Goal: Task Accomplishment & Management: Manage account settings

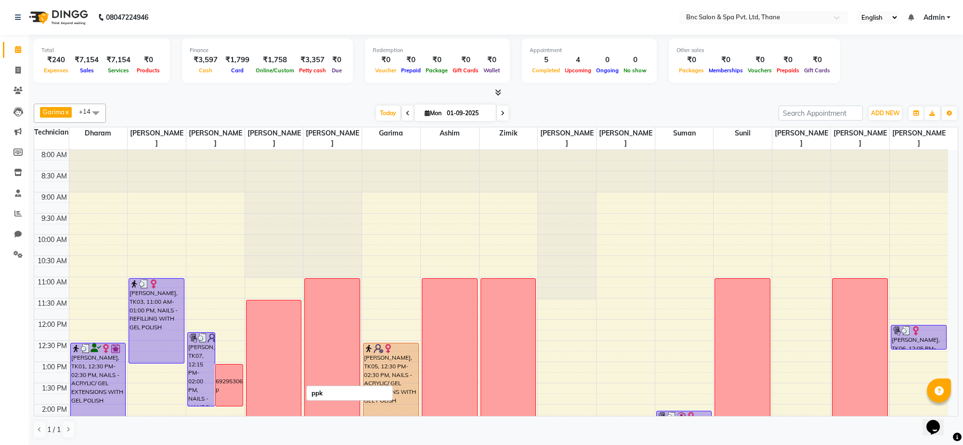
scroll to position [291, 0]
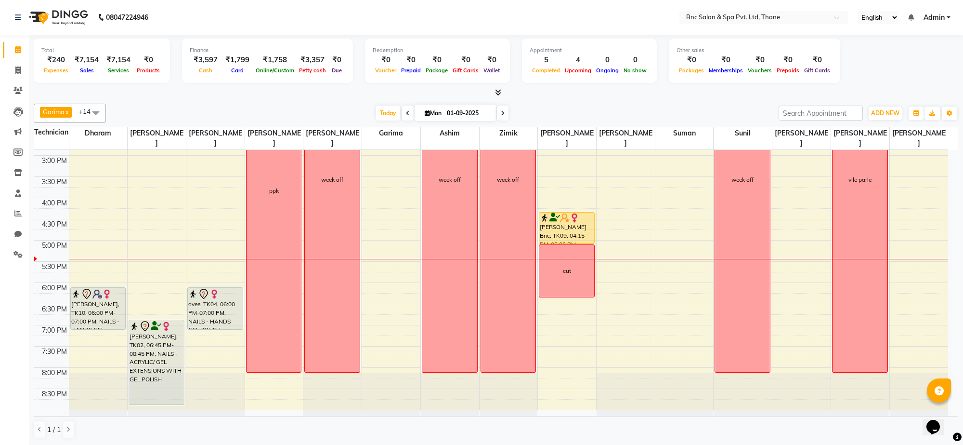
click at [377, 311] on div "8:00 AM 8:30 AM 9:00 AM 9:30 AM 10:00 AM 10:30 AM 11:00 AM 11:30 AM 12:00 PM 12…" at bounding box center [491, 134] width 914 height 551
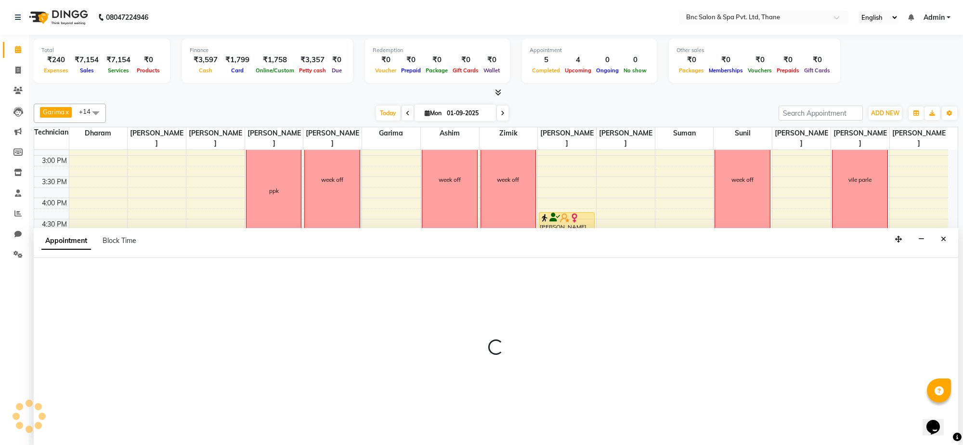
select select "71927"
select select "tentative"
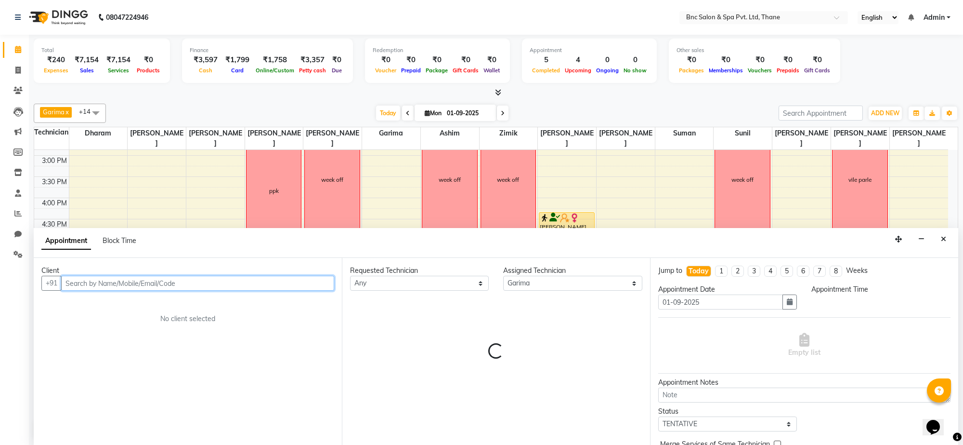
select select "1110"
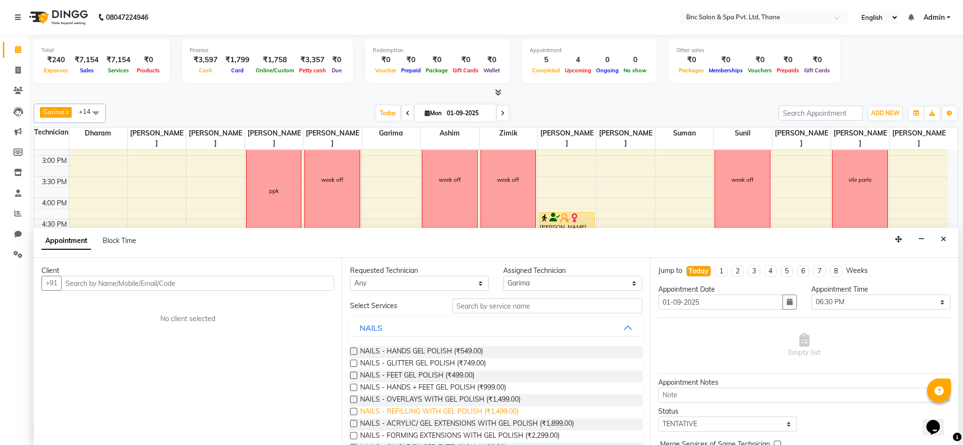
click at [410, 410] on span "NAILS - REFILLING WITH GEL POLISH (₹1,499.00)" at bounding box center [439, 412] width 158 height 12
checkbox input "false"
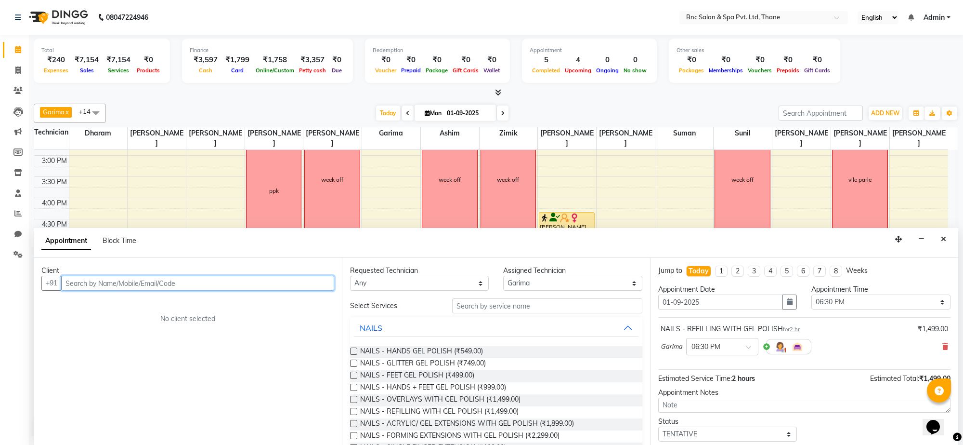
click at [266, 282] on input "text" at bounding box center [197, 283] width 273 height 15
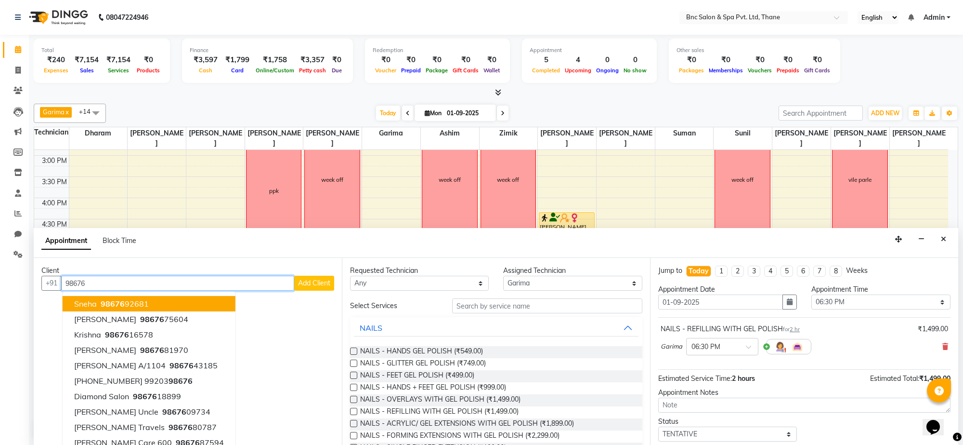
click at [179, 304] on button "sneha 98676 92681" at bounding box center [149, 303] width 173 height 15
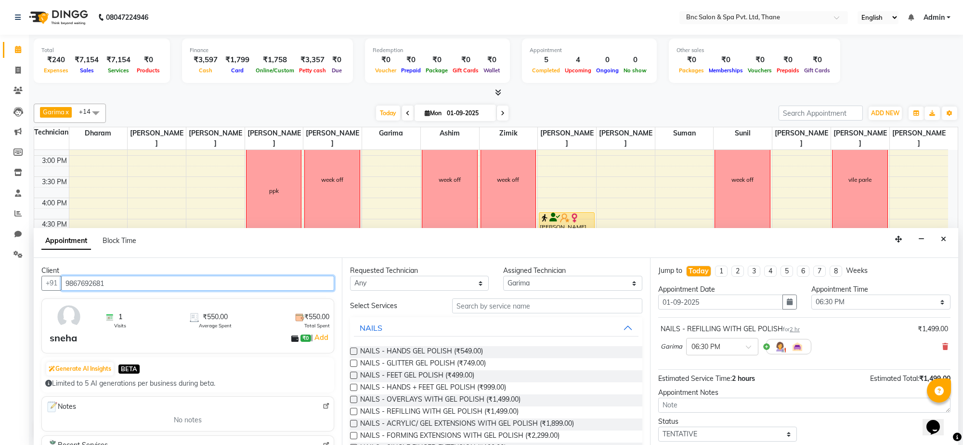
scroll to position [58, 0]
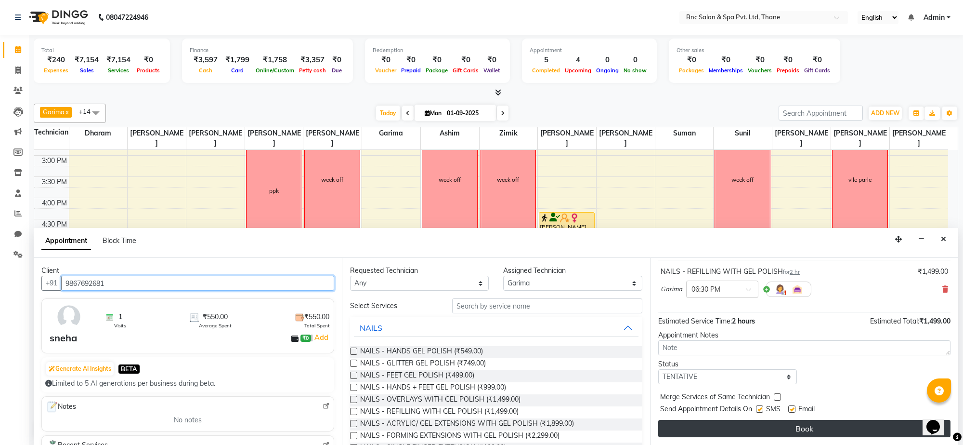
type input "9867692681"
click at [699, 428] on button "Book" at bounding box center [805, 428] width 292 height 17
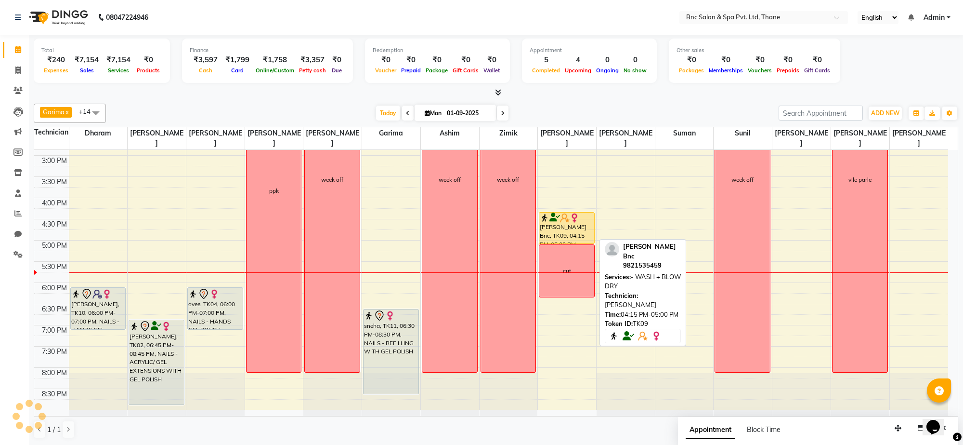
click at [562, 229] on div "[PERSON_NAME] Bnc, TK09, 04:15 PM-05:00 PM, - WASH + BLOW DRY" at bounding box center [567, 227] width 55 height 31
select select "1"
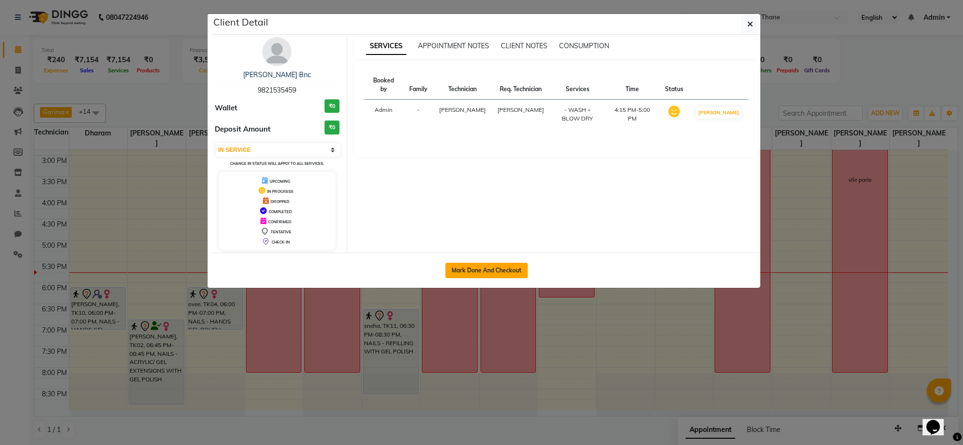
click at [495, 264] on button "Mark Done And Checkout" at bounding box center [487, 270] width 82 height 15
select select "service"
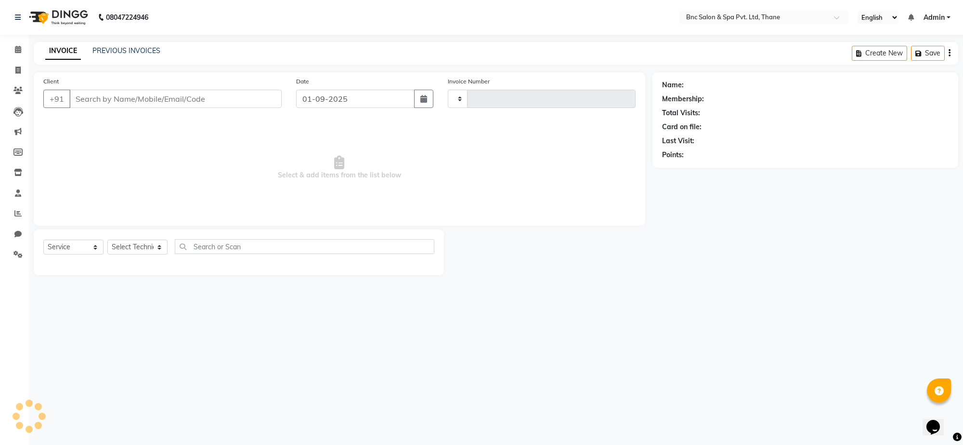
type input "3561"
select select "7892"
type input "9821535459"
select select "71932"
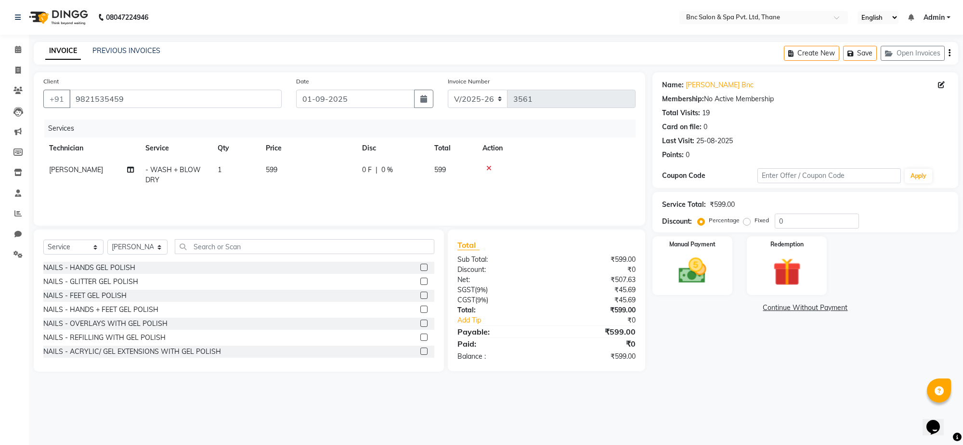
click at [271, 166] on span "599" at bounding box center [272, 169] width 12 height 9
select select "71932"
click at [330, 168] on input "599" at bounding box center [353, 172] width 85 height 15
type input "500"
click at [707, 246] on label "Manual Payment" at bounding box center [693, 243] width 48 height 9
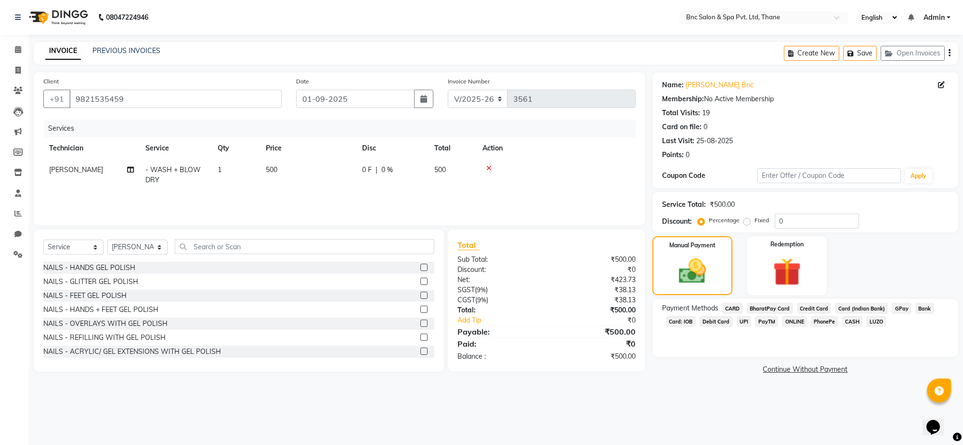
click at [897, 310] on span "GPay" at bounding box center [902, 308] width 20 height 11
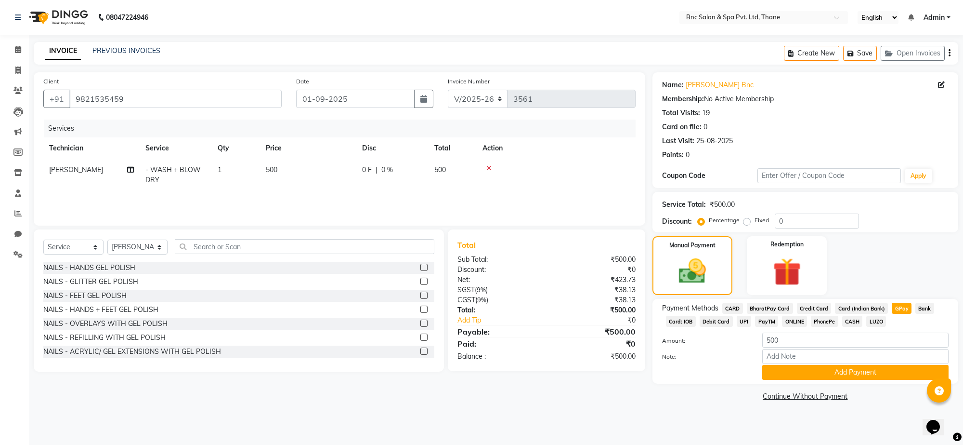
click at [849, 318] on span "CASH" at bounding box center [853, 321] width 21 height 11
click at [844, 367] on button "Add Payment" at bounding box center [856, 372] width 186 height 15
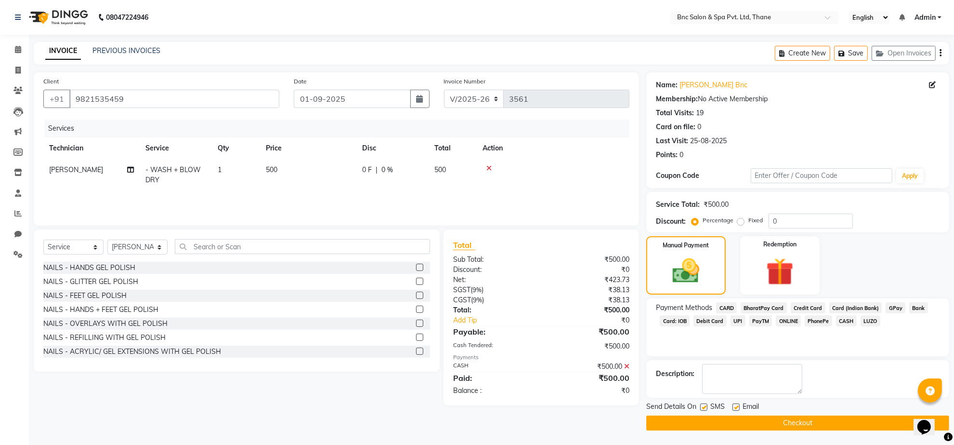
click at [705, 405] on label at bounding box center [703, 406] width 7 height 7
click at [705, 405] on input "checkbox" at bounding box center [703, 407] width 6 height 6
checkbox input "false"
click at [680, 420] on button "Checkout" at bounding box center [797, 422] width 303 height 15
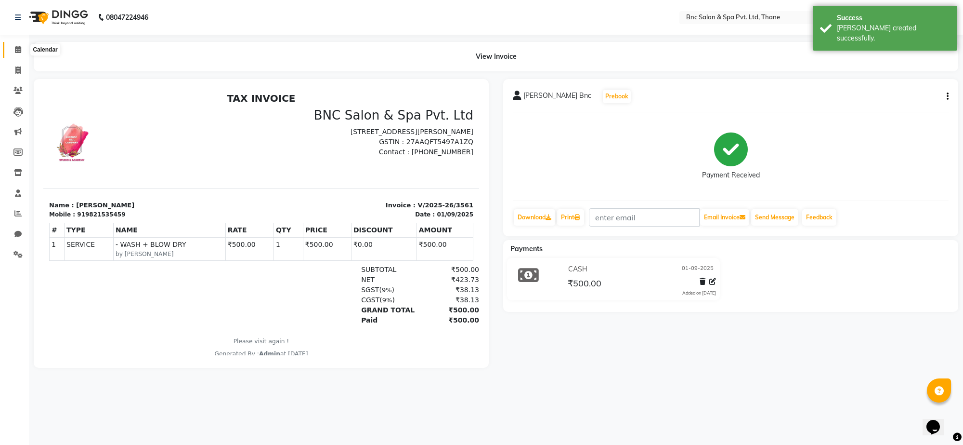
click at [15, 50] on icon at bounding box center [18, 49] width 6 height 7
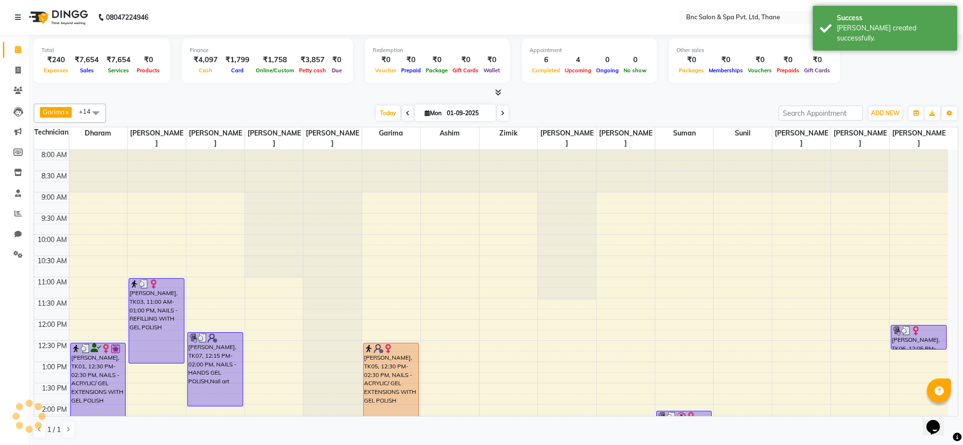
scroll to position [291, 0]
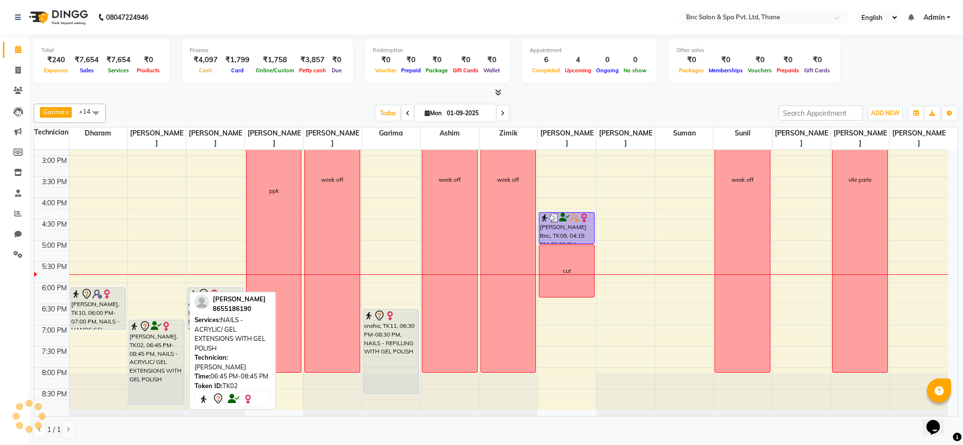
click at [162, 355] on div "[PERSON_NAME], TK02, 06:45 PM-08:45 PM, NAILS - ACRYLIC/ GEL EXTENSIONS WITH GE…" at bounding box center [156, 362] width 55 height 84
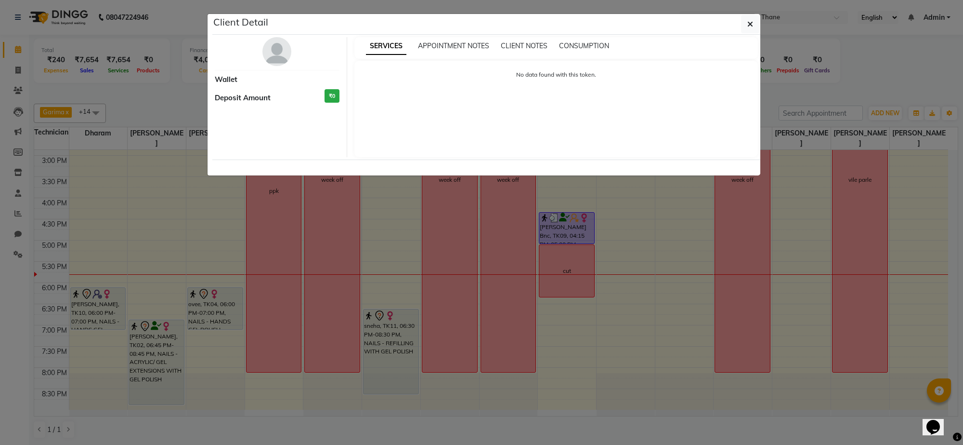
select select "7"
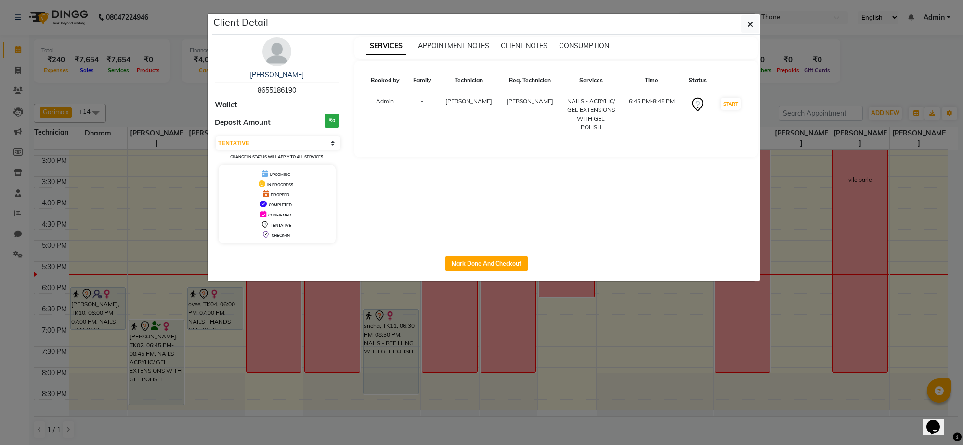
click at [162, 355] on ngb-modal-window "Client Detail [PERSON_NAME] 8655186190 Wallet Deposit Amount ₹0 Select IN SERVI…" at bounding box center [481, 222] width 963 height 445
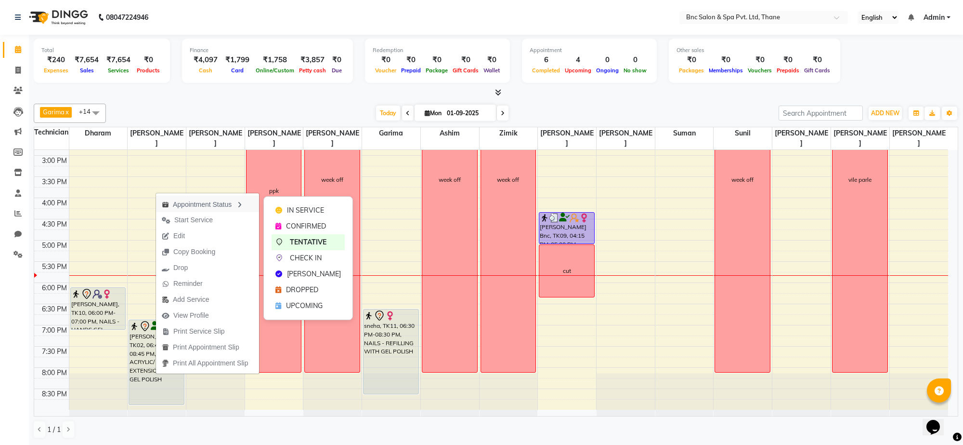
click at [213, 210] on div "Appointment Status" at bounding box center [207, 204] width 103 height 16
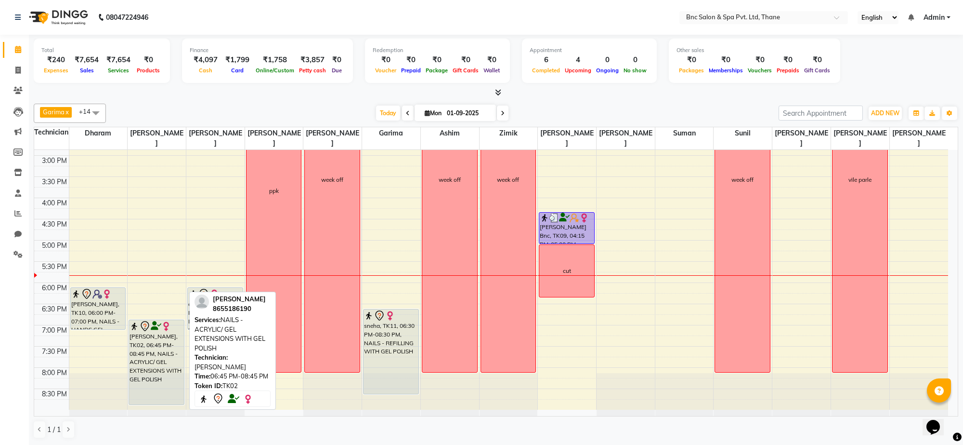
click at [165, 379] on div "[PERSON_NAME], TK02, 06:45 PM-08:45 PM, NAILS - ACRYLIC/ GEL EXTENSIONS WITH GE…" at bounding box center [156, 362] width 55 height 84
select select "7"
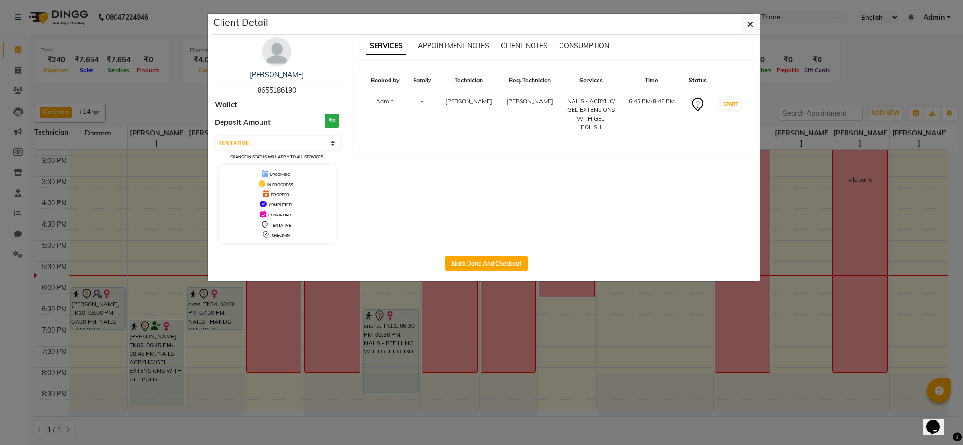
click at [760, 18] on div "Client Detail" at bounding box center [486, 24] width 548 height 21
click at [745, 28] on button "button" at bounding box center [750, 24] width 18 height 18
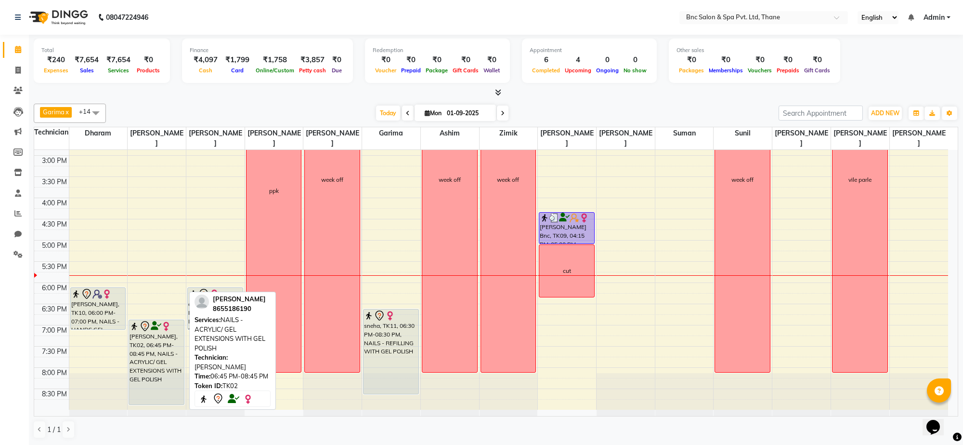
click at [153, 338] on div "[PERSON_NAME], TK02, 06:45 PM-08:45 PM, NAILS - ACRYLIC/ GEL EXTENSIONS WITH GE…" at bounding box center [156, 362] width 55 height 84
select select "7"
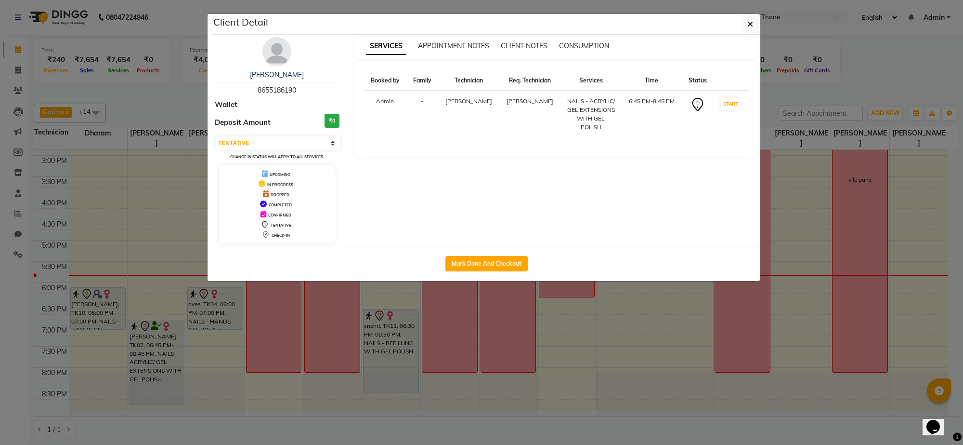
click at [119, 364] on ngb-modal-window "Client Detail [PERSON_NAME] 8655186190 Wallet Deposit Amount ₹0 Select IN SERVI…" at bounding box center [481, 222] width 963 height 445
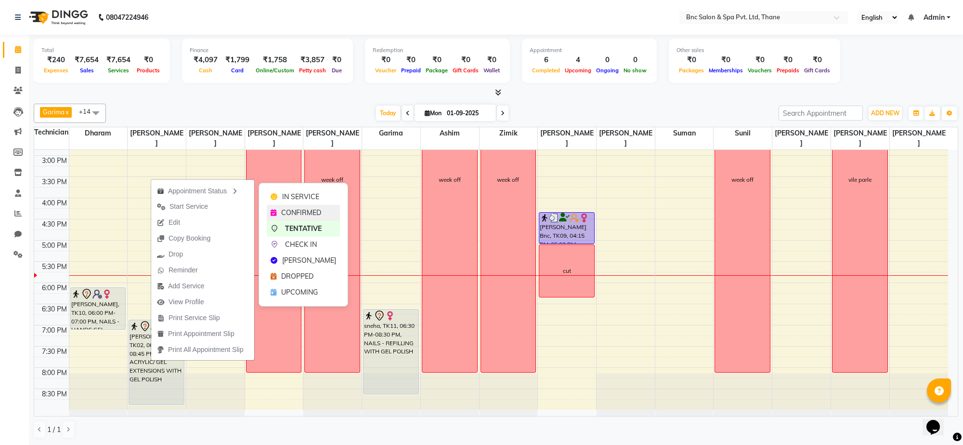
click at [280, 211] on div "CONFIRMED" at bounding box center [303, 213] width 73 height 16
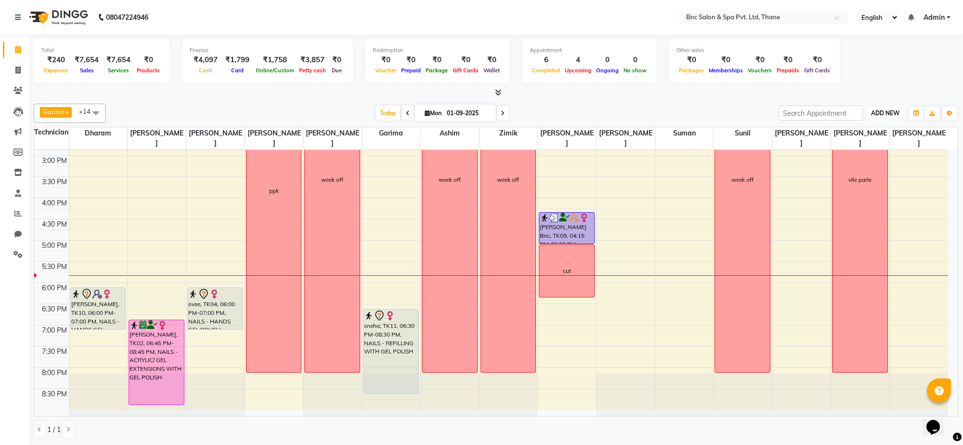
click at [894, 119] on button "ADD NEW Toggle Dropdown" at bounding box center [885, 112] width 33 height 13
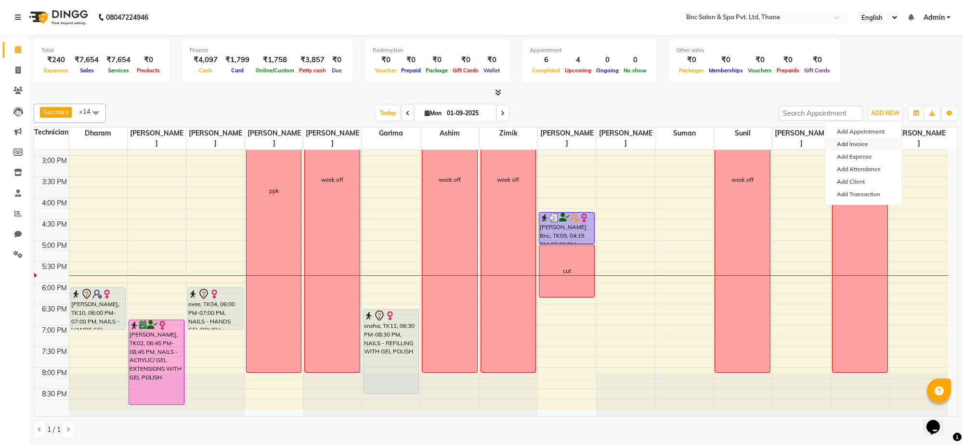
click at [880, 145] on link "Add Invoice" at bounding box center [864, 144] width 76 height 13
select select "service"
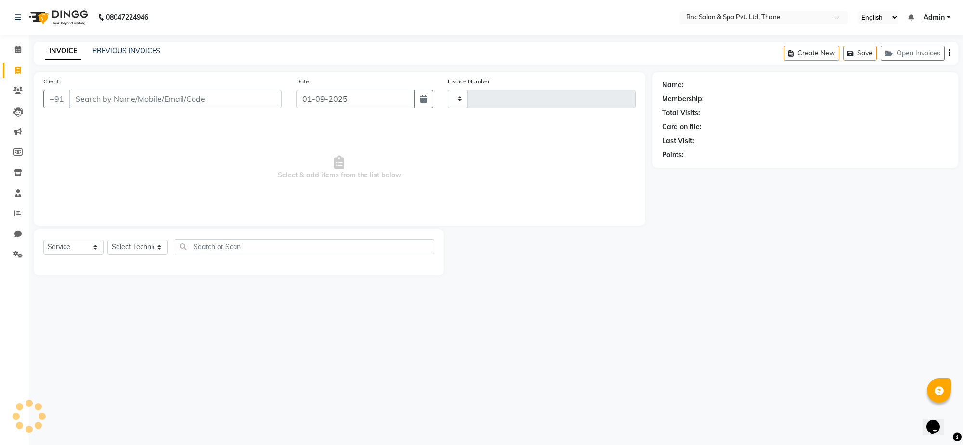
type input "3562"
select select "7892"
click at [268, 92] on input "Client" at bounding box center [175, 99] width 212 height 18
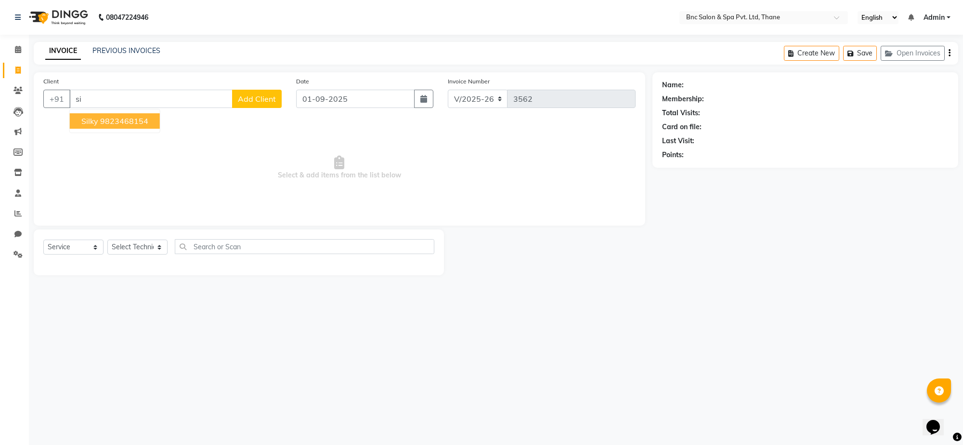
type input "s"
click at [146, 116] on ngb-highlight "98234 68154" at bounding box center [125, 121] width 50 height 10
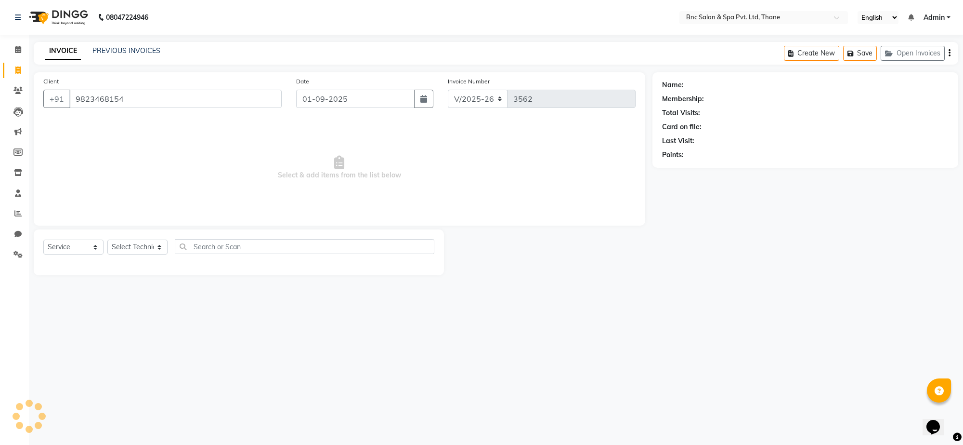
type input "9823468154"
click at [150, 250] on select "Select Technician [PERSON_NAME] [PERSON_NAME] [PERSON_NAME] [PERSON_NAME] [PERS…" at bounding box center [137, 246] width 60 height 15
select select "71935"
click at [107, 239] on select "Select Technician [PERSON_NAME] [PERSON_NAME] [PERSON_NAME] [PERSON_NAME] [PERS…" at bounding box center [137, 246] width 60 height 15
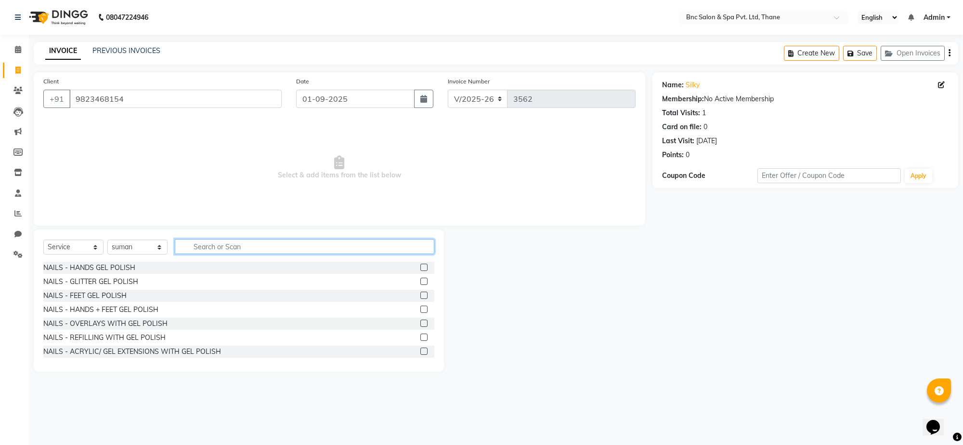
click at [194, 242] on input "text" at bounding box center [305, 246] width 260 height 15
type input "pedi"
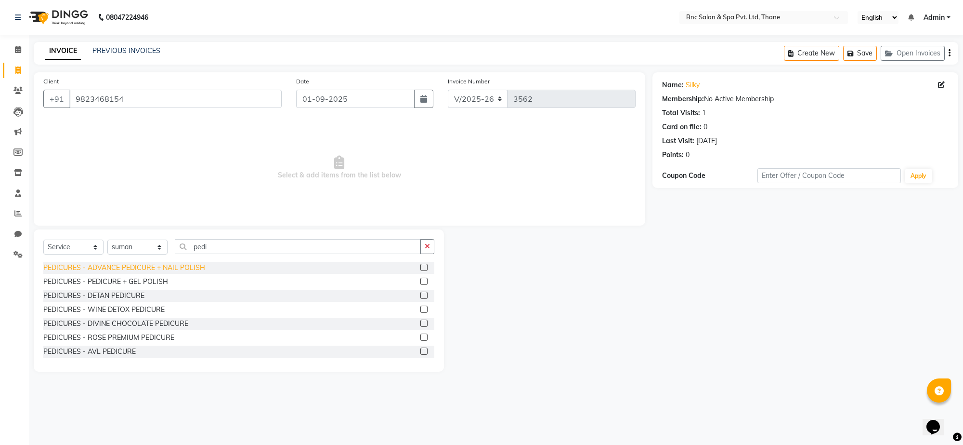
click at [121, 265] on div "PEDICURES - ADVANCE PEDICURE + NAIL POLISH" at bounding box center [124, 268] width 162 height 10
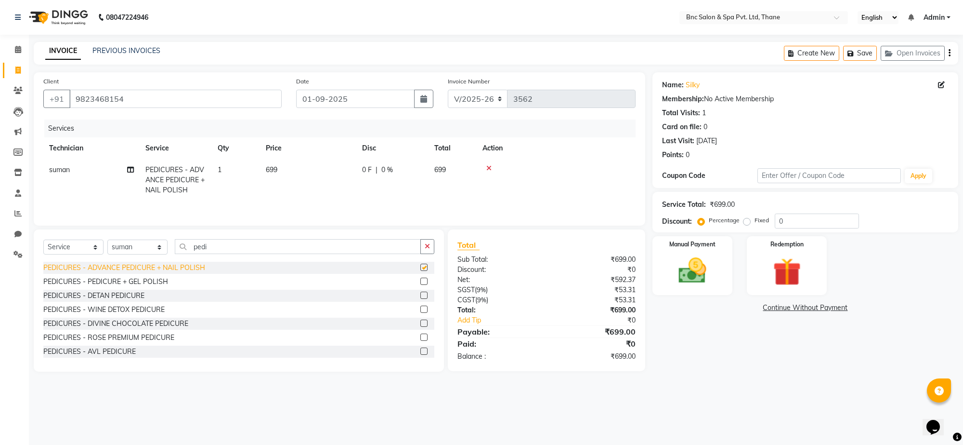
checkbox input "false"
click at [140, 244] on select "Select Technician [PERSON_NAME] [PERSON_NAME] [PERSON_NAME] [PERSON_NAME] [PERS…" at bounding box center [137, 246] width 60 height 15
click at [224, 242] on input "pedi" at bounding box center [298, 246] width 246 height 15
type input "p"
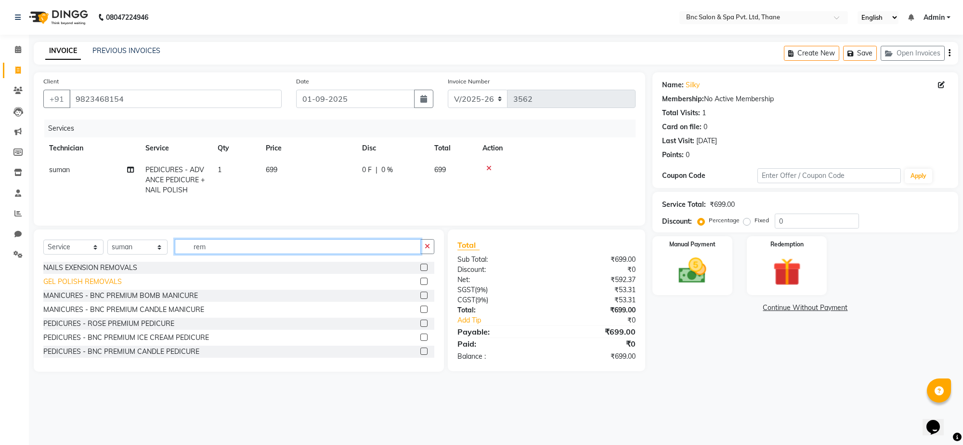
type input "rem"
click at [64, 283] on div "GEL POLISH REMOVALS" at bounding box center [82, 282] width 79 height 10
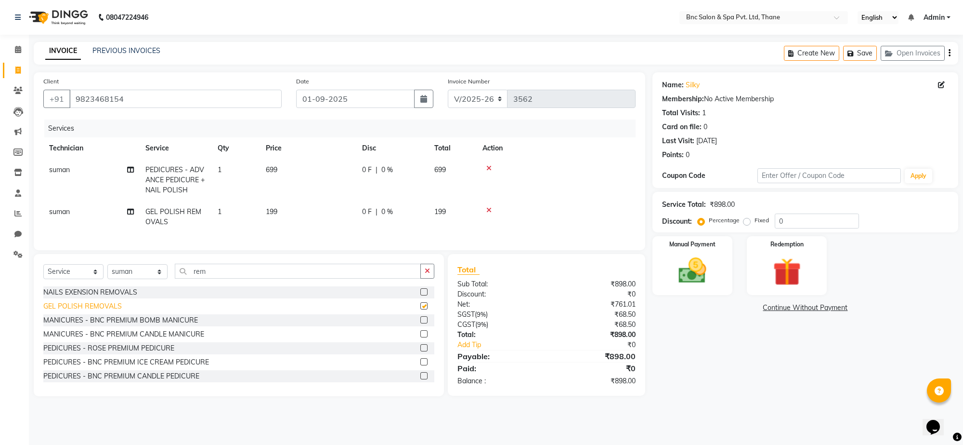
checkbox input "false"
click at [787, 220] on input "0" at bounding box center [817, 220] width 84 height 15
type input "10"
click at [683, 278] on img at bounding box center [692, 271] width 47 height 34
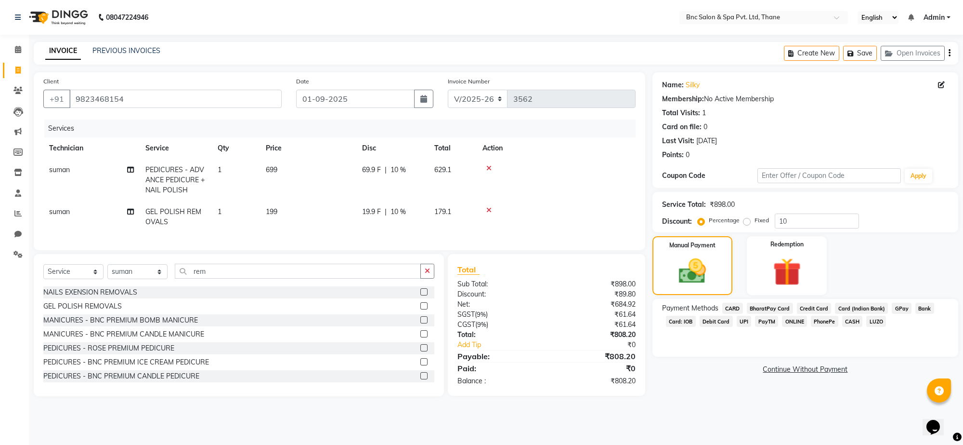
click at [901, 309] on span "GPay" at bounding box center [902, 308] width 20 height 11
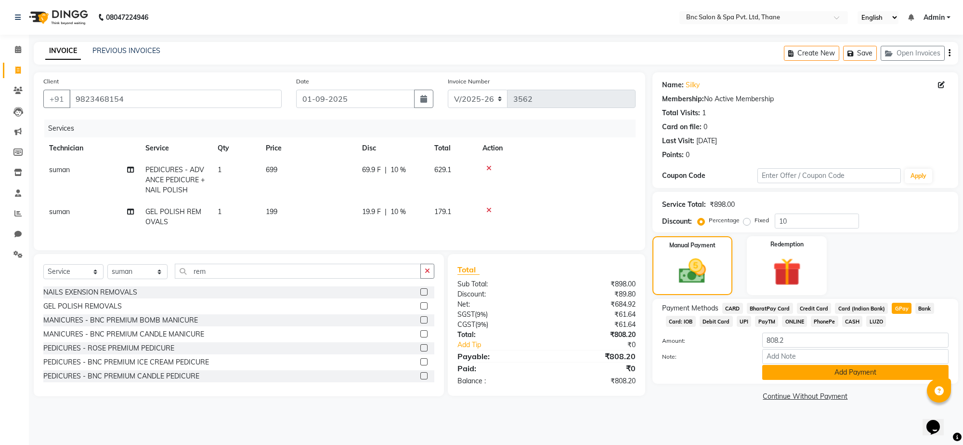
click at [839, 369] on button "Add Payment" at bounding box center [856, 372] width 186 height 15
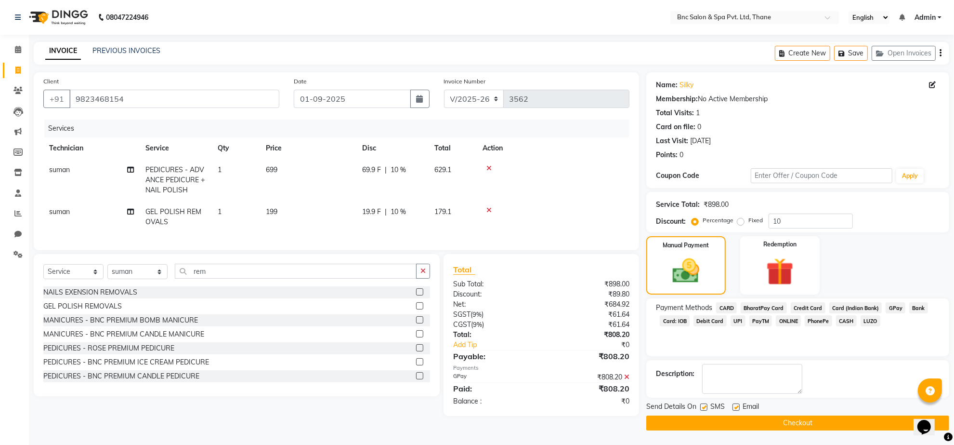
click at [745, 422] on button "Checkout" at bounding box center [797, 422] width 303 height 15
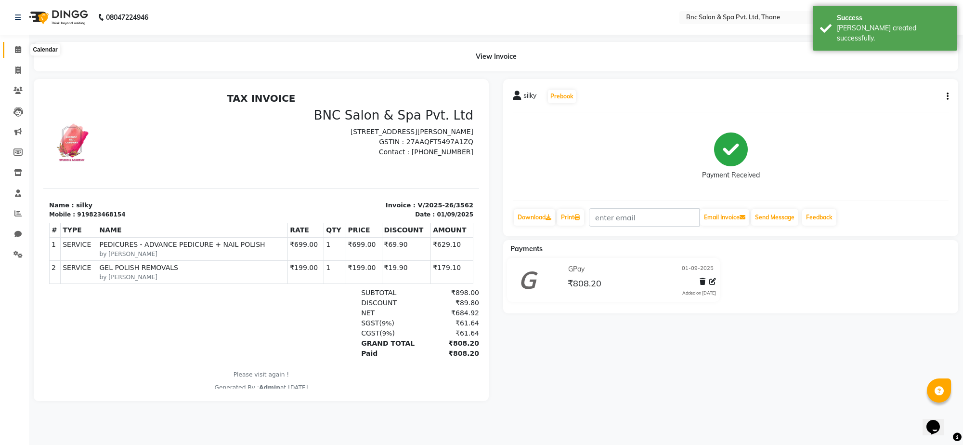
click at [20, 53] on icon at bounding box center [18, 49] width 6 height 7
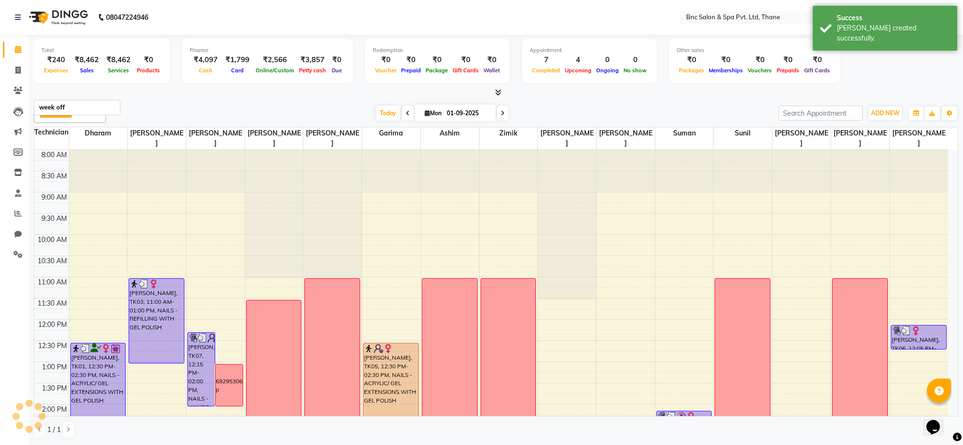
scroll to position [291, 0]
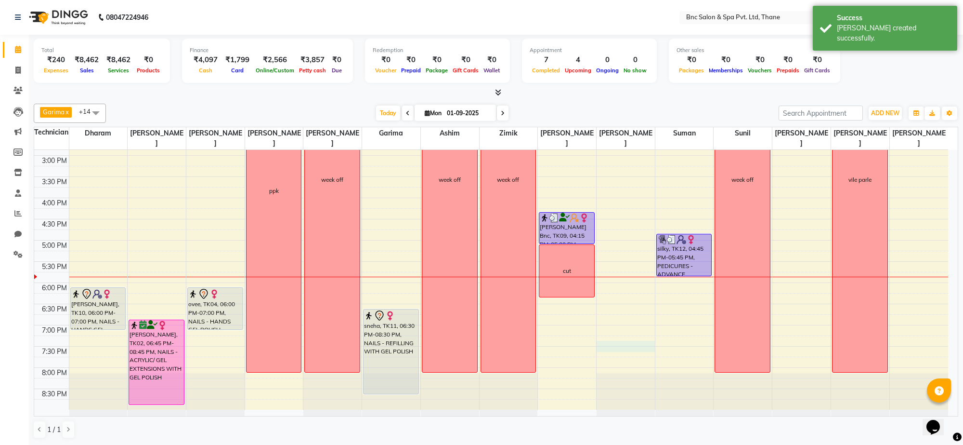
click at [621, 349] on div "8:00 AM 8:30 AM 9:00 AM 9:30 AM 10:00 AM 10:30 AM 11:00 AM 11:30 AM 12:00 PM 12…" at bounding box center [491, 134] width 914 height 551
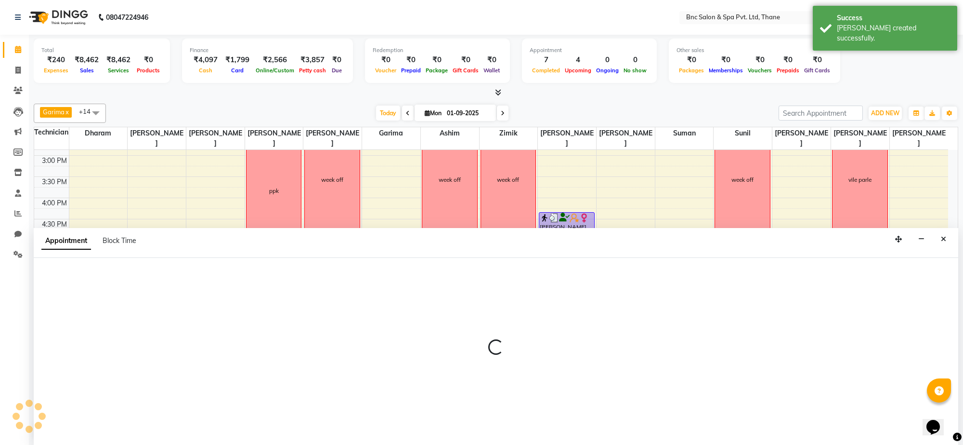
select select "78713"
select select "tentative"
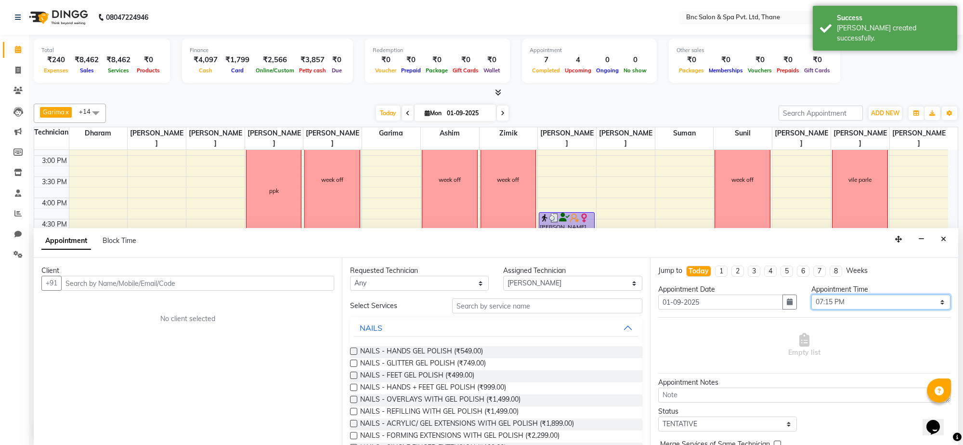
click at [825, 303] on select "Select 09:00 AM 09:15 AM 09:30 AM 09:45 AM 10:00 AM 10:15 AM 10:30 AM 10:45 AM …" at bounding box center [881, 301] width 139 height 15
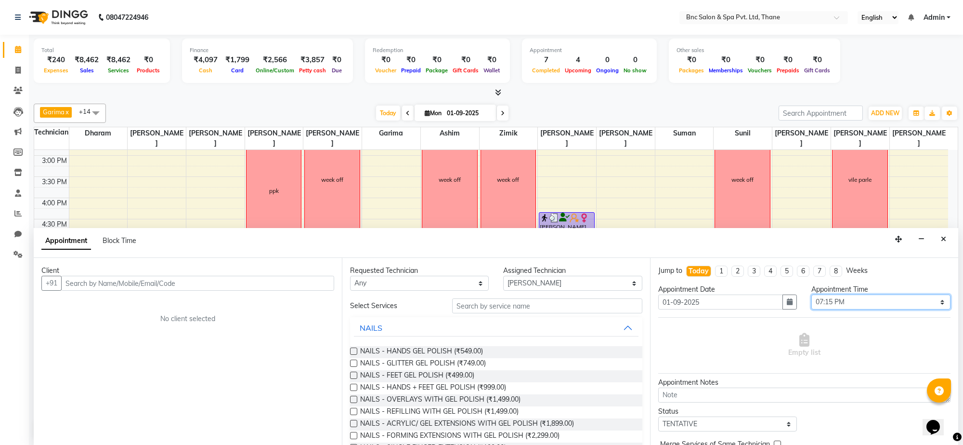
select select "1140"
click at [812, 295] on select "Select 09:00 AM 09:15 AM 09:30 AM 09:45 AM 10:00 AM 10:15 AM 10:30 AM 10:45 AM …" at bounding box center [881, 301] width 139 height 15
click at [465, 306] on input "text" at bounding box center [547, 305] width 190 height 15
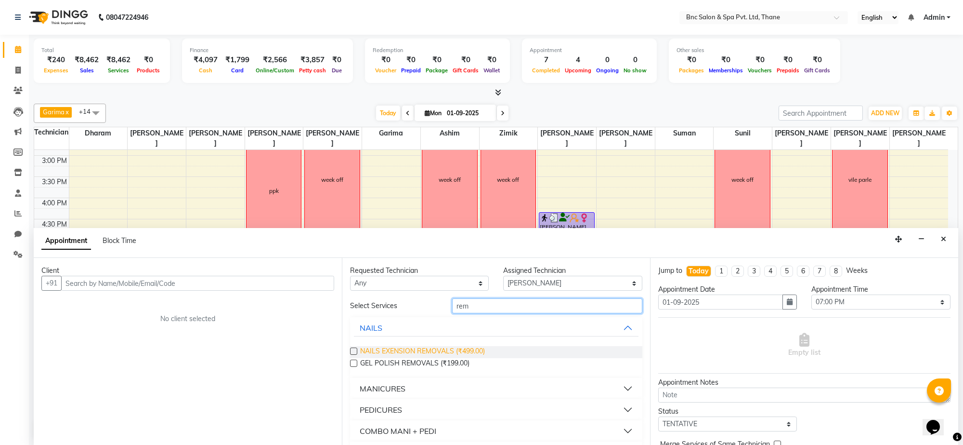
type input "rem"
click at [427, 352] on span "NAILS EXENSION REMOVALS (₹499.00)" at bounding box center [422, 352] width 125 height 12
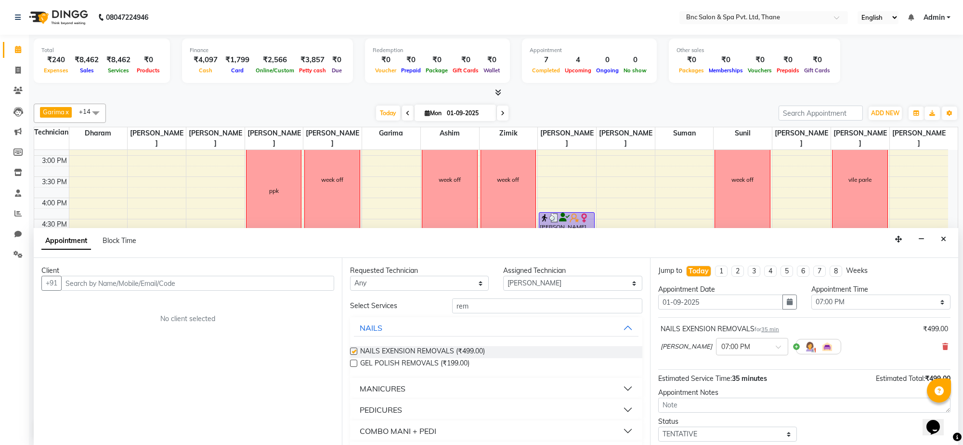
checkbox input "false"
click at [482, 302] on input "rem" at bounding box center [547, 305] width 190 height 15
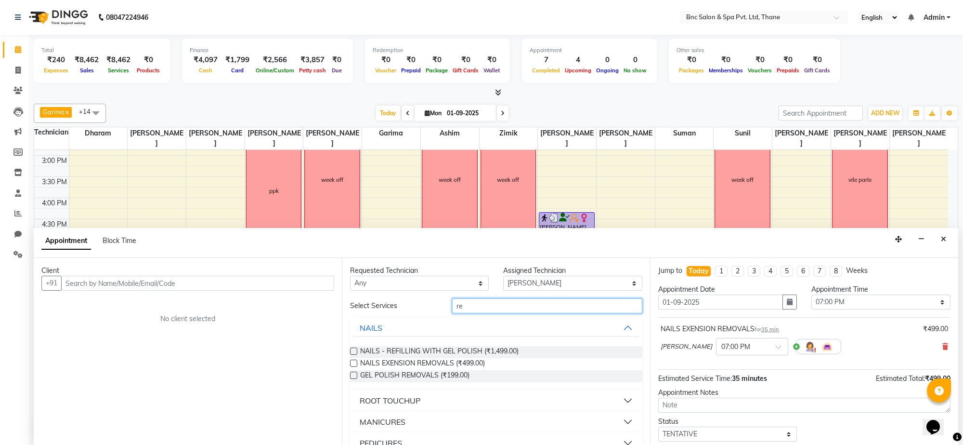
type input "r"
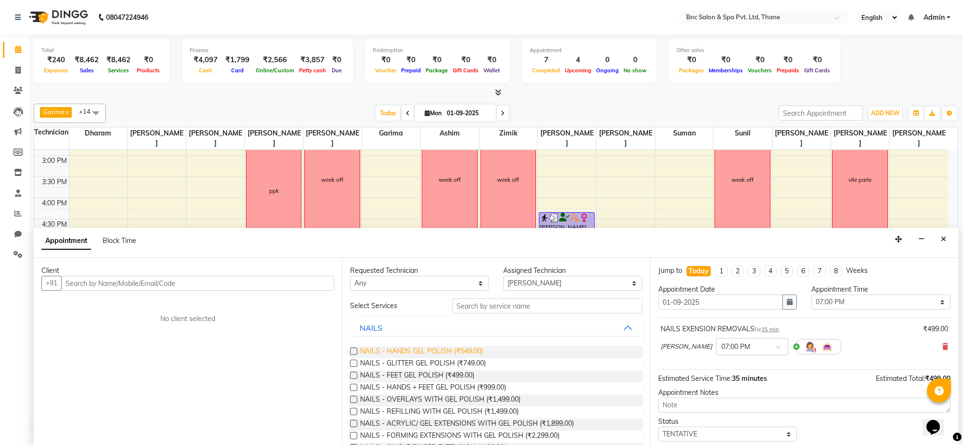
click at [415, 353] on span "NAILS - HANDS GEL POLISH (₹549.00)" at bounding box center [421, 352] width 123 height 12
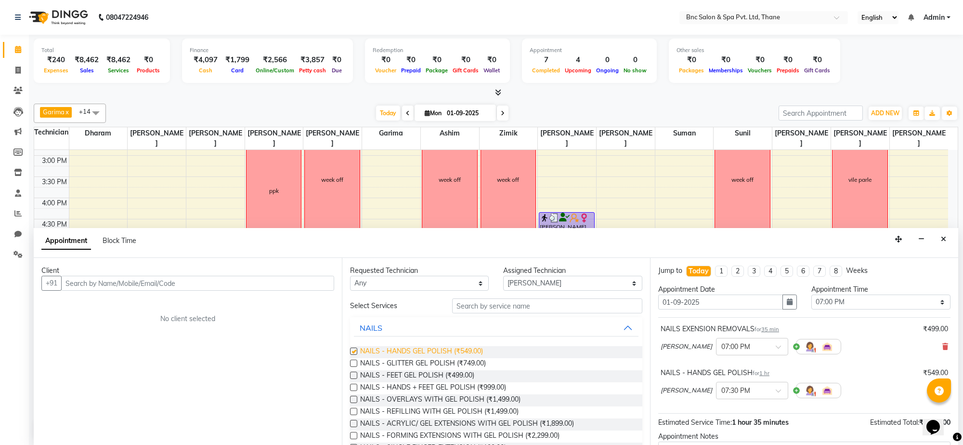
checkbox input "false"
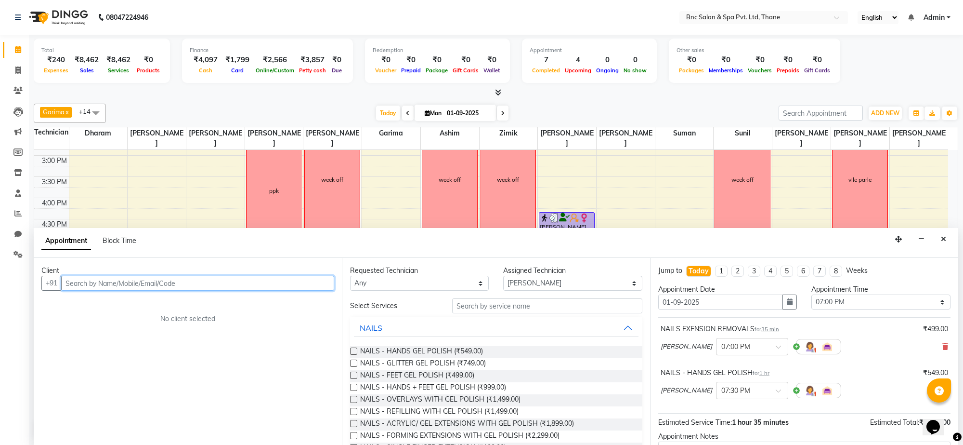
click at [200, 277] on input "text" at bounding box center [197, 283] width 273 height 15
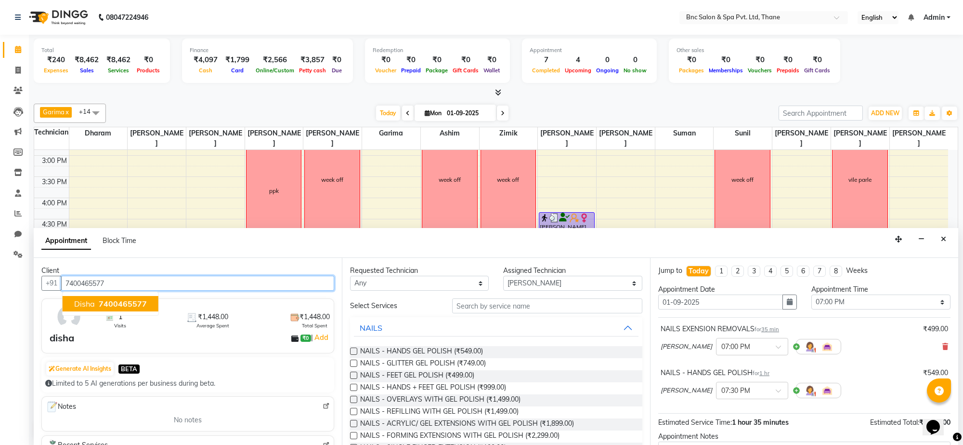
click at [145, 301] on button "disha 7400465577" at bounding box center [111, 303] width 96 height 15
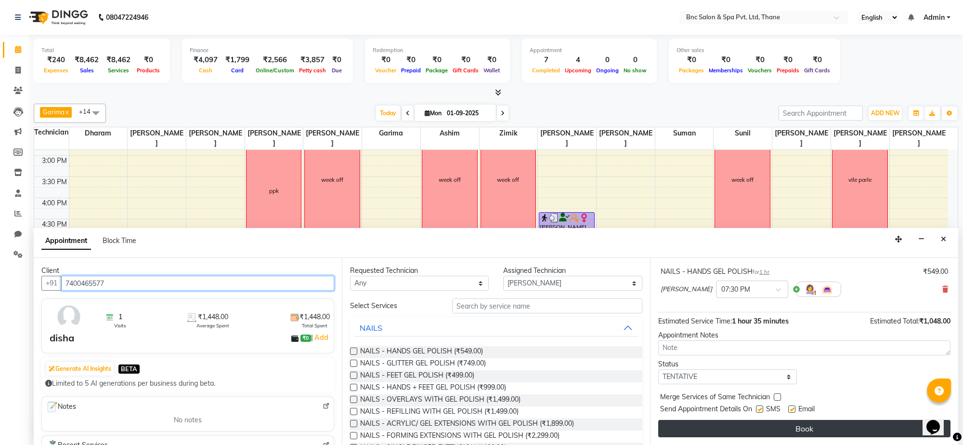
type input "7400465577"
click at [747, 427] on button "Book" at bounding box center [805, 428] width 292 height 17
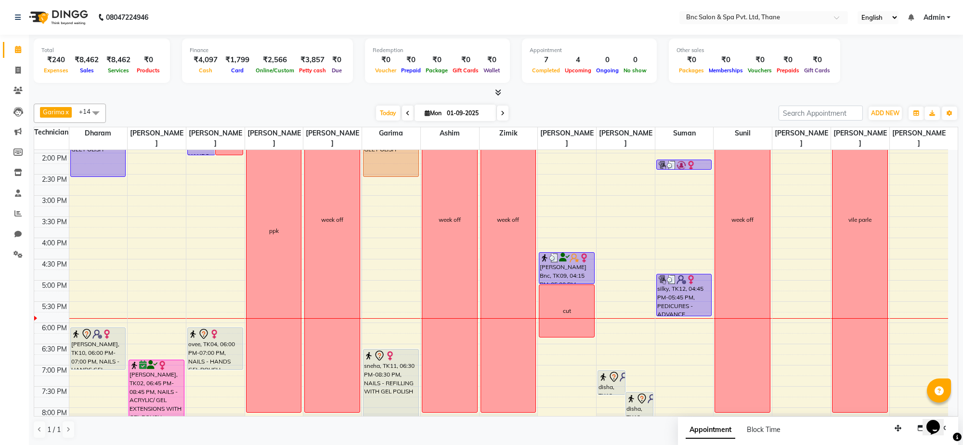
scroll to position [291, 0]
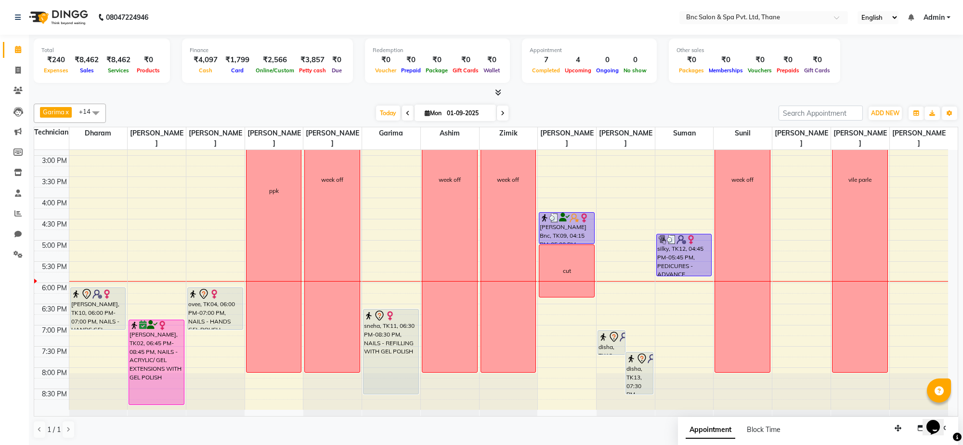
click at [188, 108] on div "[DATE] [DATE]" at bounding box center [442, 113] width 663 height 14
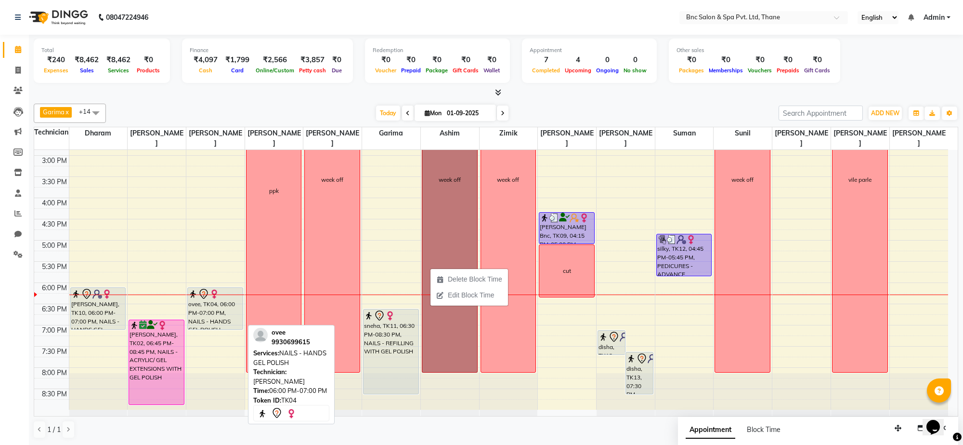
click at [211, 304] on div "ovee, TK04, 06:00 PM-07:00 PM, NAILS - HANDS GEL POLISH" at bounding box center [215, 308] width 55 height 41
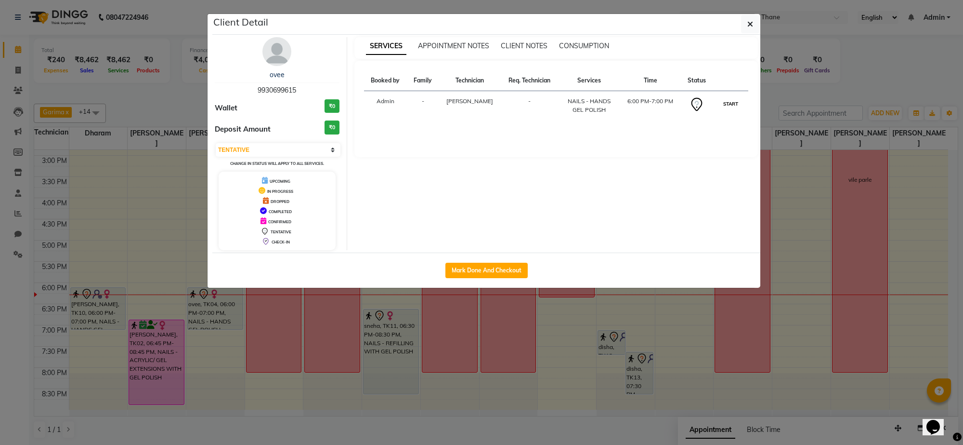
click at [726, 104] on button "START" at bounding box center [731, 104] width 20 height 12
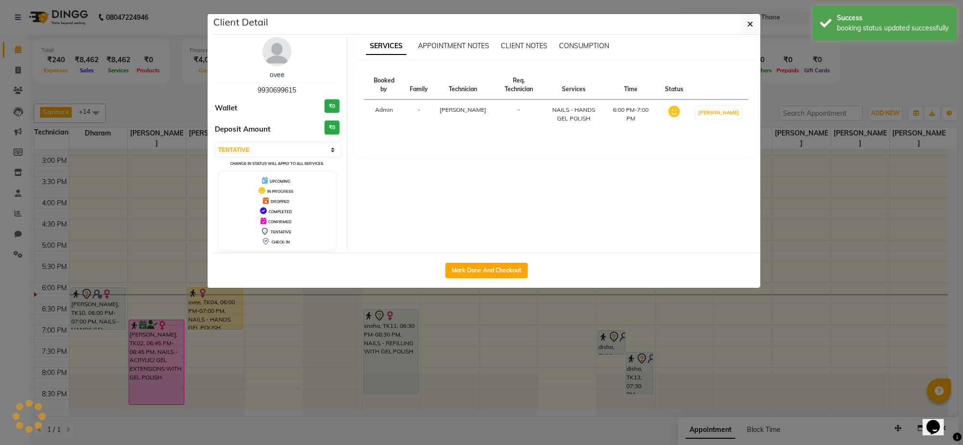
select select "1"
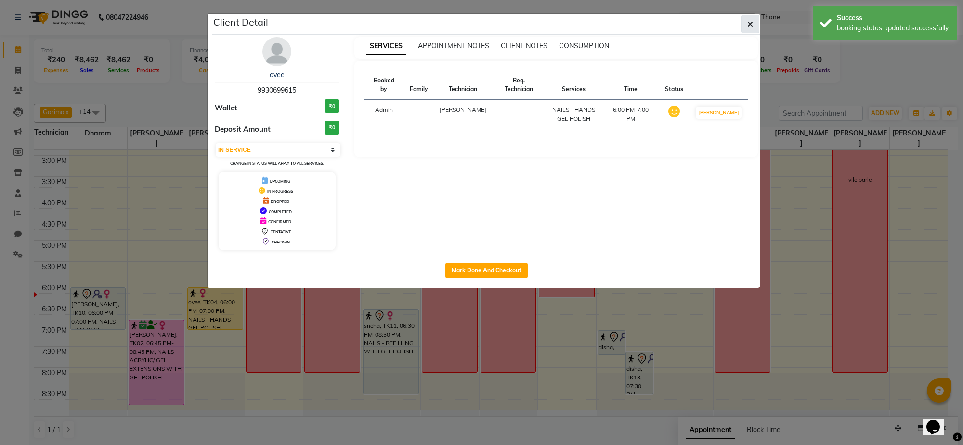
click at [748, 27] on icon "button" at bounding box center [751, 24] width 6 height 8
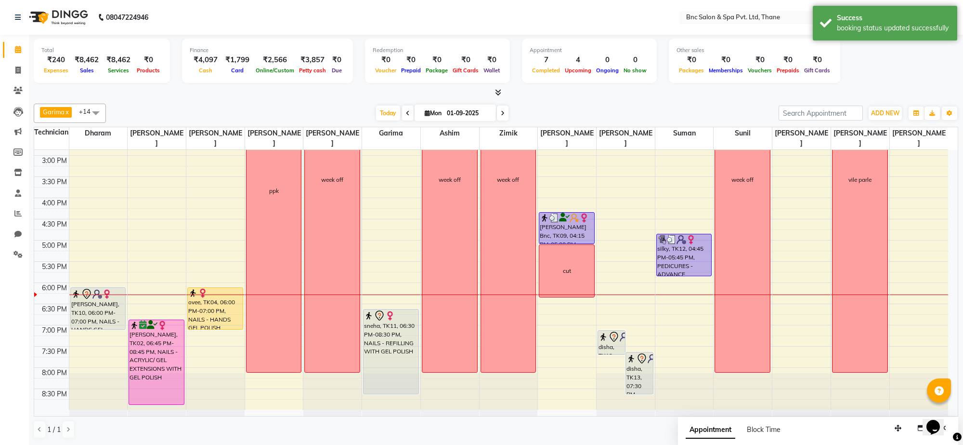
click at [503, 112] on icon at bounding box center [503, 113] width 4 height 6
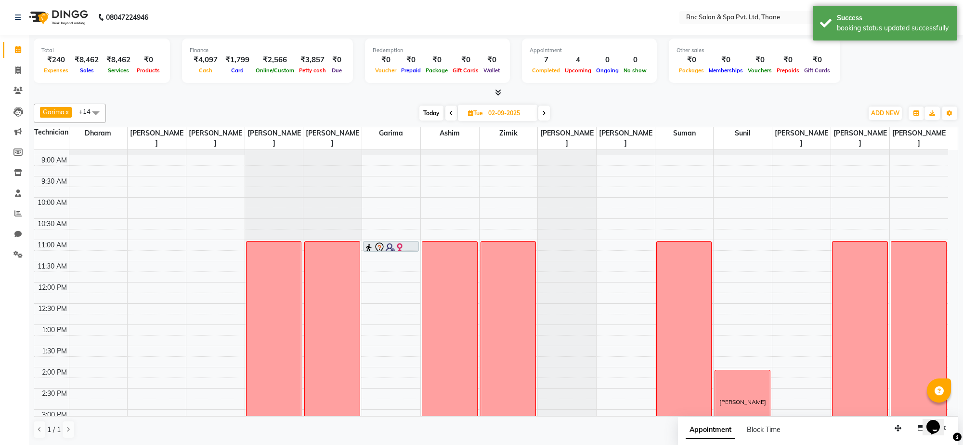
scroll to position [39, 0]
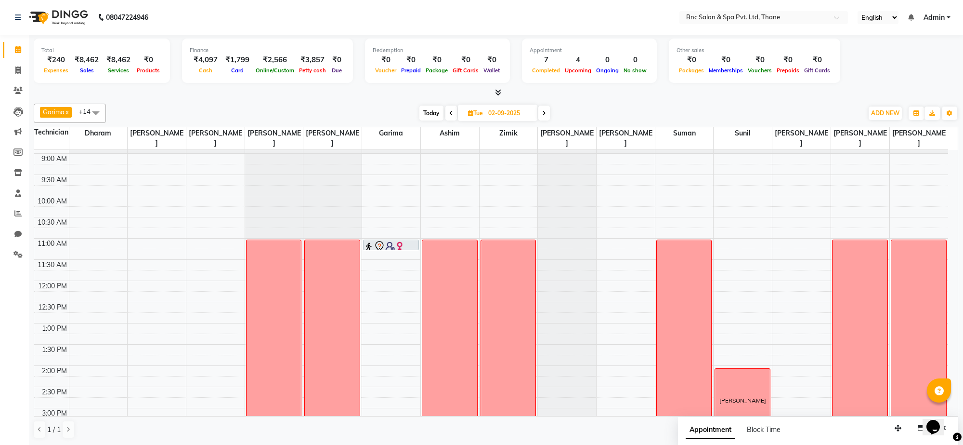
click at [107, 244] on div "8:00 AM 8:30 AM 9:00 AM 9:30 AM 10:00 AM 10:30 AM 11:00 AM 11:30 AM 12:00 PM 12…" at bounding box center [491, 386] width 914 height 551
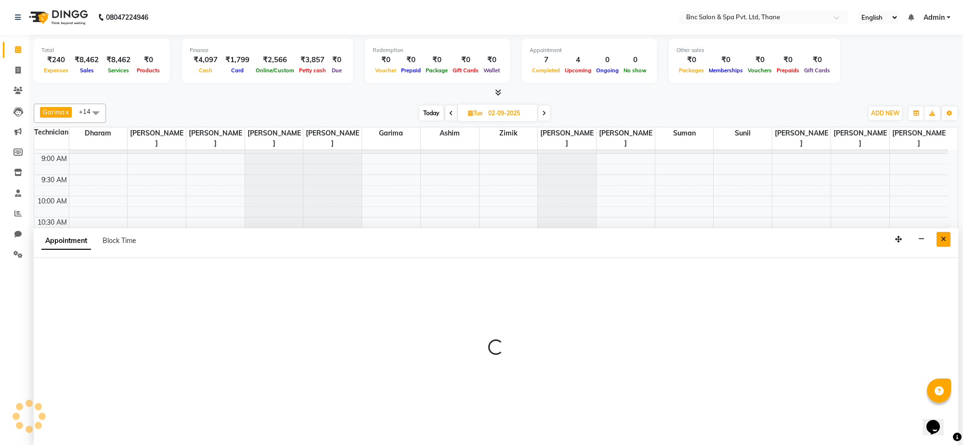
click at [942, 242] on icon "Close" at bounding box center [943, 239] width 5 height 7
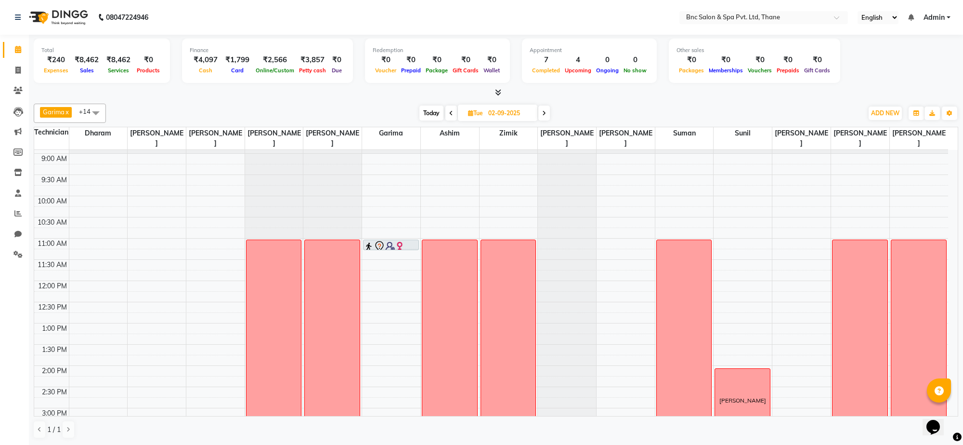
click at [435, 109] on span "Today" at bounding box center [432, 113] width 24 height 15
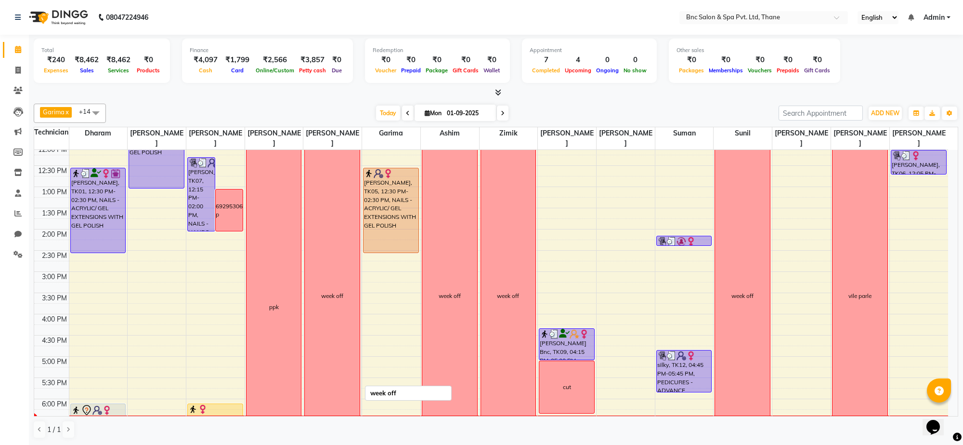
scroll to position [291, 0]
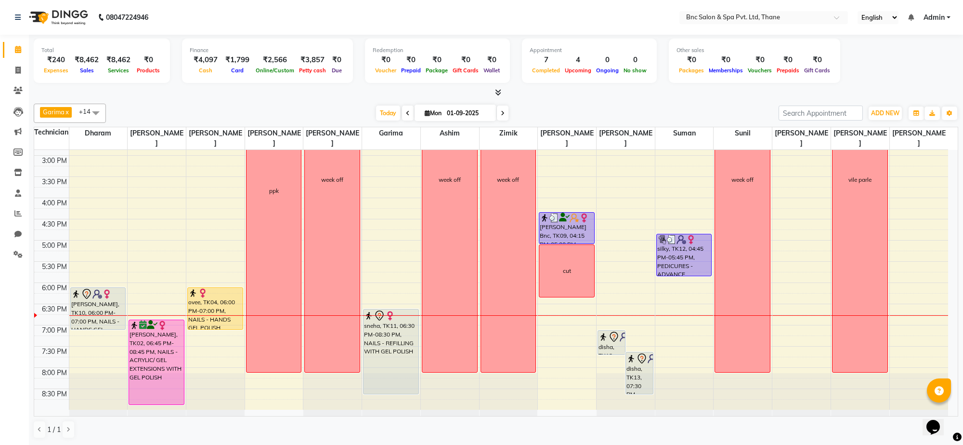
click at [504, 117] on span at bounding box center [503, 113] width 12 height 15
type input "02-09-2025"
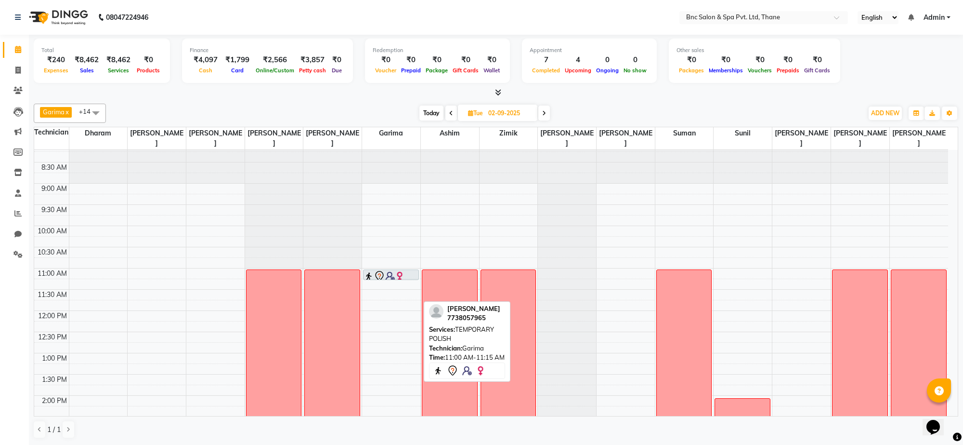
scroll to position [48, 0]
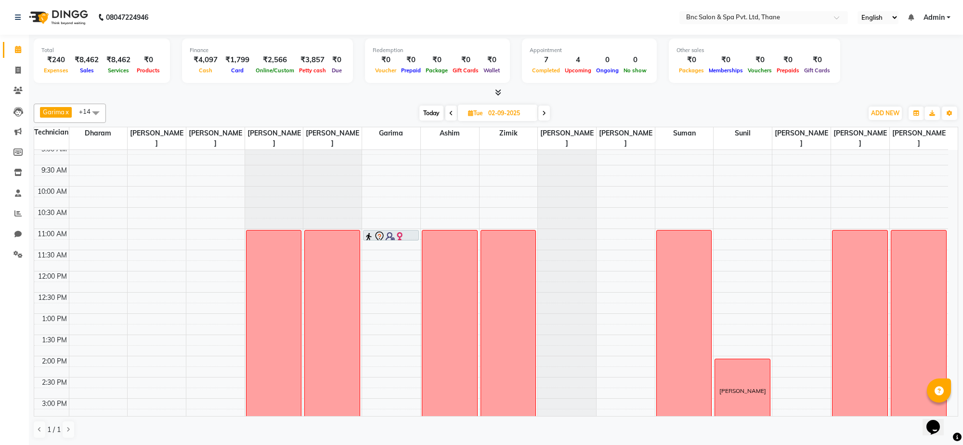
click at [76, 236] on div "8:00 AM 8:30 AM 9:00 AM 9:30 AM 10:00 AM 10:30 AM 11:00 AM 11:30 AM 12:00 PM 12…" at bounding box center [491, 377] width 914 height 551
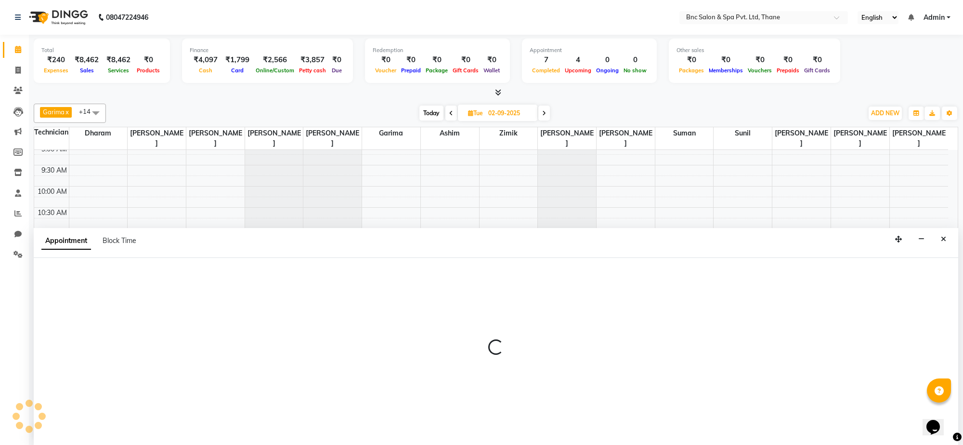
select select "71874"
select select "tentative"
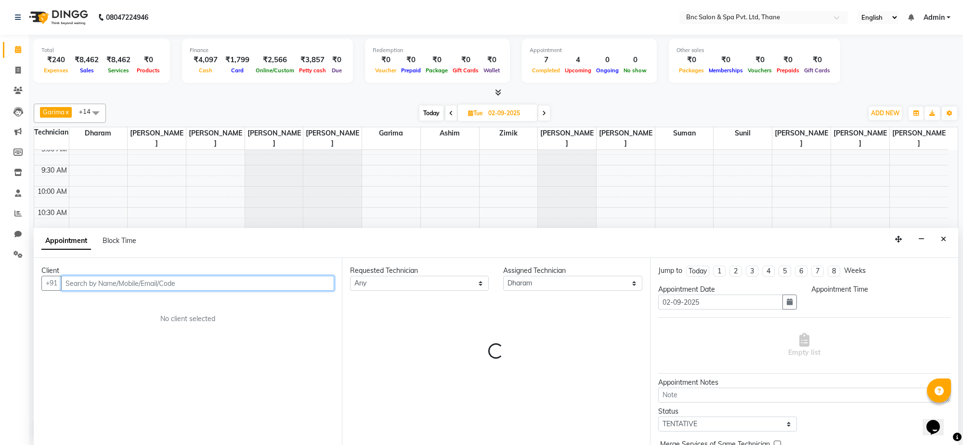
select select "660"
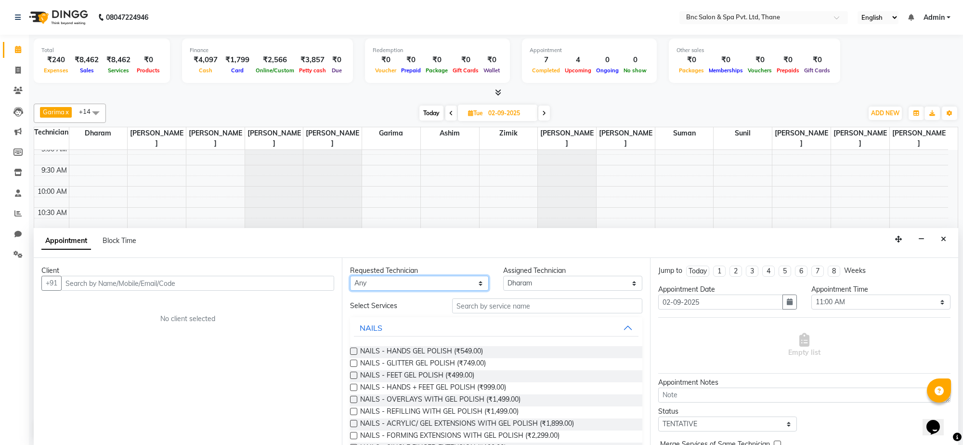
click at [409, 285] on select "Any [PERSON_NAME] [PERSON_NAME] [PERSON_NAME] [PERSON_NAME] [PERSON_NAME] [PERS…" at bounding box center [419, 283] width 139 height 15
select select "71874"
click at [350, 276] on select "Any [PERSON_NAME] [PERSON_NAME] [PERSON_NAME] [PERSON_NAME] [PERSON_NAME] [PERS…" at bounding box center [419, 283] width 139 height 15
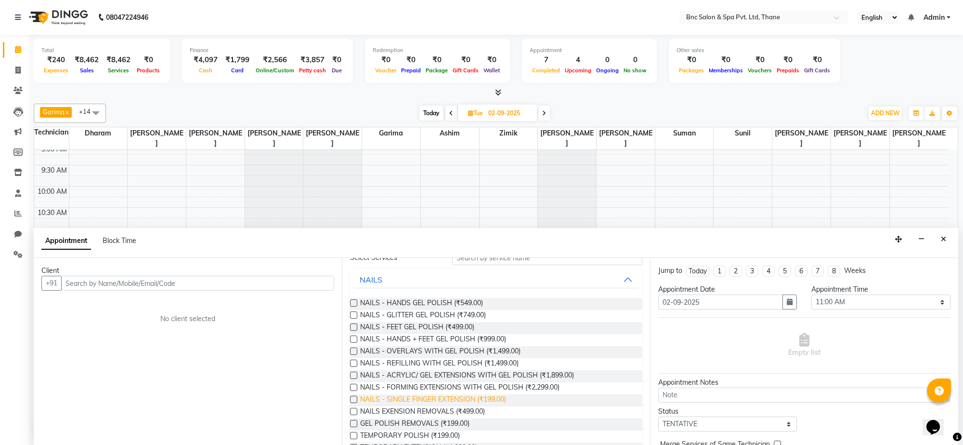
click at [451, 401] on span "NAILS - SINGLE FINGER EXTENSION (₹199.00)" at bounding box center [433, 400] width 146 height 12
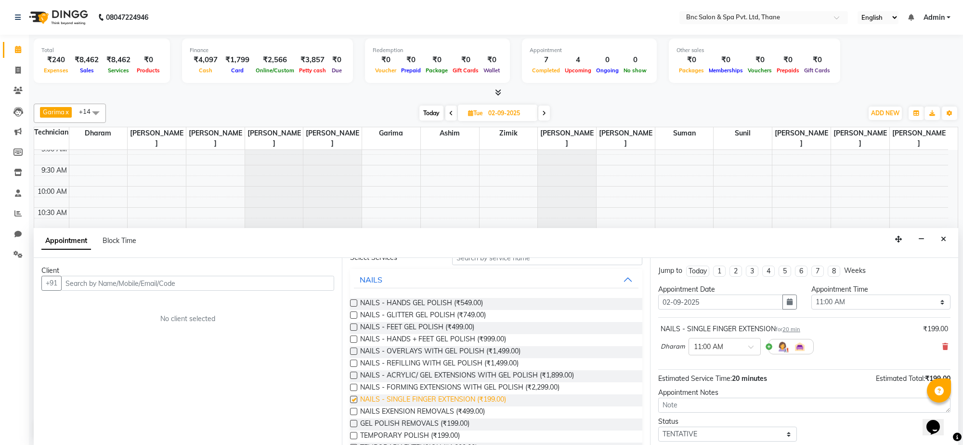
checkbox input "false"
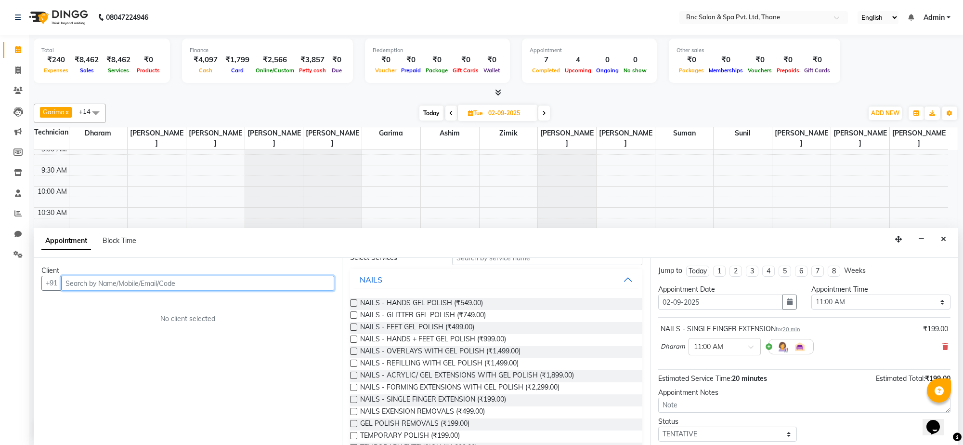
click at [271, 278] on input "text" at bounding box center [197, 283] width 273 height 15
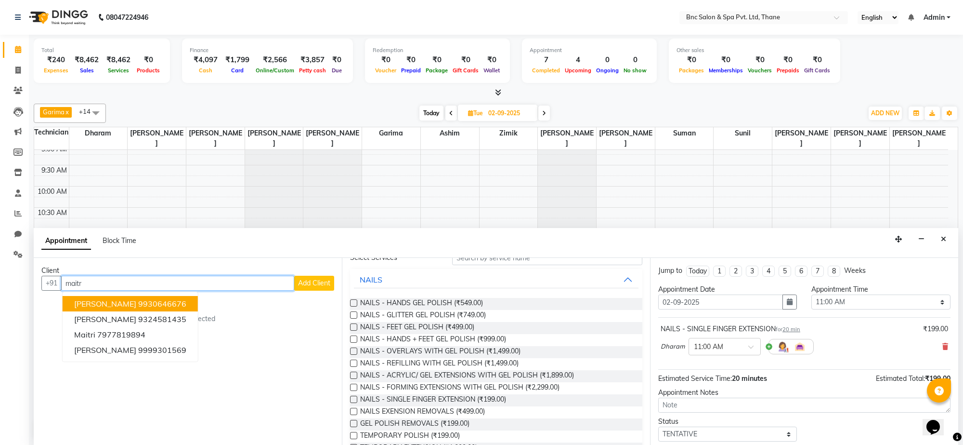
click at [159, 299] on ngb-highlight "9930646676" at bounding box center [162, 304] width 48 height 10
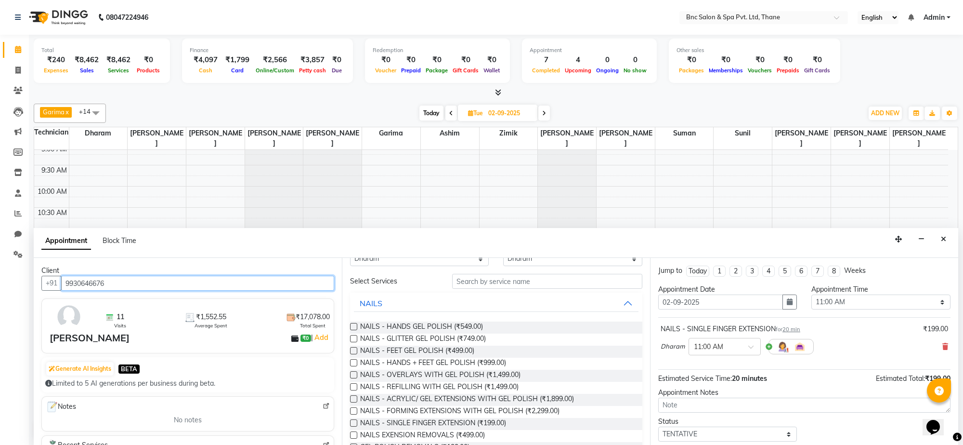
scroll to position [0, 0]
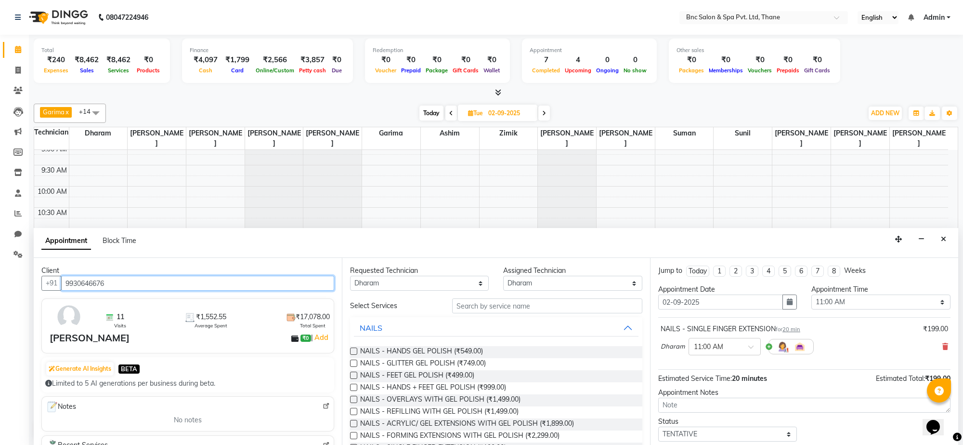
type input "9930646676"
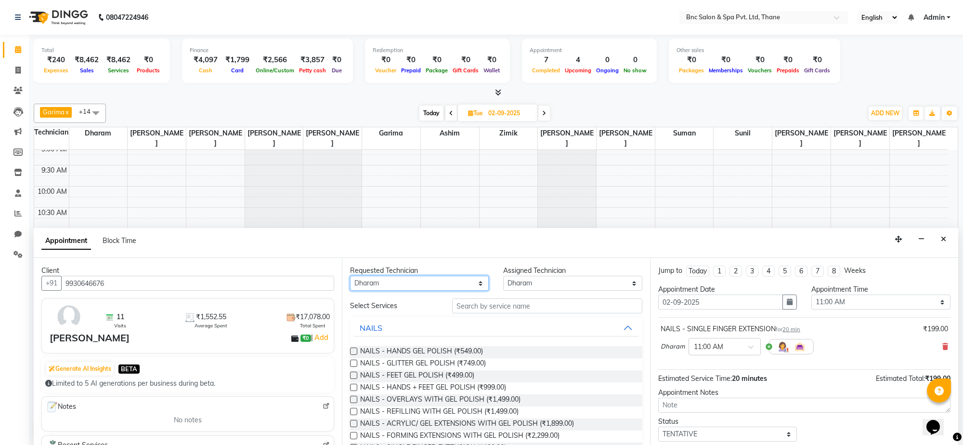
click at [435, 288] on select "Any [PERSON_NAME] [PERSON_NAME] [PERSON_NAME] [PERSON_NAME] [PERSON_NAME] [PERS…" at bounding box center [419, 283] width 139 height 15
select select "78020"
click at [350, 276] on select "Any [PERSON_NAME] [PERSON_NAME] [PERSON_NAME] [PERSON_NAME] [PERSON_NAME] [PERS…" at bounding box center [419, 283] width 139 height 15
select select "78020"
click at [463, 302] on input "text" at bounding box center [547, 305] width 190 height 15
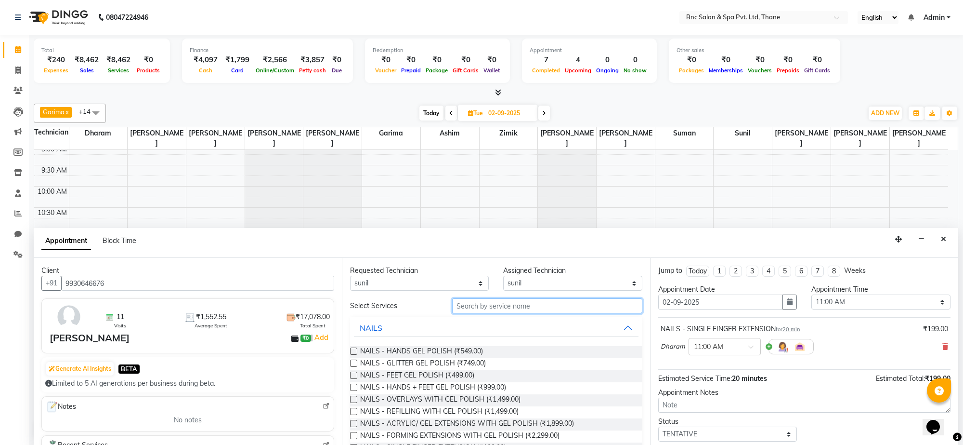
click at [459, 304] on input "text" at bounding box center [547, 305] width 190 height 15
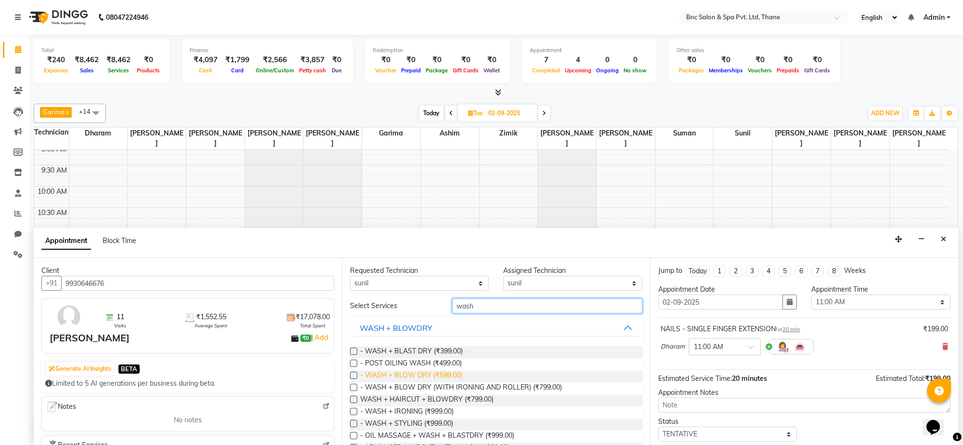
type input "wash"
click at [427, 376] on span "- WASH + BLOW DRY (₹599.00)" at bounding box center [411, 376] width 102 height 12
checkbox input "false"
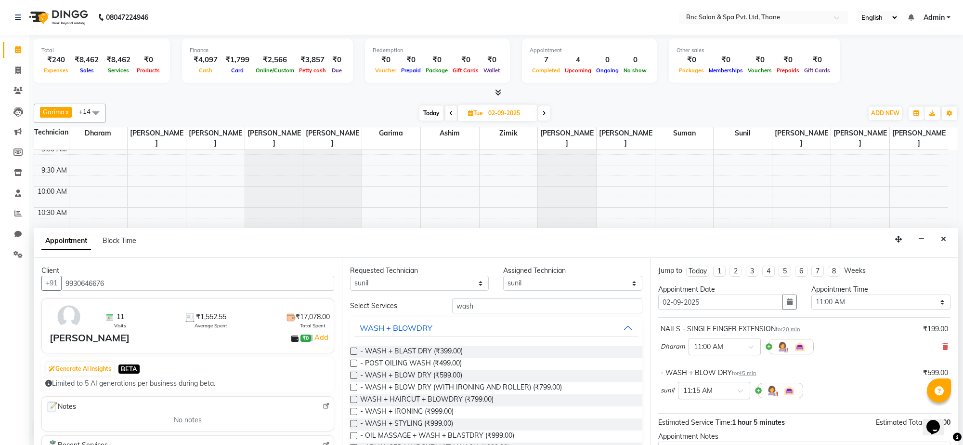
click at [713, 393] on input "text" at bounding box center [705, 389] width 42 height 10
click at [710, 424] on div "11:30 AM" at bounding box center [714, 426] width 71 height 18
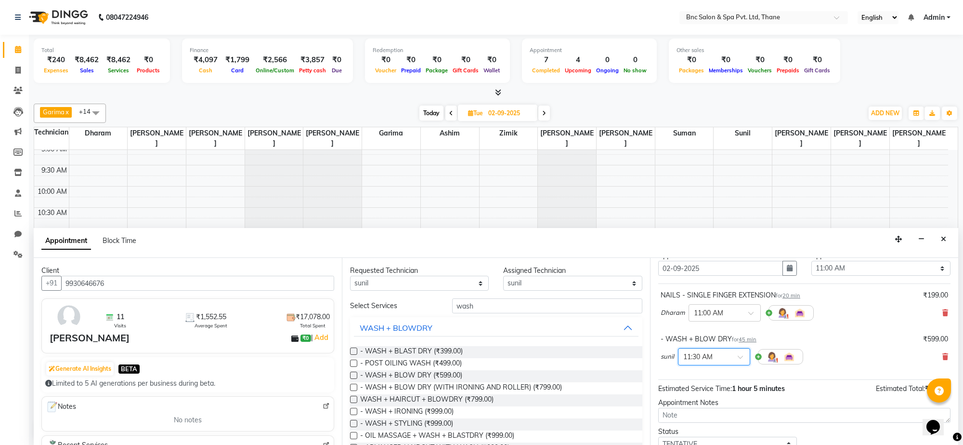
scroll to position [102, 0]
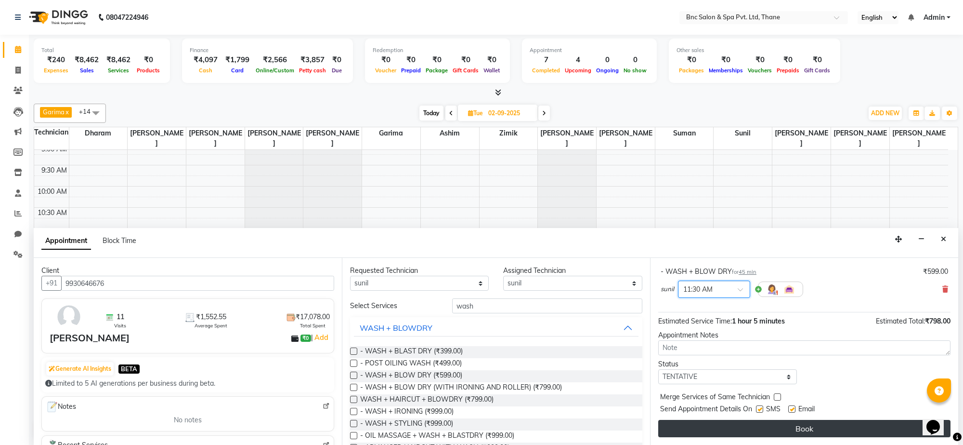
click at [710, 425] on button "Book" at bounding box center [805, 428] width 292 height 17
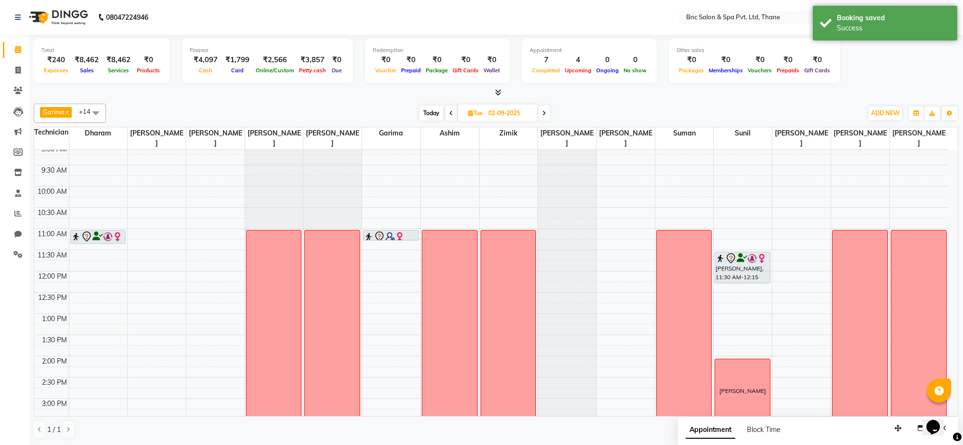
click at [431, 114] on span "Today" at bounding box center [432, 113] width 24 height 15
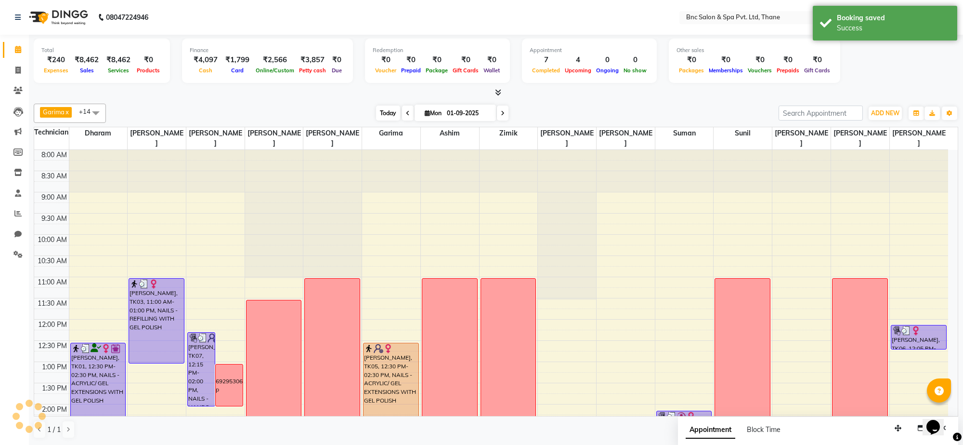
scroll to position [291, 0]
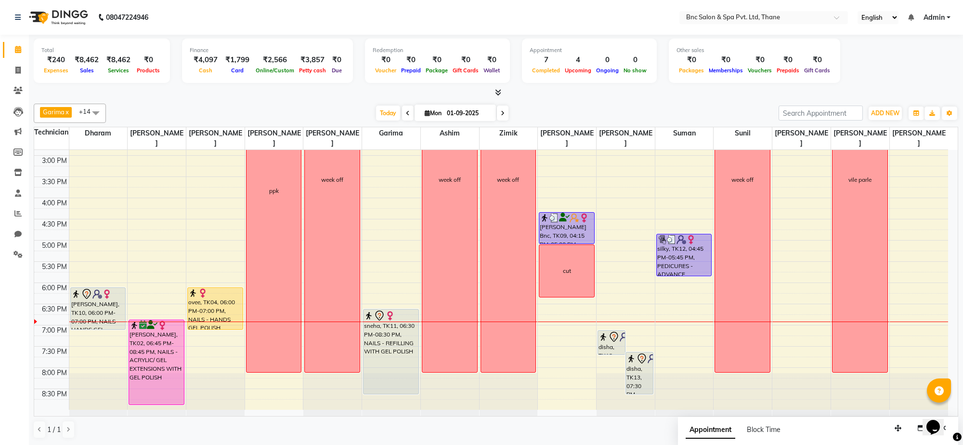
drag, startPoint x: 599, startPoint y: 374, endPoint x: 539, endPoint y: 116, distance: 265.1
click at [539, 116] on div "[DATE] [DATE]" at bounding box center [442, 113] width 663 height 14
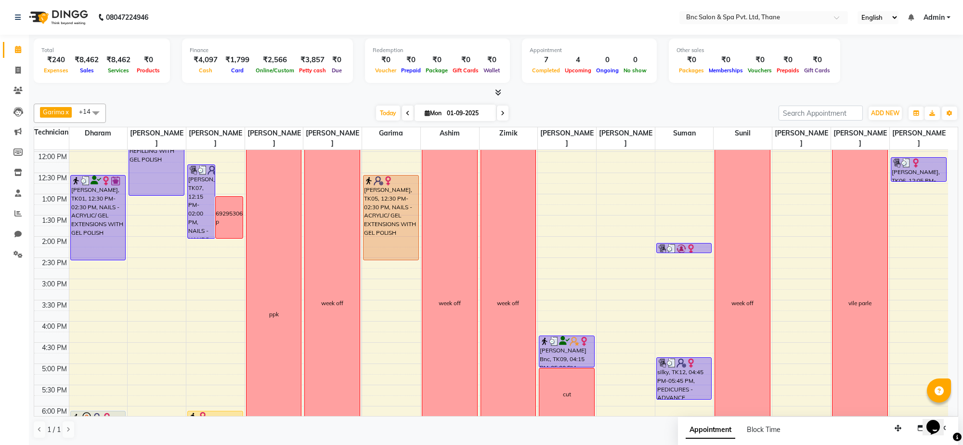
click at [572, 377] on div "cut" at bounding box center [567, 394] width 55 height 52
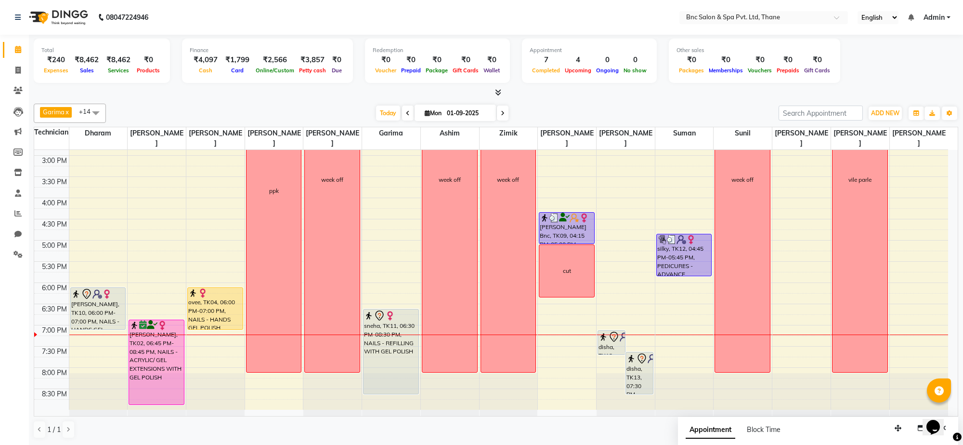
scroll to position [283, 0]
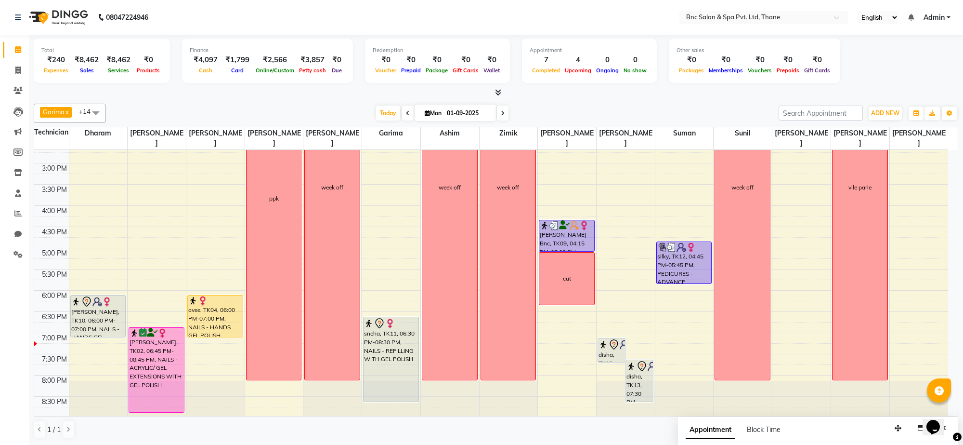
click at [501, 109] on span at bounding box center [503, 113] width 12 height 15
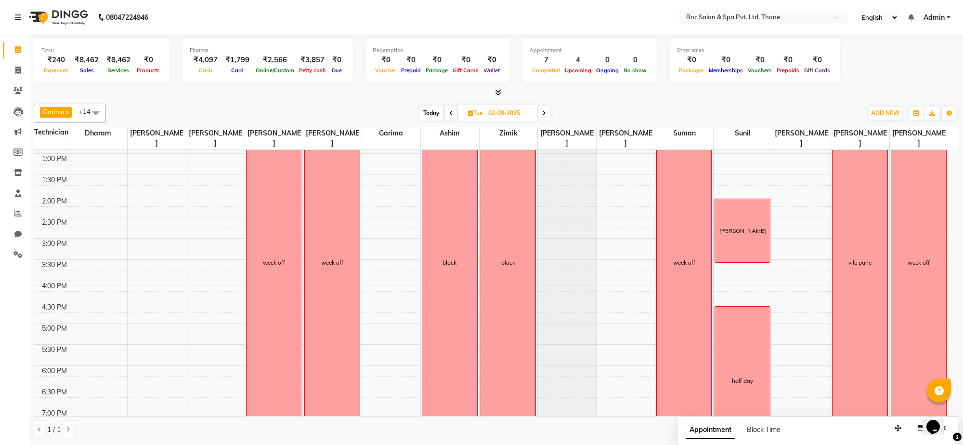
scroll to position [209, 0]
click at [435, 109] on span "Today" at bounding box center [432, 113] width 24 height 15
type input "01-09-2025"
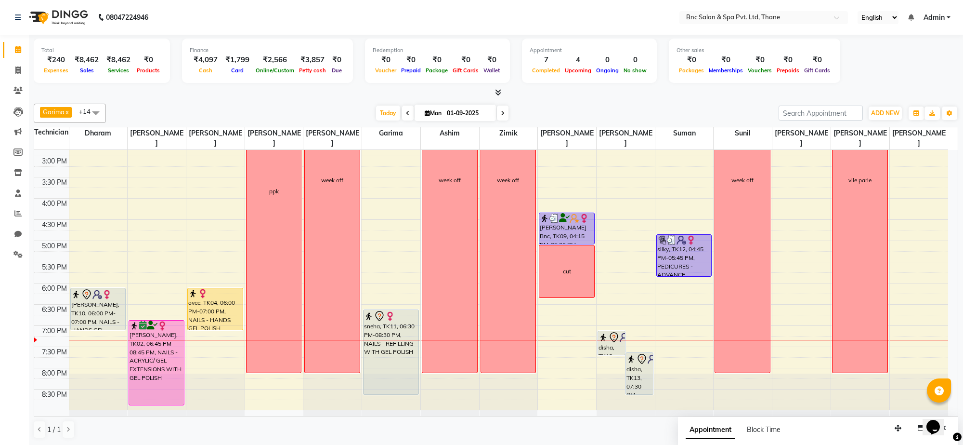
scroll to position [291, 0]
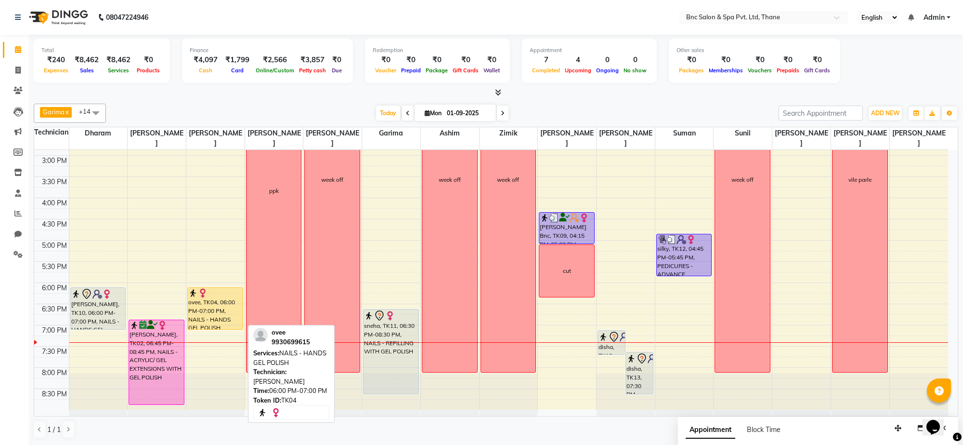
click at [223, 299] on div "ovee, TK04, 06:00 PM-07:00 PM, NAILS - HANDS GEL POLISH" at bounding box center [215, 308] width 55 height 41
select select "1"
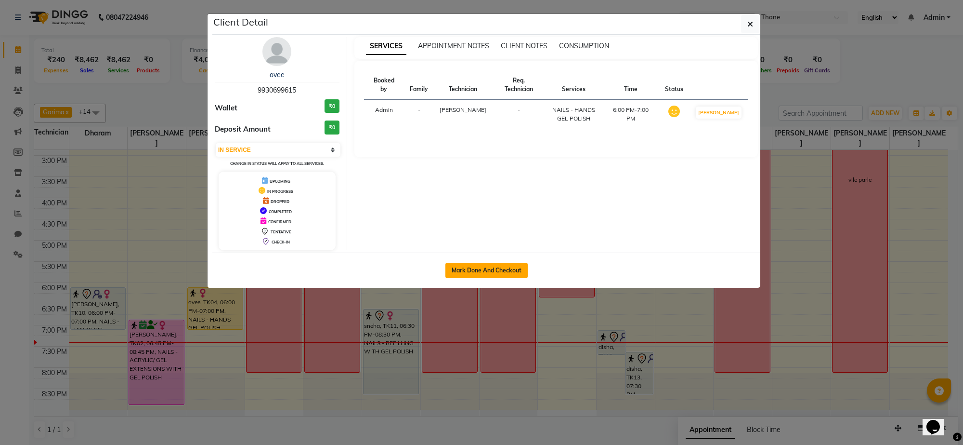
click at [470, 275] on button "Mark Done And Checkout" at bounding box center [487, 270] width 82 height 15
select select "service"
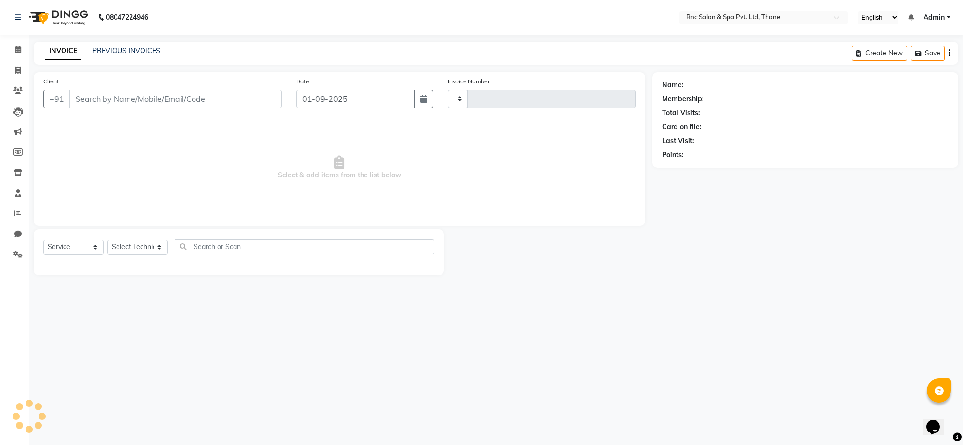
type input "3563"
select select "7892"
type input "9930699615"
select select "71922"
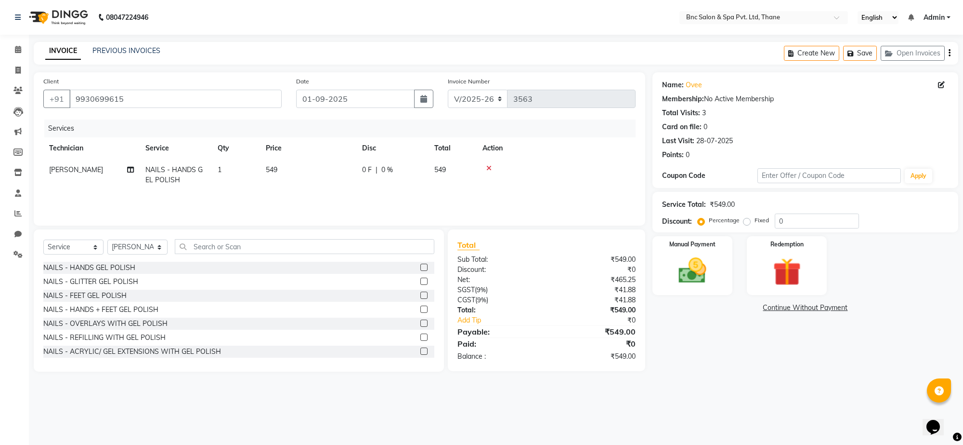
click at [280, 172] on td "549" at bounding box center [308, 175] width 96 height 32
select select "71922"
click at [333, 176] on input "549" at bounding box center [353, 172] width 85 height 15
type input "5"
type input "747"
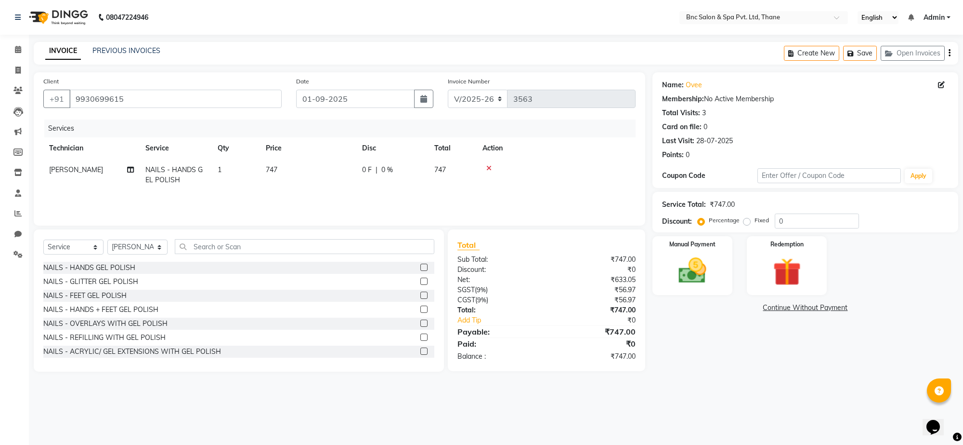
click at [62, 172] on span "[PERSON_NAME]" at bounding box center [76, 169] width 54 height 9
select select "71922"
click at [62, 172] on select "[PERSON_NAME] [PERSON_NAME] [PERSON_NAME] [PERSON_NAME] [PERSON_NAME] [PERSON_N…" at bounding box center [91, 172] width 85 height 15
select select "85400"
click at [688, 249] on div "Manual Payment" at bounding box center [692, 265] width 83 height 61
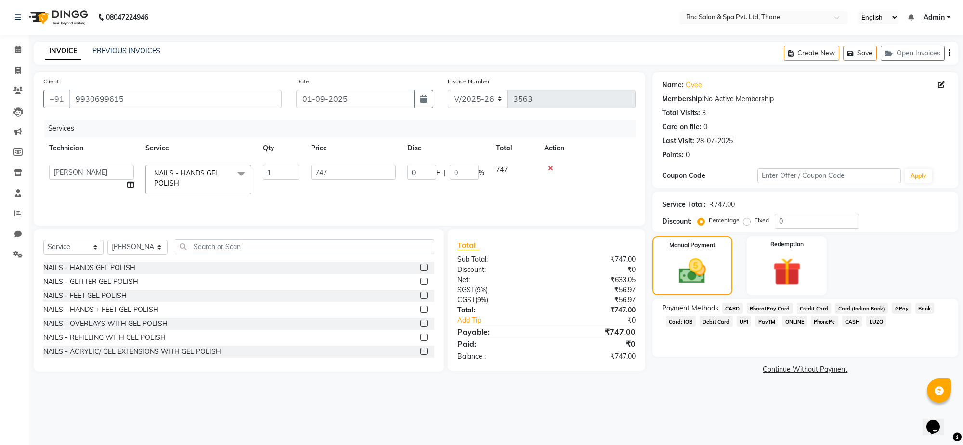
click at [898, 310] on span "GPay" at bounding box center [902, 308] width 20 height 11
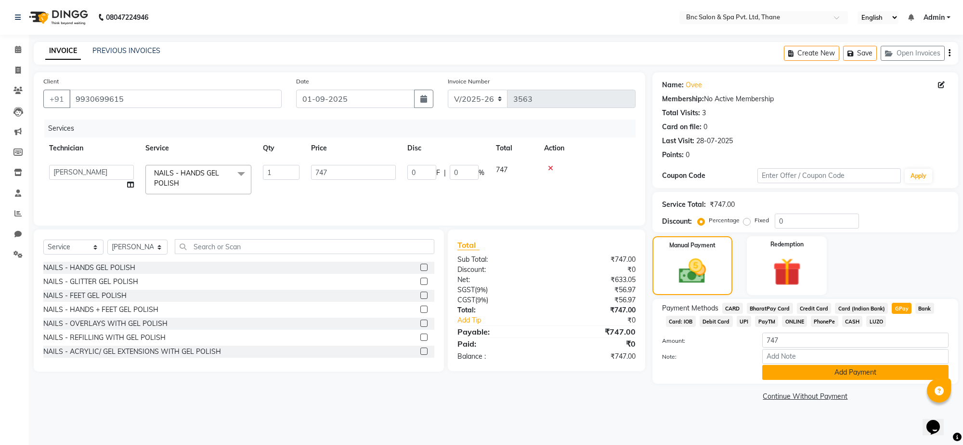
click at [858, 370] on button "Add Payment" at bounding box center [856, 372] width 186 height 15
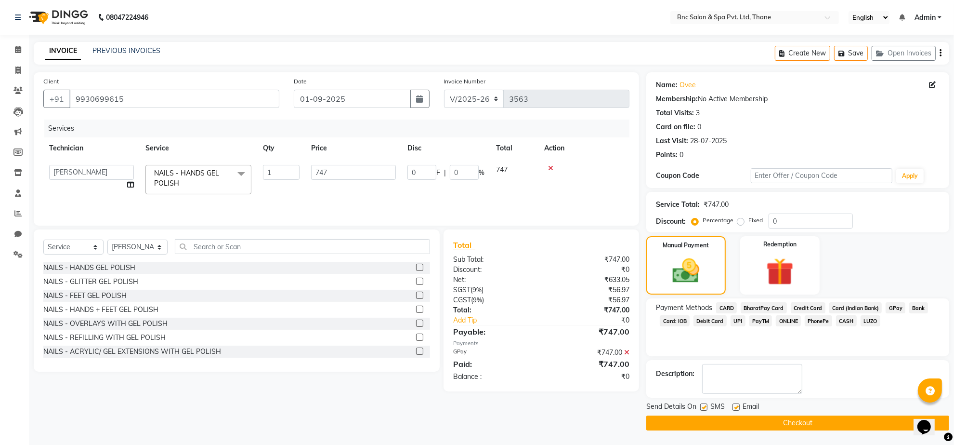
click at [823, 421] on button "Checkout" at bounding box center [797, 422] width 303 height 15
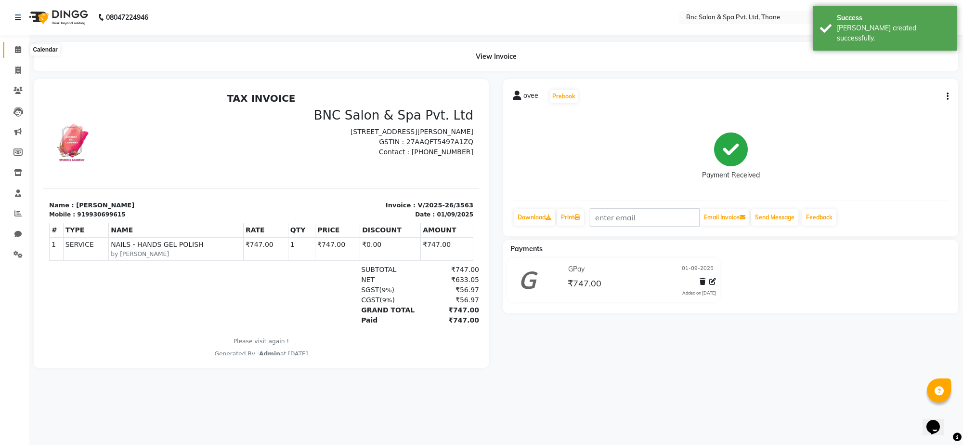
click at [13, 49] on span at bounding box center [18, 49] width 17 height 11
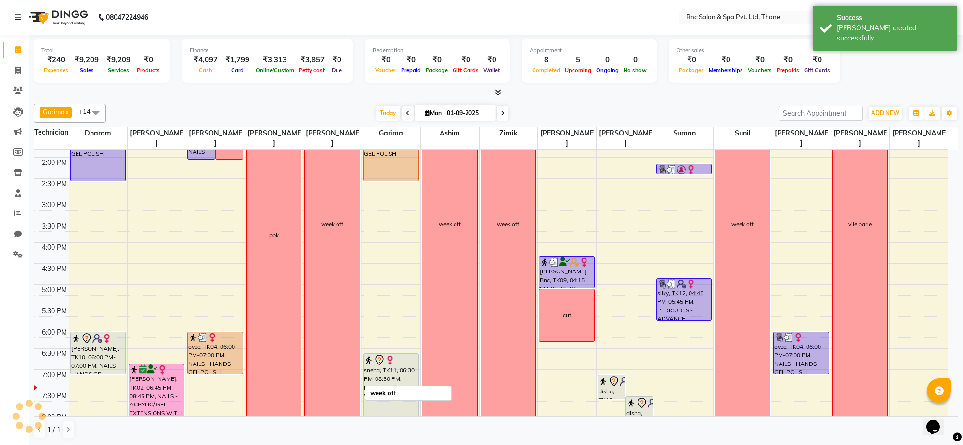
scroll to position [249, 0]
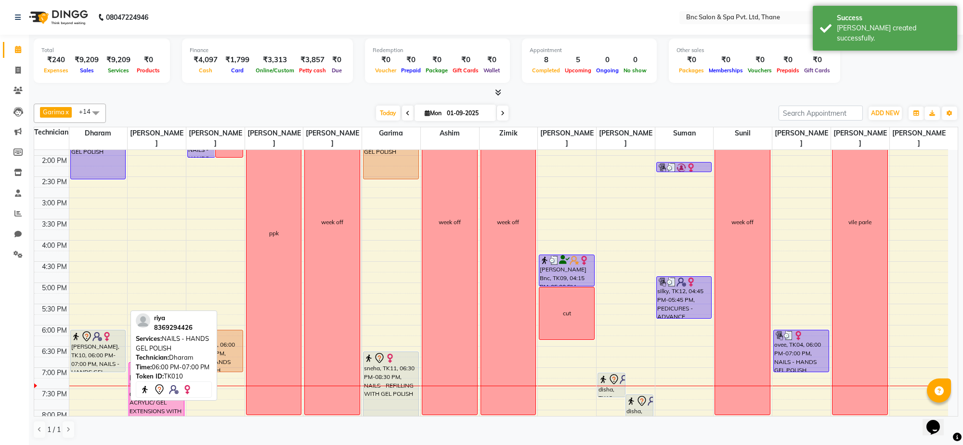
click at [112, 352] on div "[PERSON_NAME], TK10, 06:00 PM-07:00 PM, NAILS - HANDS GEL POLISH" at bounding box center [98, 350] width 55 height 41
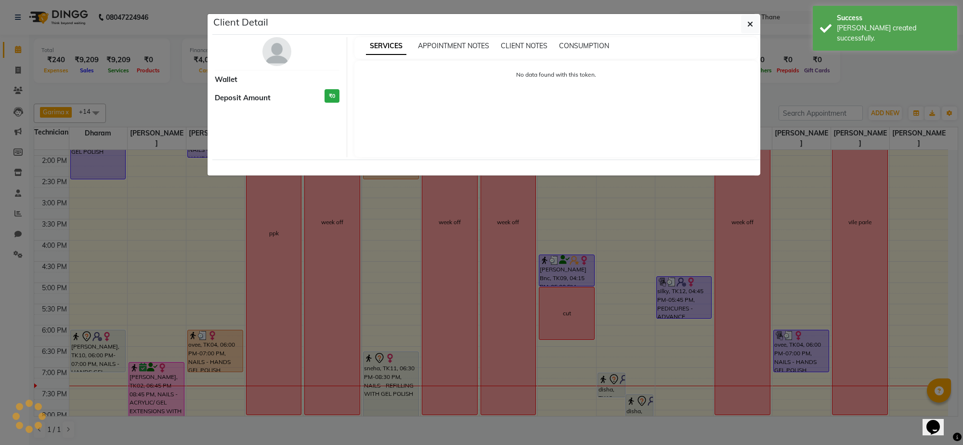
select select "7"
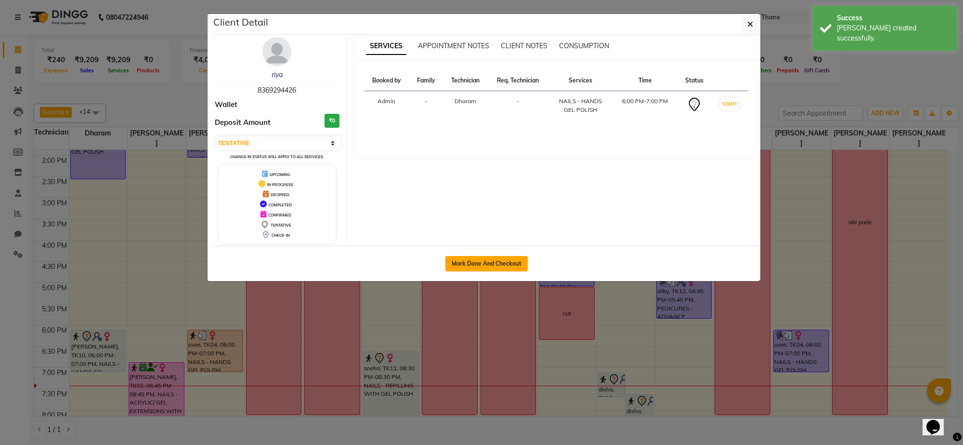
click at [479, 262] on button "Mark Done And Checkout" at bounding box center [487, 263] width 82 height 15
select select "7892"
select select "service"
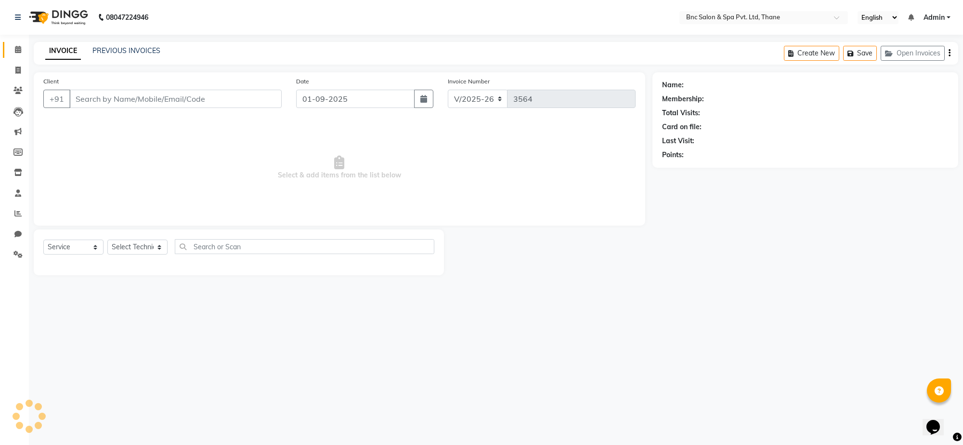
type input "8369294426"
select select "71874"
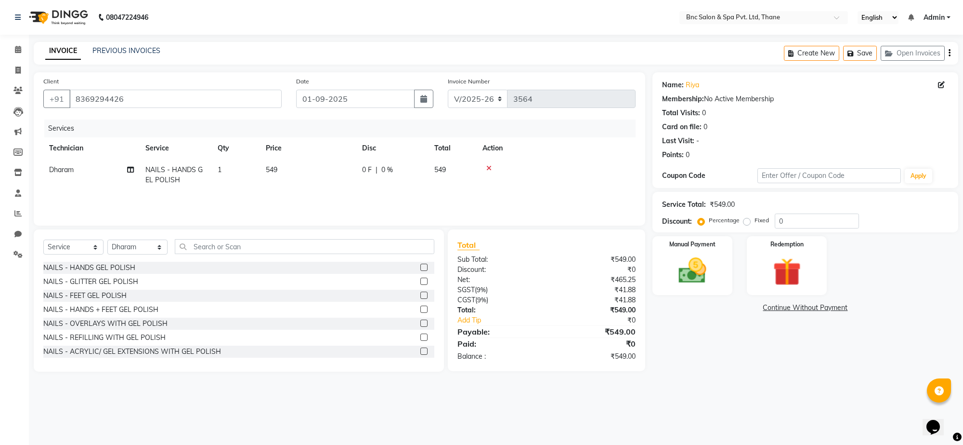
click at [56, 160] on td "Dharam" at bounding box center [91, 175] width 96 height 32
select select "71874"
click at [66, 169] on select "[PERSON_NAME] [PERSON_NAME] [PERSON_NAME] [PERSON_NAME] [PERSON_NAME] [PERSON_N…" at bounding box center [91, 172] width 85 height 15
select select "78713"
click at [685, 280] on img at bounding box center [692, 271] width 47 height 34
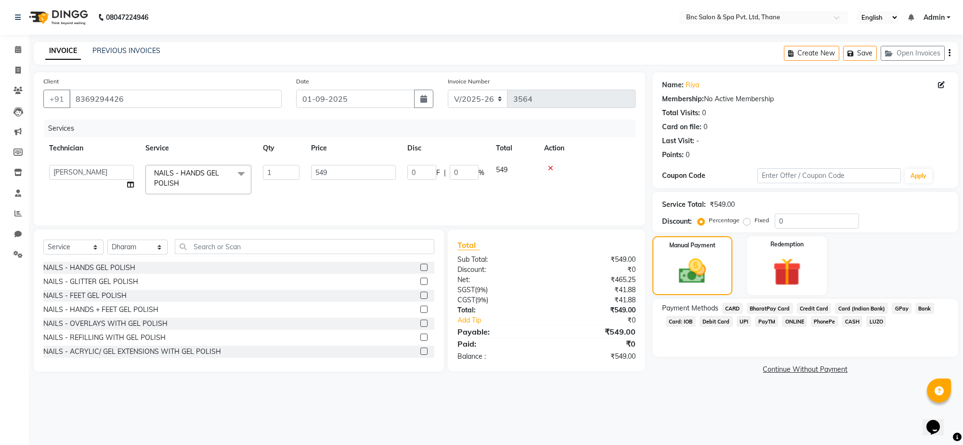
click at [904, 303] on span "GPay" at bounding box center [902, 308] width 20 height 11
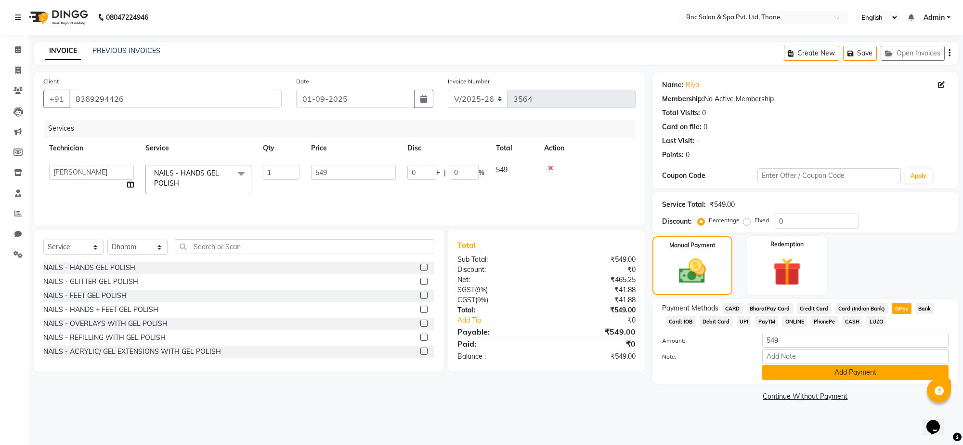
click at [795, 369] on button "Add Payment" at bounding box center [856, 372] width 186 height 15
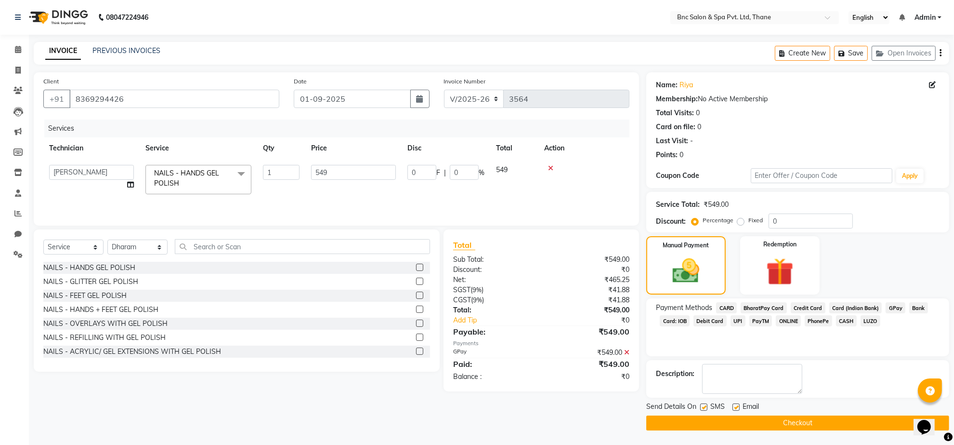
click at [728, 418] on button "Checkout" at bounding box center [797, 422] width 303 height 15
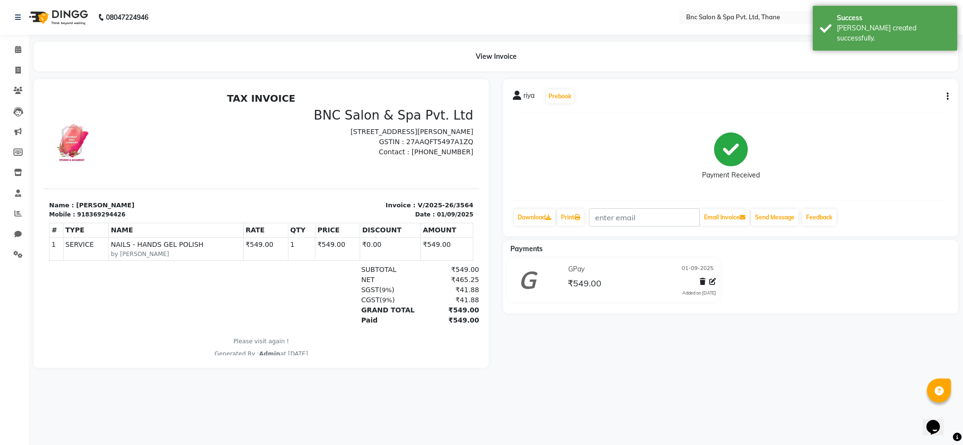
click at [18, 40] on li "Calendar" at bounding box center [14, 50] width 29 height 21
click at [18, 45] on span at bounding box center [18, 49] width 17 height 11
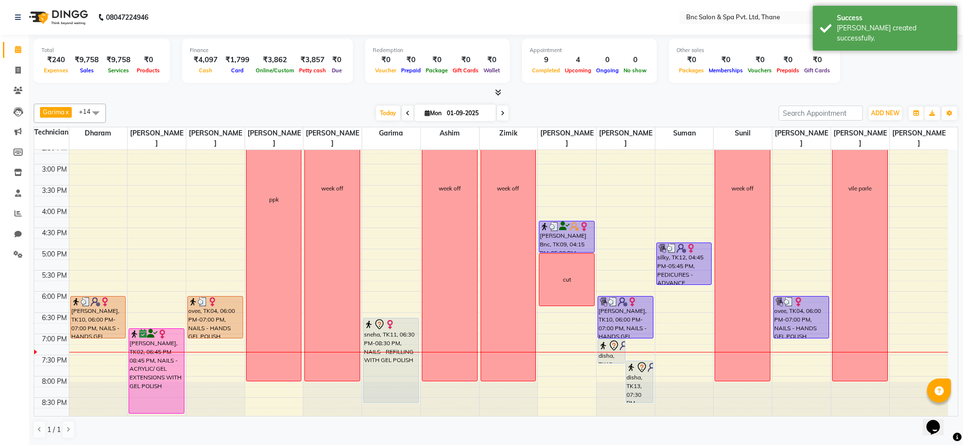
scroll to position [291, 0]
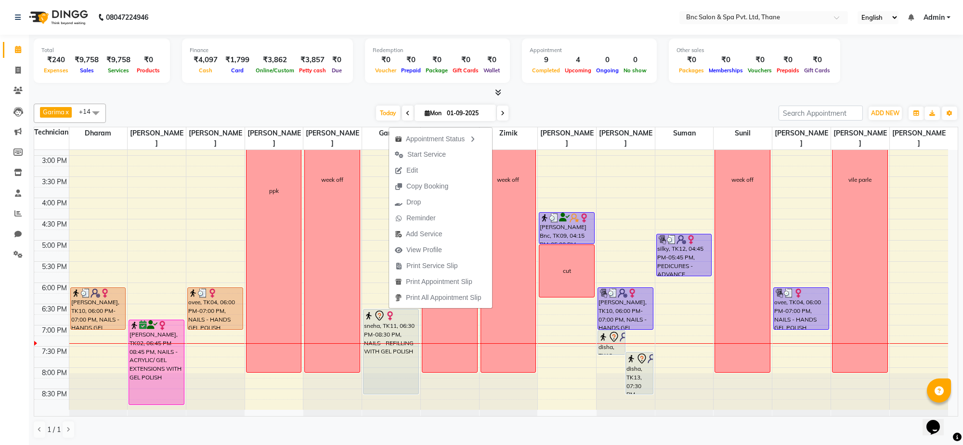
click at [290, 104] on div "[PERSON_NAME] x [PERSON_NAME] [PERSON_NAME] x [PERSON_NAME] x Zimik x [PERSON_N…" at bounding box center [496, 113] width 925 height 19
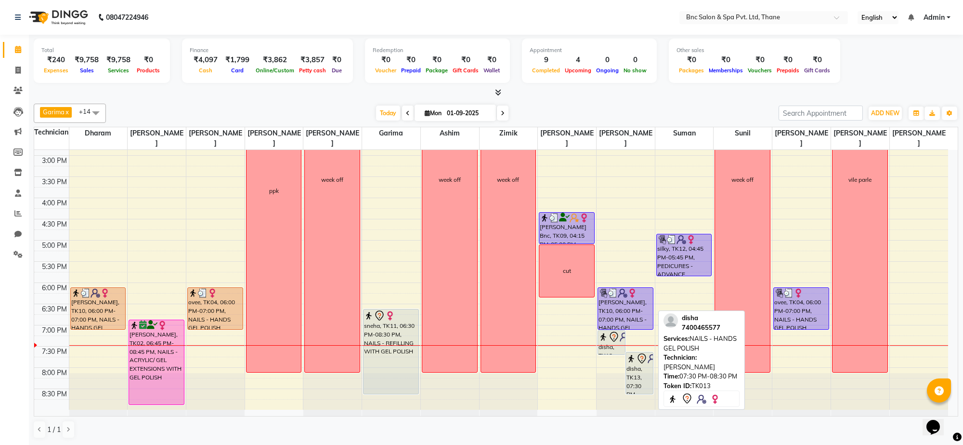
click at [638, 369] on div "disha, TK13, 07:30 PM-08:30 PM, NAILS - HANDS GEL POLISH" at bounding box center [639, 372] width 27 height 41
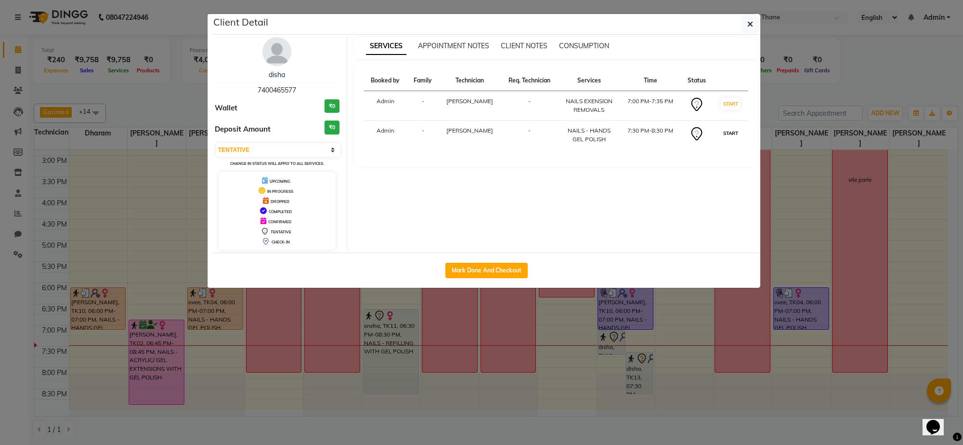
click at [726, 138] on button "START" at bounding box center [731, 133] width 20 height 12
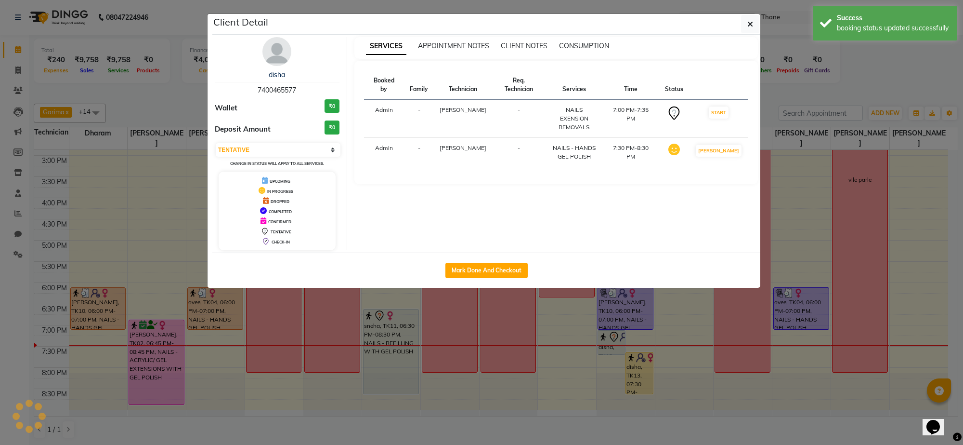
select select "select"
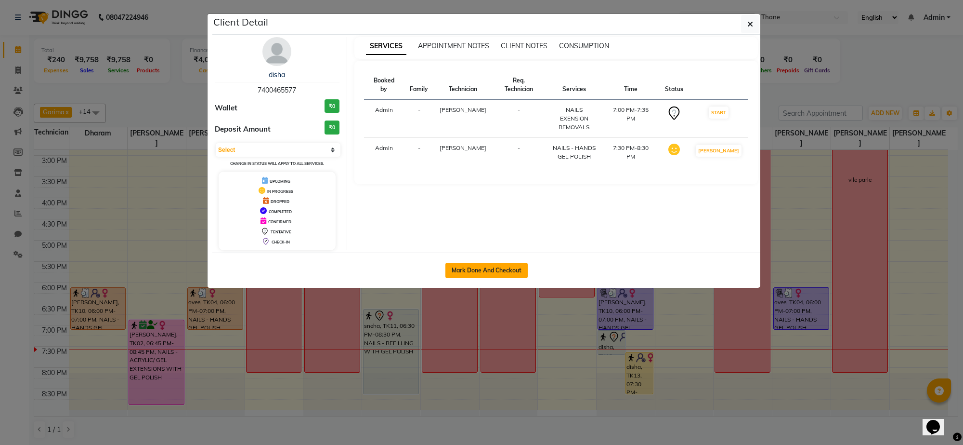
click at [500, 264] on button "Mark Done And Checkout" at bounding box center [487, 270] width 82 height 15
select select "7892"
select select "service"
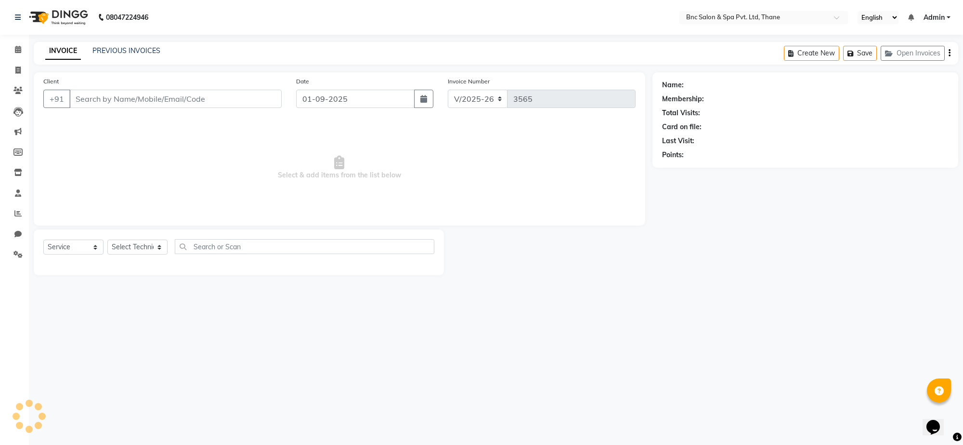
type input "7400465577"
select select "78713"
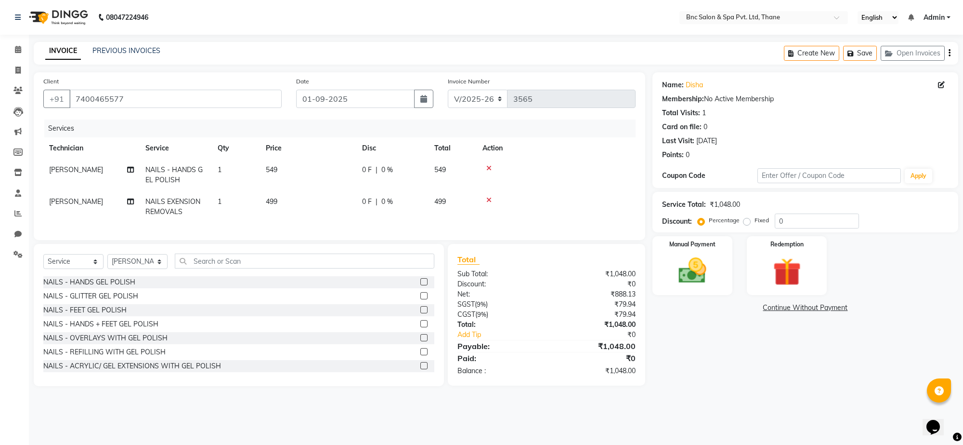
click at [488, 197] on icon at bounding box center [489, 200] width 5 height 7
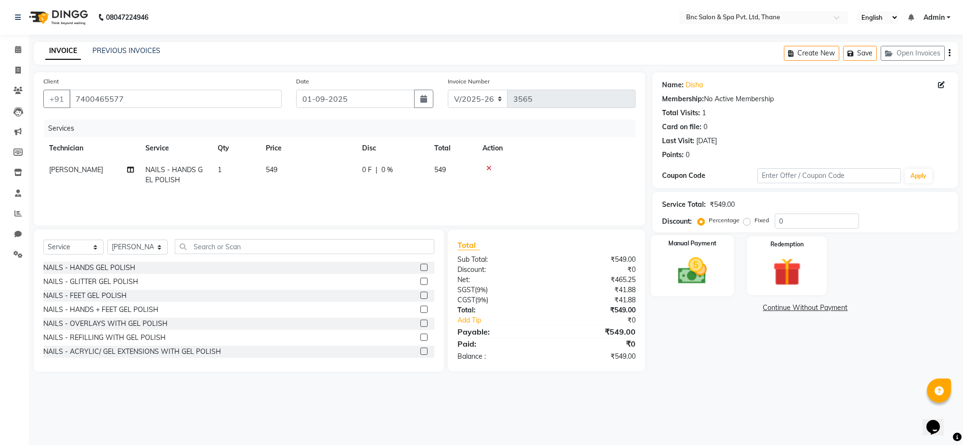
click at [695, 261] on img at bounding box center [692, 271] width 47 height 34
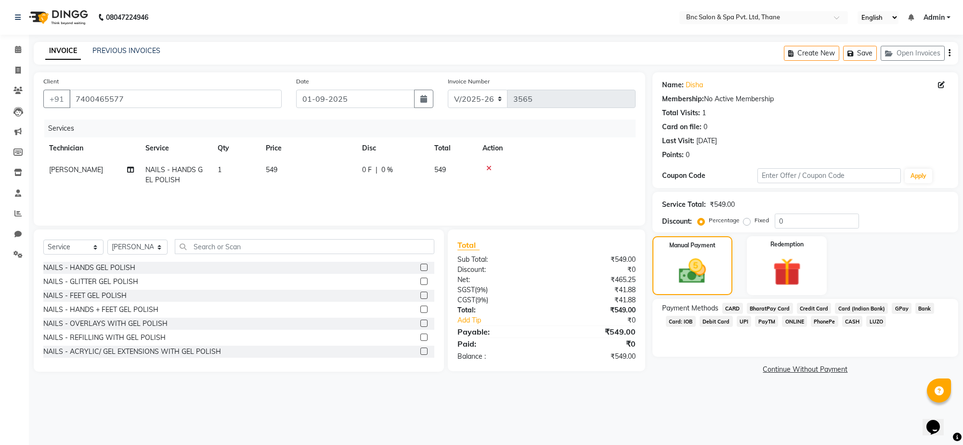
click at [900, 306] on span "GPay" at bounding box center [902, 308] width 20 height 11
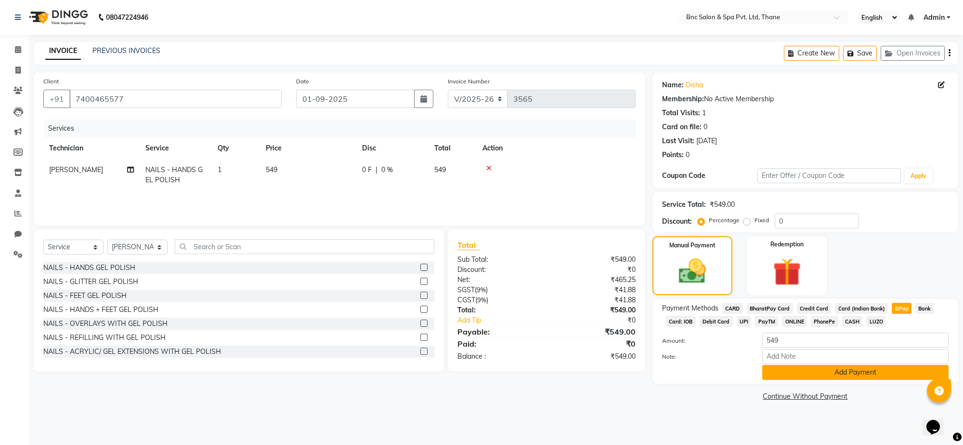
click at [853, 367] on button "Add Payment" at bounding box center [856, 372] width 186 height 15
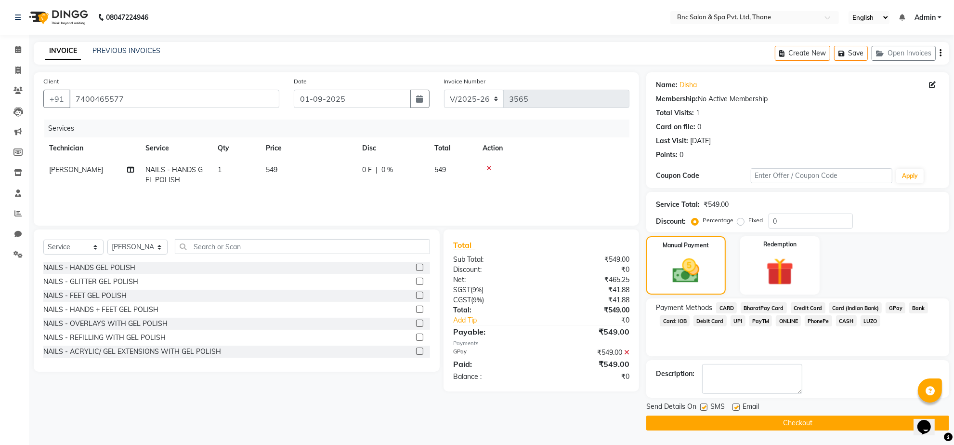
click at [842, 423] on button "Checkout" at bounding box center [797, 422] width 303 height 15
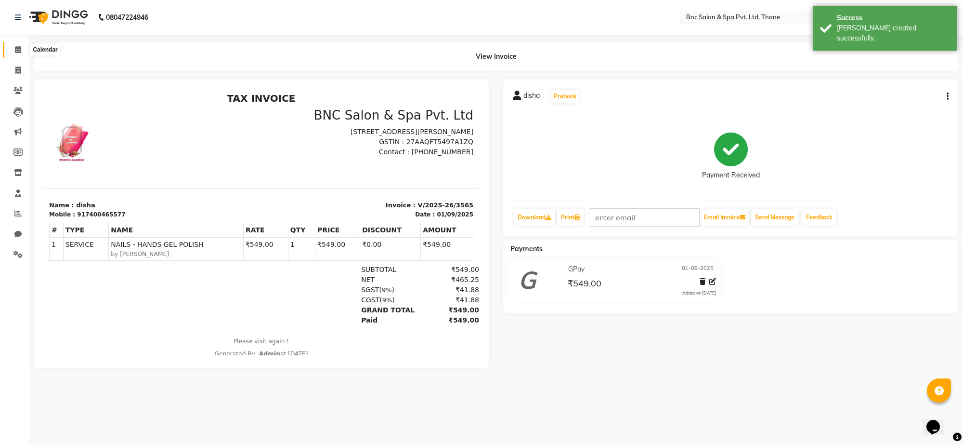
click at [20, 47] on icon at bounding box center [18, 49] width 6 height 7
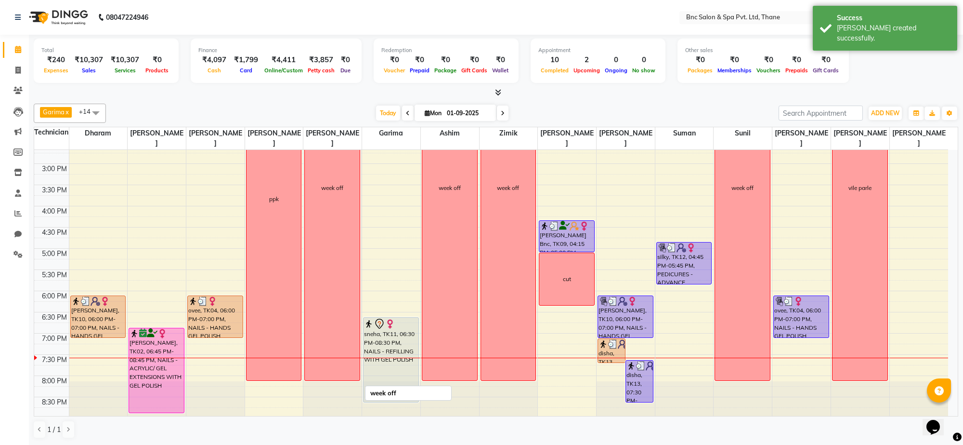
scroll to position [291, 0]
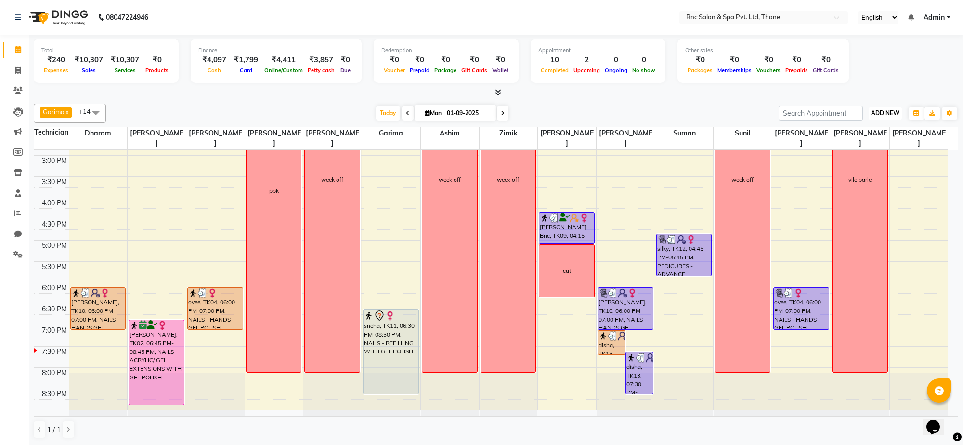
click at [872, 119] on button "ADD NEW Toggle Dropdown" at bounding box center [885, 112] width 33 height 13
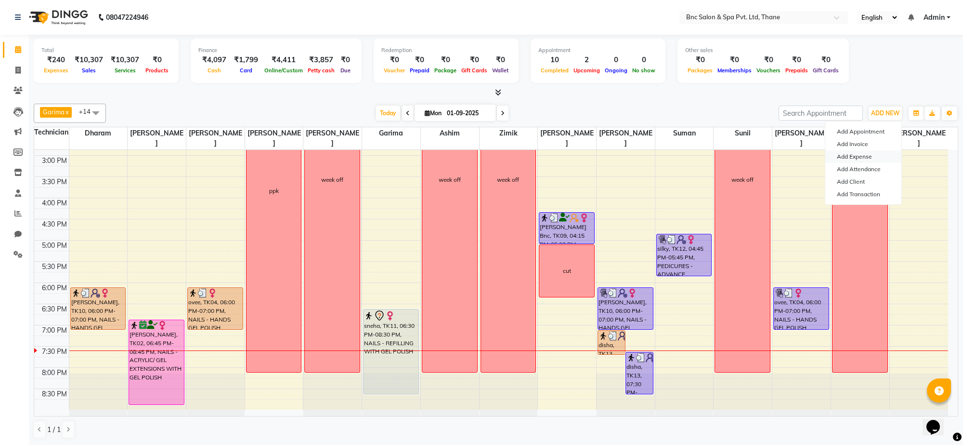
click at [870, 157] on link "Add Expense" at bounding box center [864, 156] width 76 height 13
select select "1"
select select "7036"
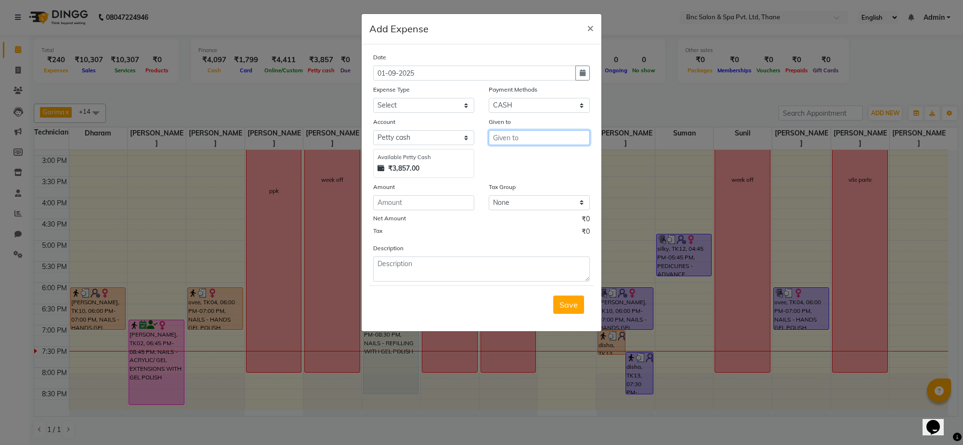
click at [490, 135] on input "text" at bounding box center [539, 137] width 101 height 15
type input "food"
click at [413, 200] on input "number" at bounding box center [423, 202] width 101 height 15
type input "575"
click at [404, 103] on select "Select ACADMY AMOUNT Advance Salary Bank charges Car maintenance Cash transfer …" at bounding box center [423, 105] width 101 height 15
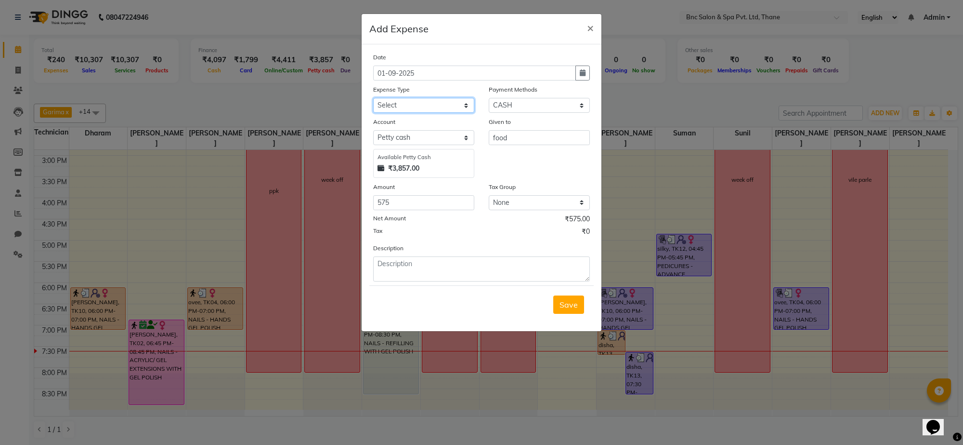
select select "23966"
click at [404, 102] on select "Select ACADMY AMOUNT Advance Salary Bank charges Car maintenance Cash transfer …" at bounding box center [423, 105] width 101 height 15
click at [565, 300] on span "Save" at bounding box center [569, 305] width 18 height 10
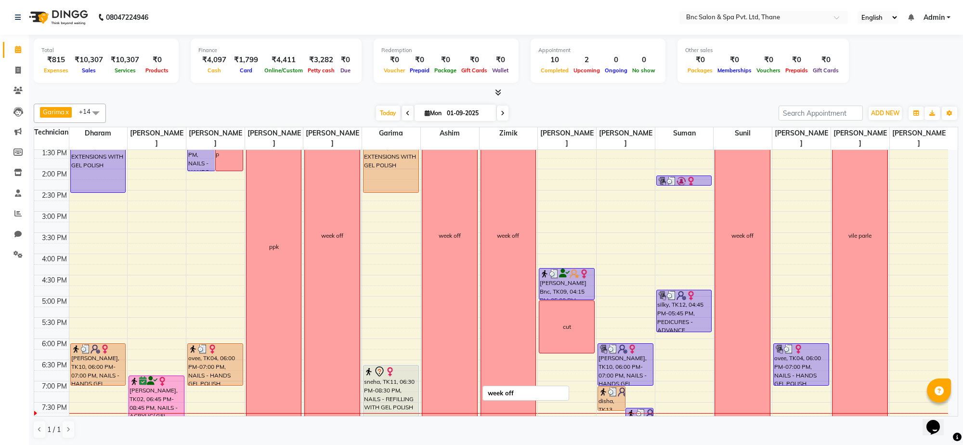
scroll to position [291, 0]
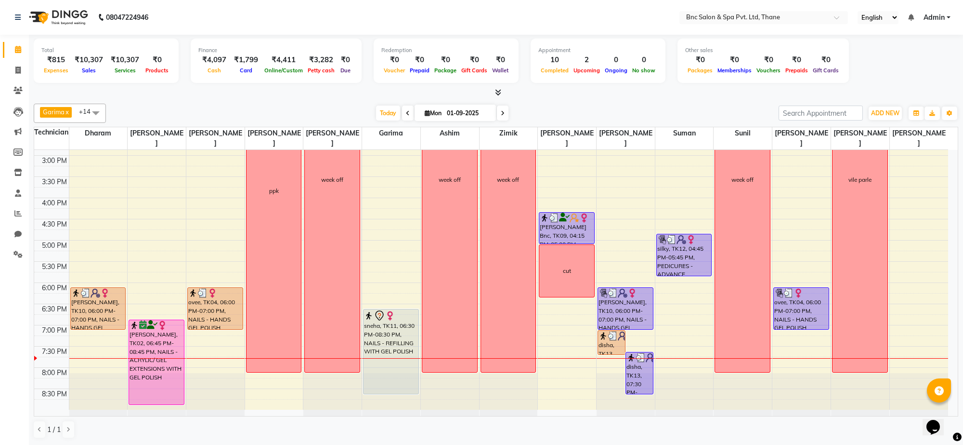
click at [504, 107] on span at bounding box center [503, 113] width 12 height 15
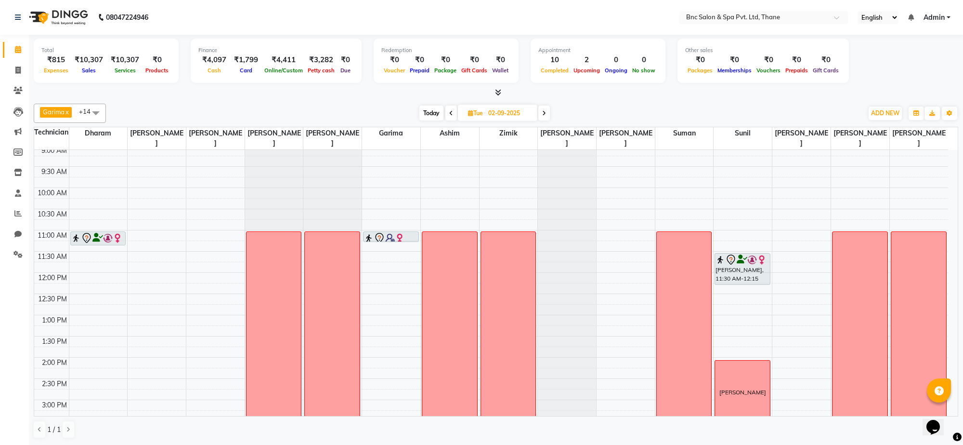
scroll to position [42, 0]
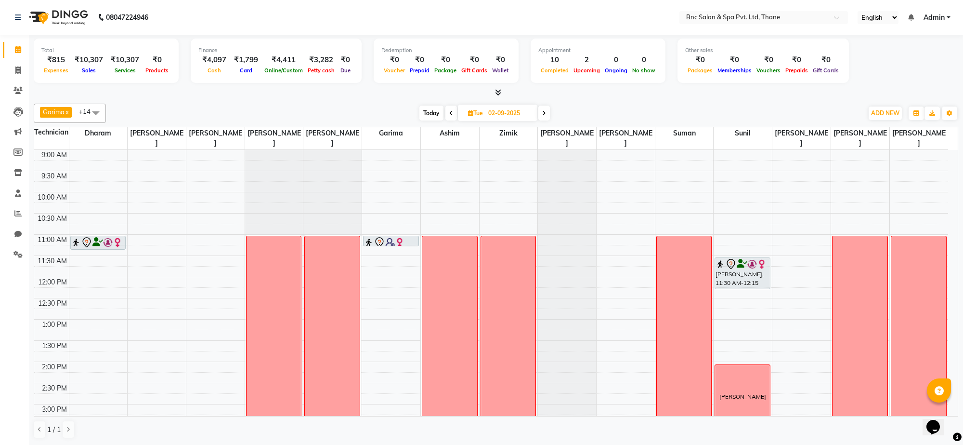
click at [427, 110] on span "Today" at bounding box center [432, 113] width 24 height 15
type input "01-09-2025"
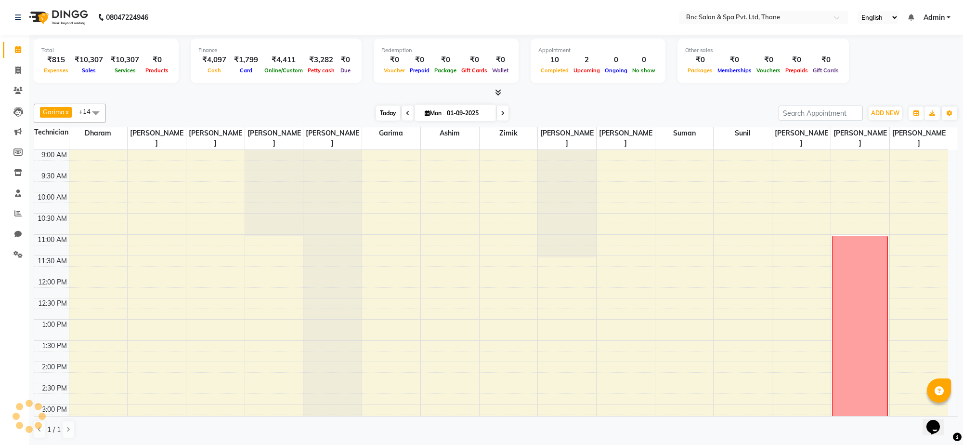
scroll to position [291, 0]
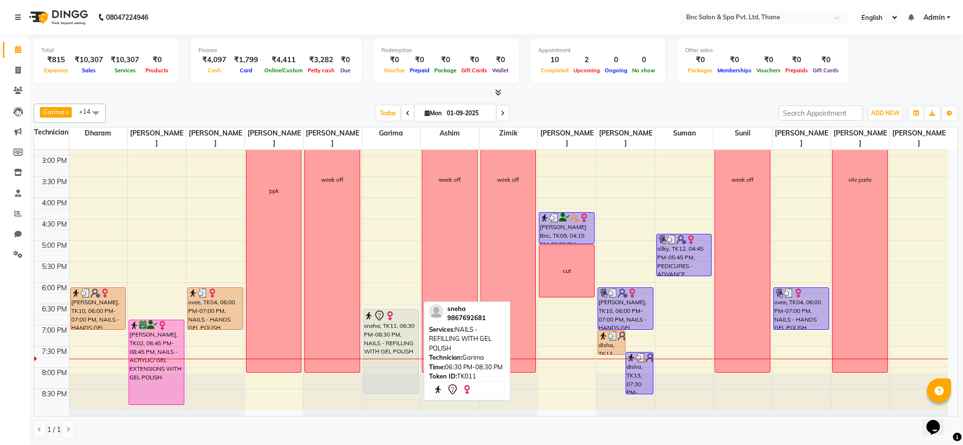
click at [391, 338] on div "sneha, TK11, 06:30 PM-08:30 PM, NAILS - REFILLING WITH GEL POLISH" at bounding box center [391, 351] width 55 height 84
select select "7"
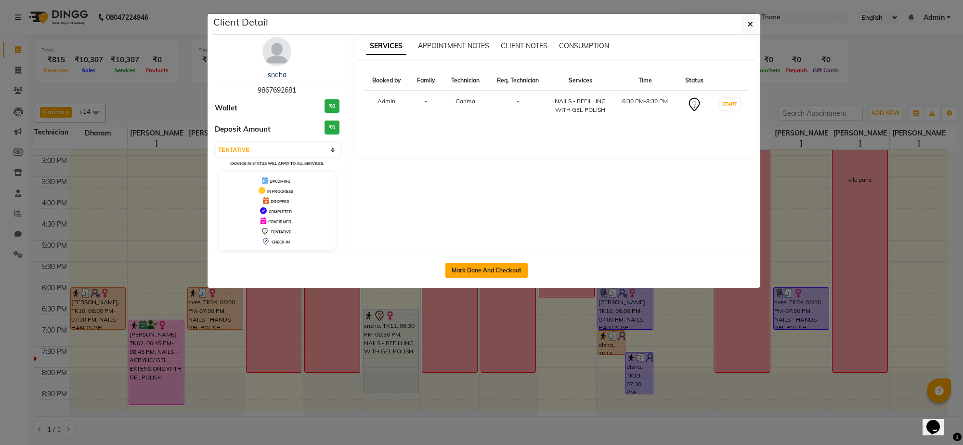
click at [462, 268] on button "Mark Done And Checkout" at bounding box center [487, 270] width 82 height 15
select select "7892"
select select "service"
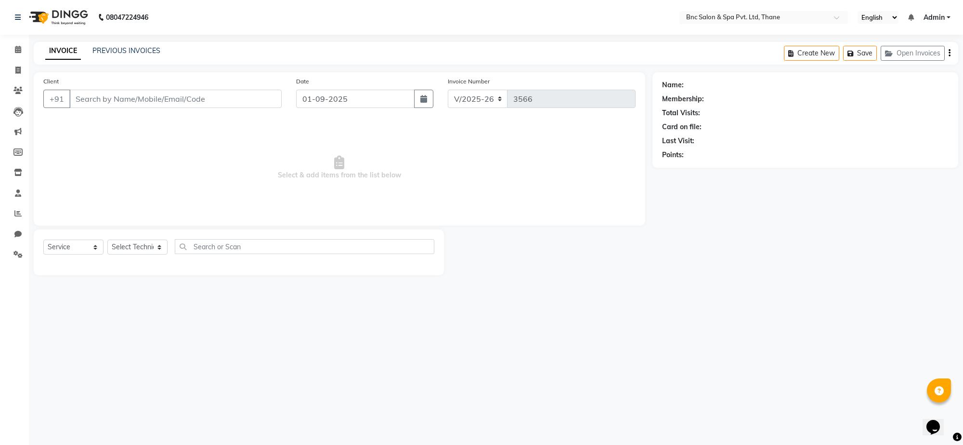
type input "9867692681"
select select "71927"
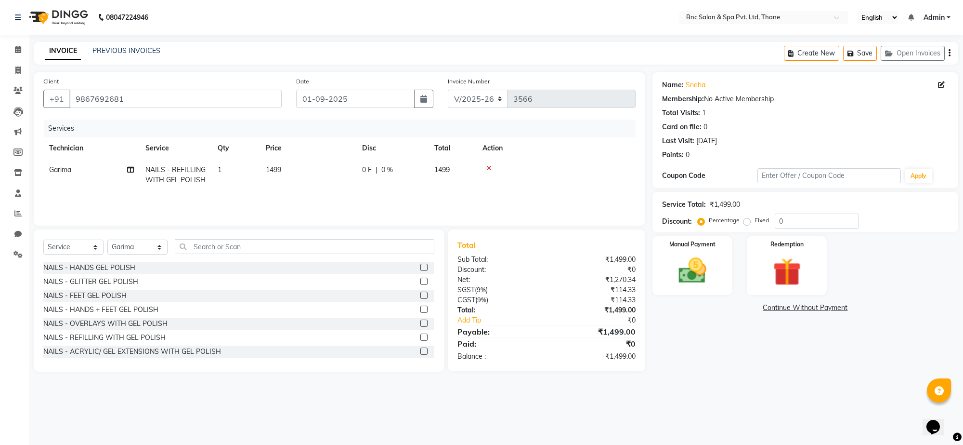
click at [488, 165] on icon at bounding box center [489, 168] width 5 height 7
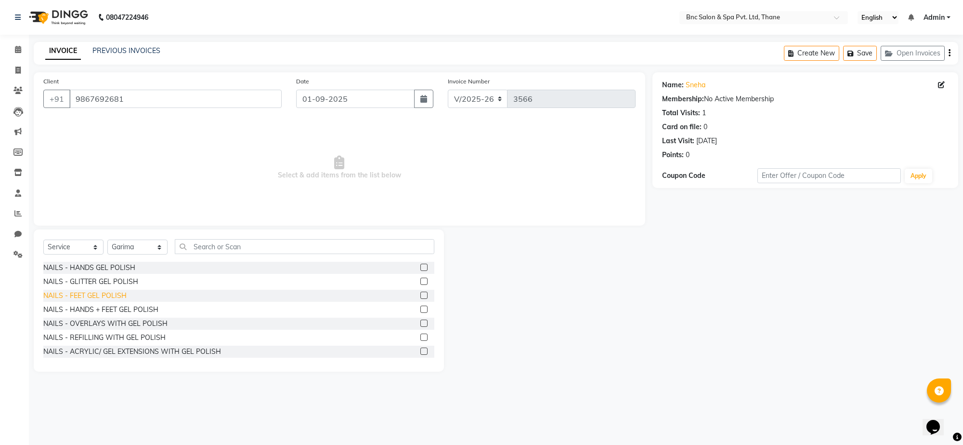
click at [87, 291] on div "NAILS - FEET GEL POLISH" at bounding box center [84, 295] width 83 height 10
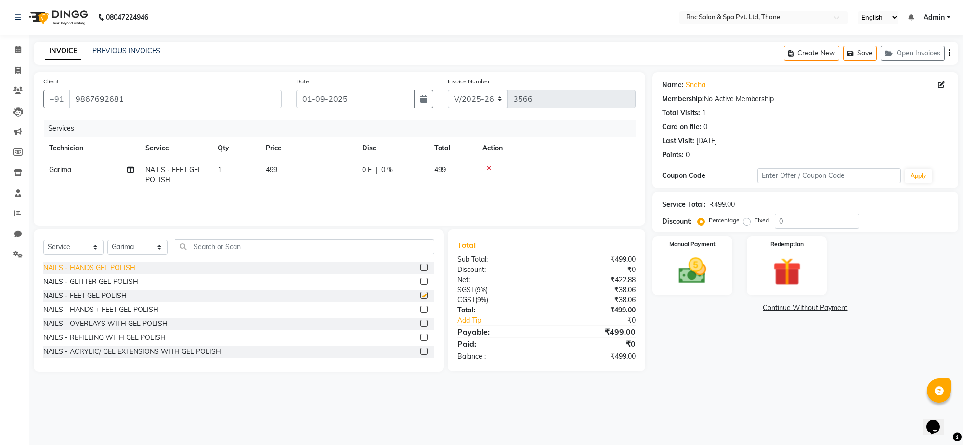
checkbox input "false"
click at [267, 167] on span "499" at bounding box center [272, 169] width 12 height 9
select select "71927"
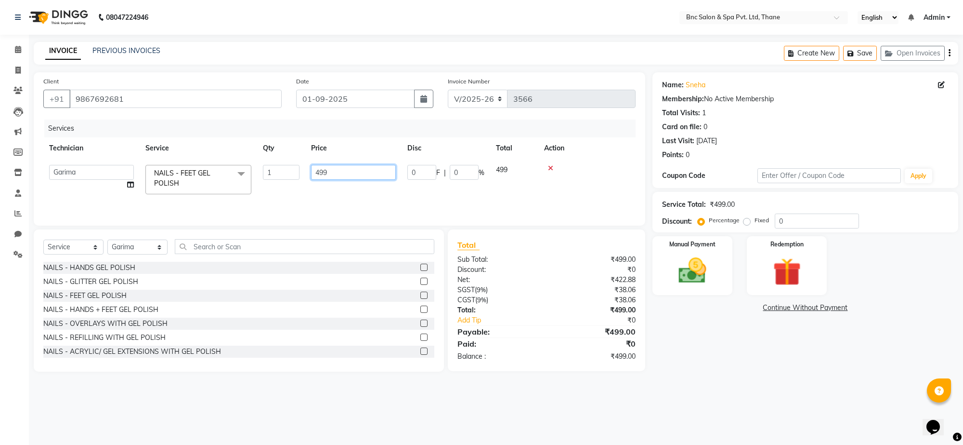
click at [320, 172] on input "499" at bounding box center [353, 172] width 85 height 15
type input "599"
click at [691, 256] on img at bounding box center [692, 271] width 47 height 34
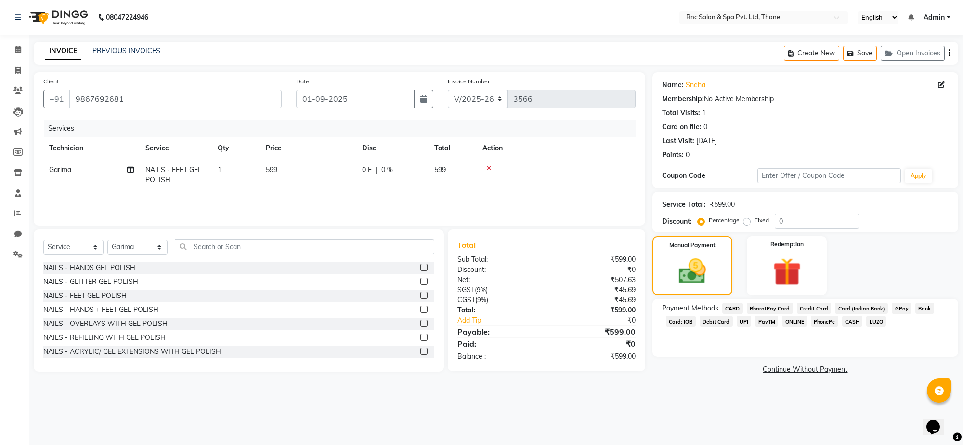
click at [899, 311] on span "GPay" at bounding box center [902, 308] width 20 height 11
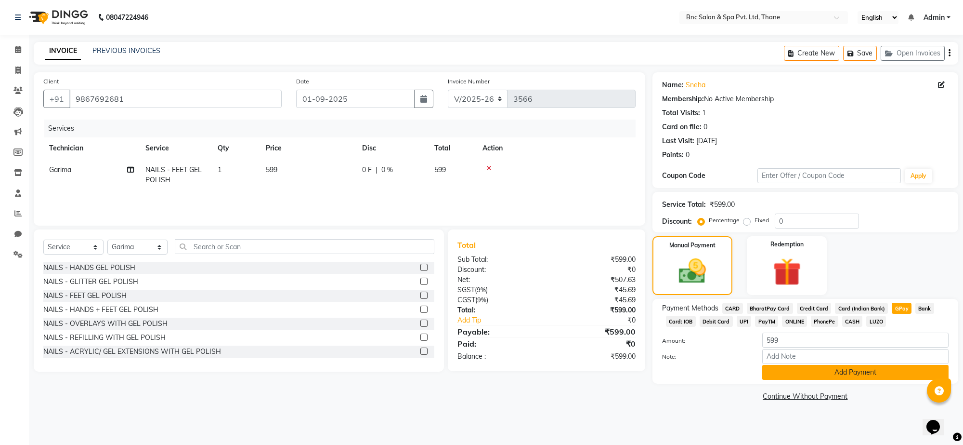
click at [831, 373] on button "Add Payment" at bounding box center [856, 372] width 186 height 15
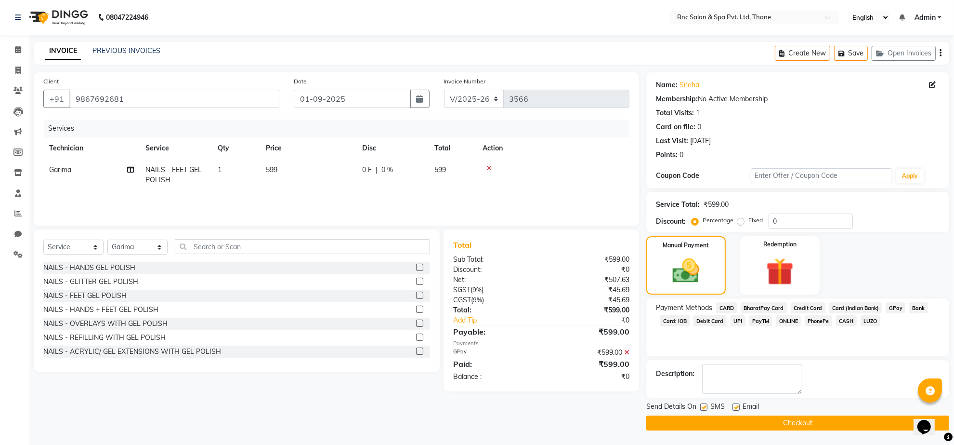
click at [725, 424] on button "Checkout" at bounding box center [797, 422] width 303 height 15
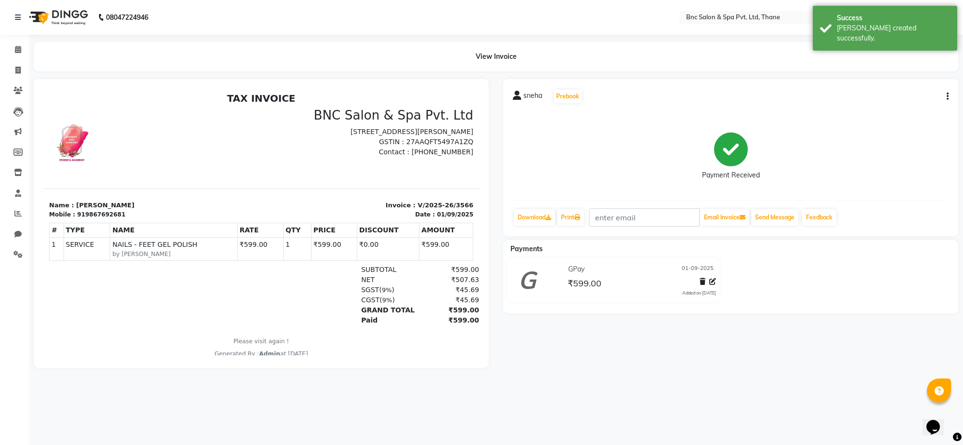
click at [949, 95] on div "sneha Prebook Payment Received Download Print Email Invoice Send Message Feedba…" at bounding box center [730, 157] width 455 height 157
click at [946, 97] on button "button" at bounding box center [946, 97] width 6 height 10
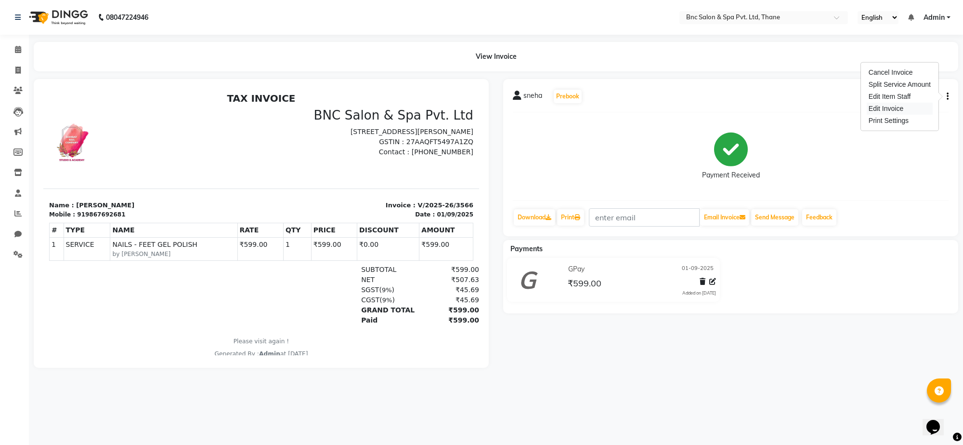
click at [909, 107] on div "Edit Invoice" at bounding box center [900, 109] width 66 height 12
select select "service"
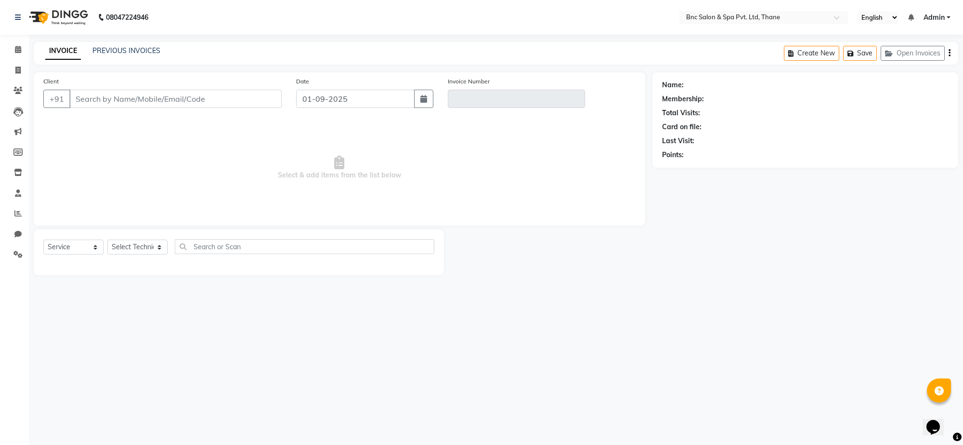
type input "9867692681"
type input "V/2025-26/3566"
select select "select"
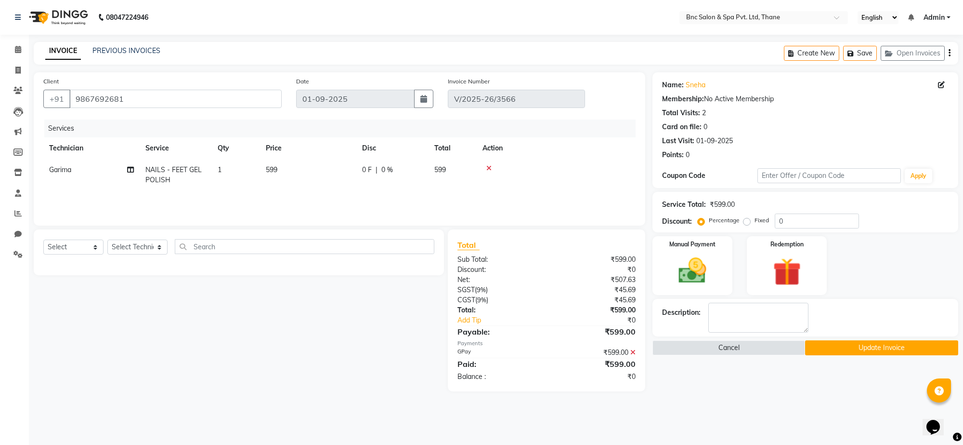
click at [56, 172] on span "Garima" at bounding box center [60, 169] width 22 height 9
select select "71927"
click at [56, 172] on select "[PERSON_NAME] [PERSON_NAME] [PERSON_NAME] [PERSON_NAME] [PERSON_NAME] [PERSON_N…" at bounding box center [91, 172] width 85 height 15
select select "87947"
click at [882, 343] on button "Update Invoice" at bounding box center [881, 347] width 153 height 15
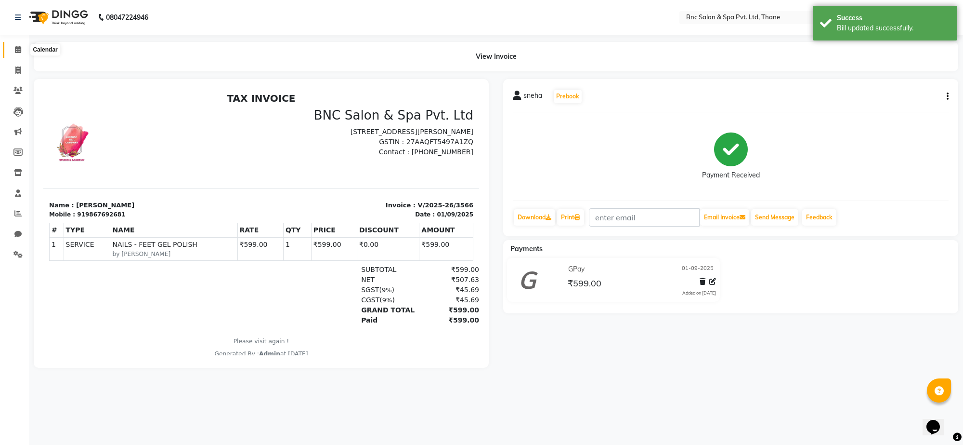
click at [17, 47] on icon at bounding box center [18, 49] width 6 height 7
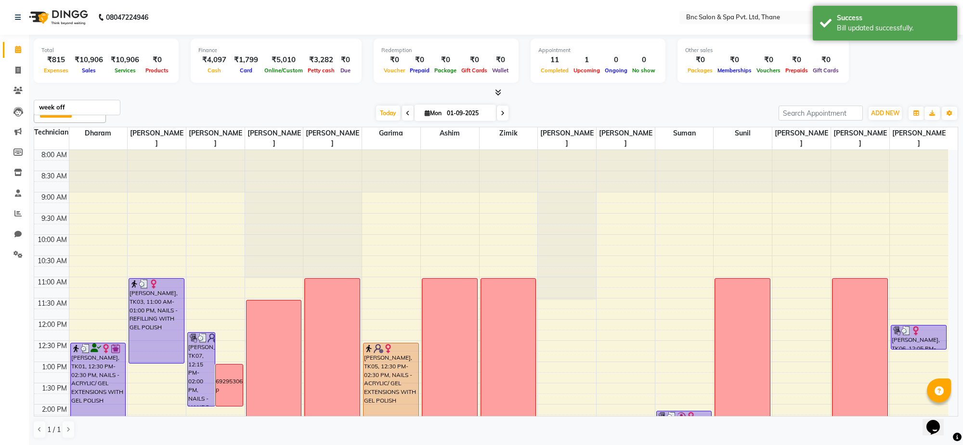
scroll to position [291, 0]
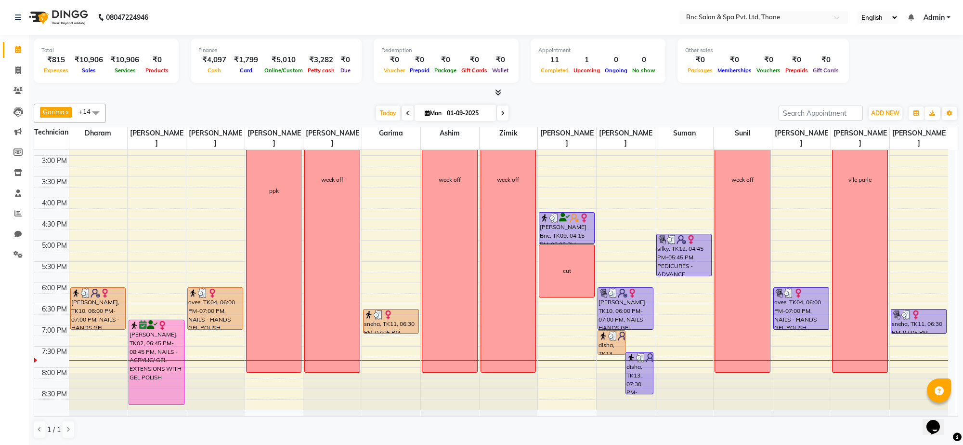
click at [499, 111] on span at bounding box center [503, 113] width 12 height 15
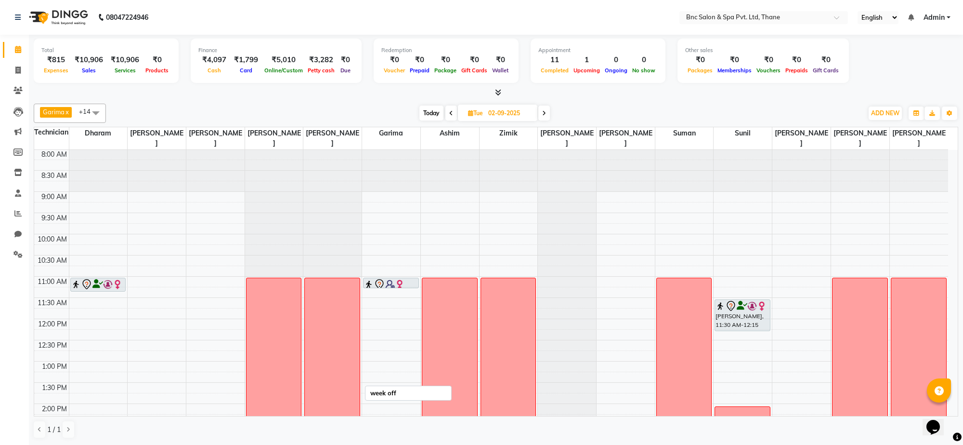
scroll to position [0, 0]
click at [432, 108] on span "Today" at bounding box center [432, 113] width 24 height 15
type input "01-09-2025"
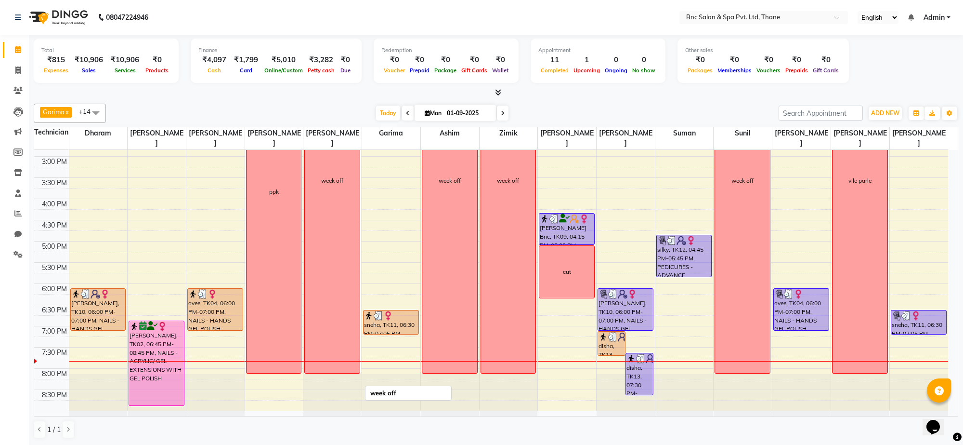
scroll to position [291, 0]
click at [451, 113] on input "01-09-2025" at bounding box center [468, 113] width 48 height 14
select select "9"
select select "2025"
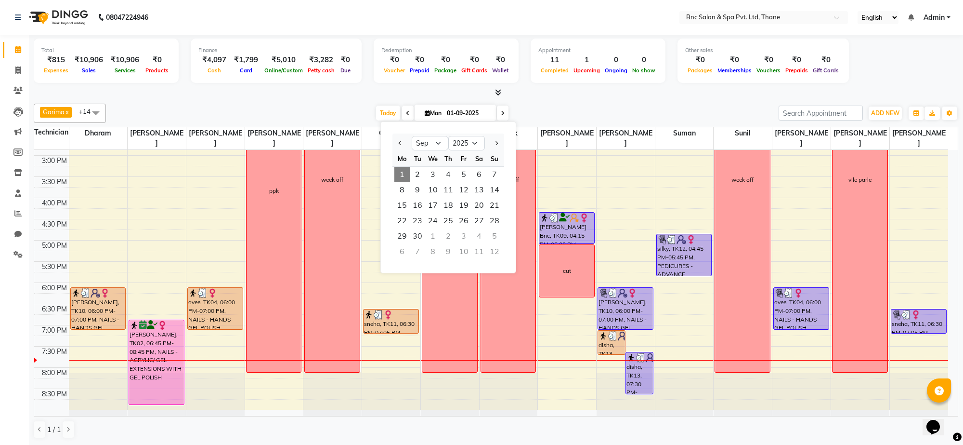
click at [451, 113] on input "01-09-2025" at bounding box center [468, 113] width 48 height 14
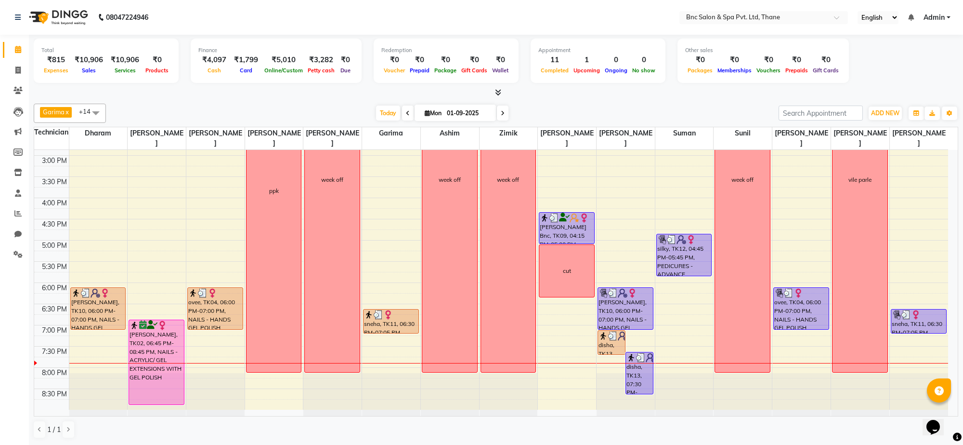
click at [499, 111] on span at bounding box center [503, 113] width 12 height 15
type input "02-09-2025"
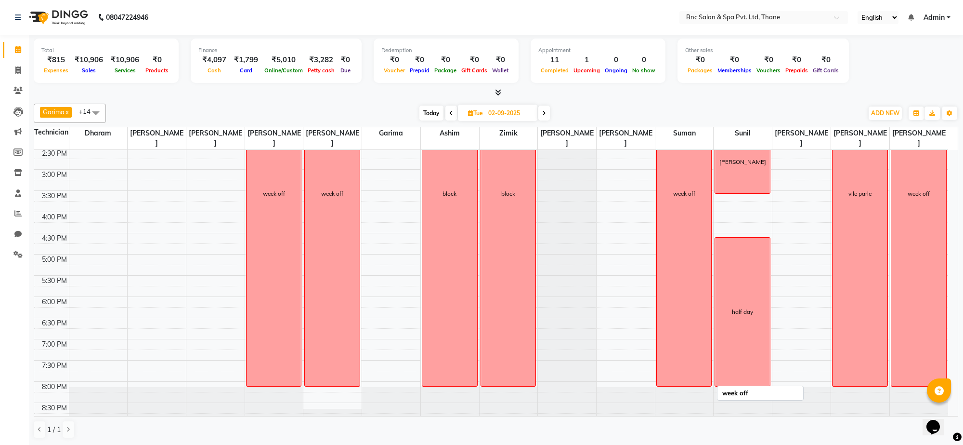
scroll to position [287, 0]
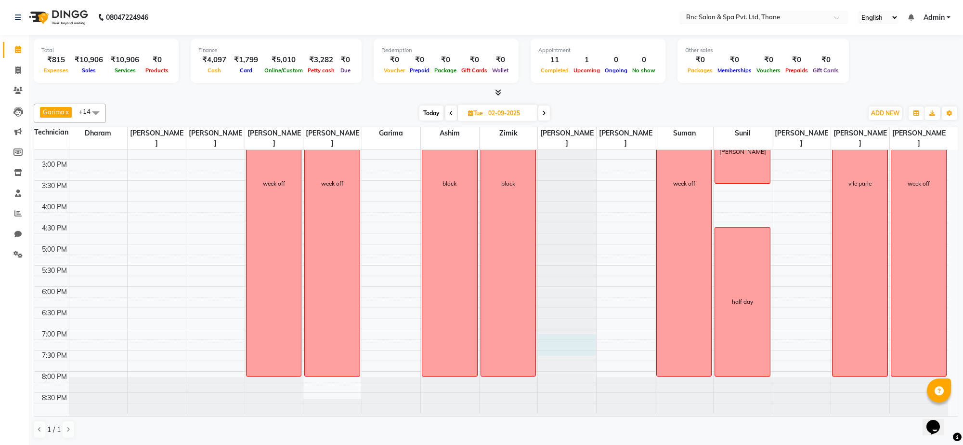
drag, startPoint x: 565, startPoint y: 343, endPoint x: 562, endPoint y: 350, distance: 7.2
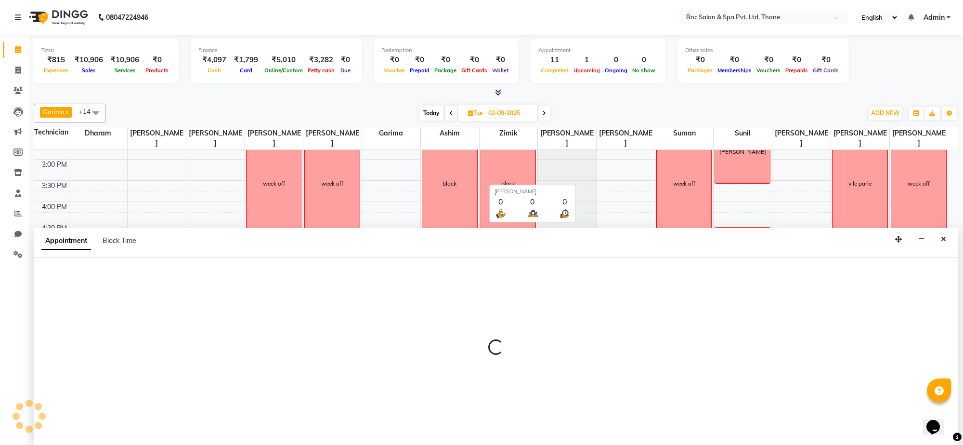
select select "71932"
select select "1140"
select select "tentative"
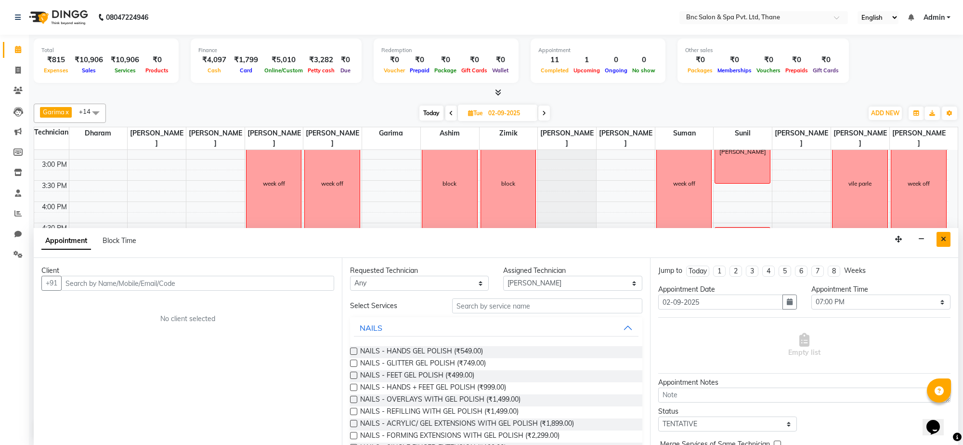
click at [947, 242] on button "Close" at bounding box center [944, 239] width 14 height 15
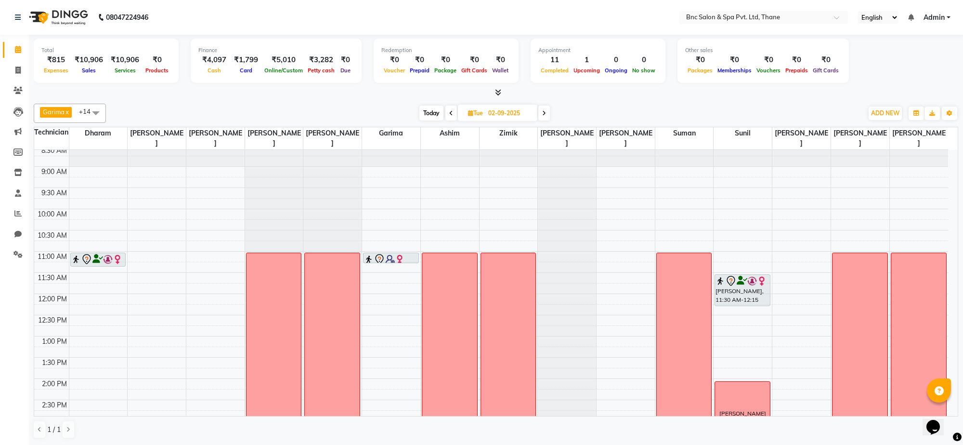
scroll to position [26, 0]
click at [547, 123] on div at bounding box center [567, 123] width 58 height 0
select select "71932"
select select "705"
select select "tentative"
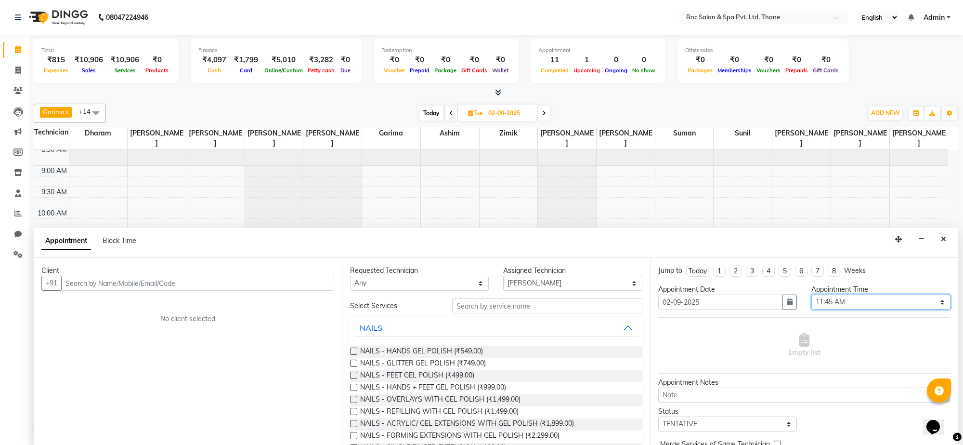
click at [858, 301] on select "Select 09:00 AM 09:15 AM 09:30 AM 09:45 AM 10:00 AM 10:15 AM 10:30 AM 10:45 AM …" at bounding box center [881, 301] width 139 height 15
select select "720"
click at [812, 295] on select "Select 09:00 AM 09:15 AM 09:30 AM 09:45 AM 10:00 AM 10:15 AM 10:30 AM 10:45 AM …" at bounding box center [881, 301] width 139 height 15
click at [475, 307] on input "text" at bounding box center [547, 305] width 190 height 15
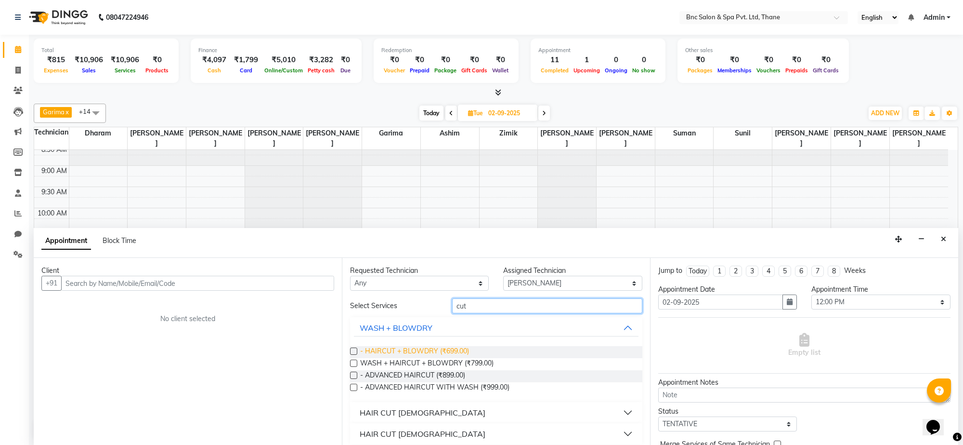
type input "cut"
click at [446, 350] on span "- HAIRCUT + BLOWDRY (₹699.00)" at bounding box center [414, 352] width 109 height 12
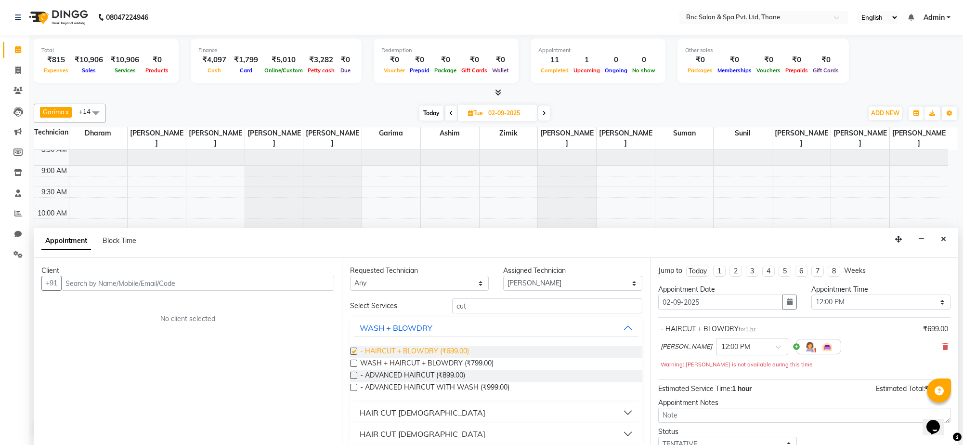
checkbox input "false"
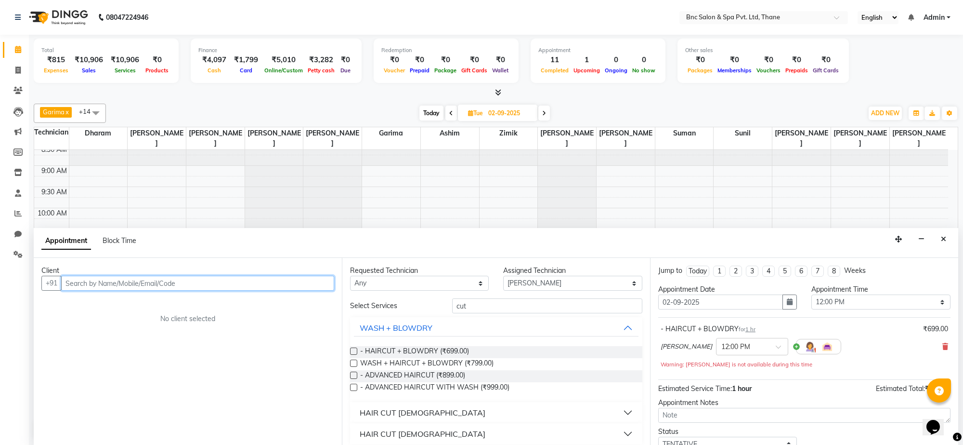
click at [268, 286] on input "text" at bounding box center [197, 283] width 273 height 15
click at [264, 277] on input "text" at bounding box center [197, 283] width 273 height 15
click at [259, 285] on input "text" at bounding box center [197, 283] width 273 height 15
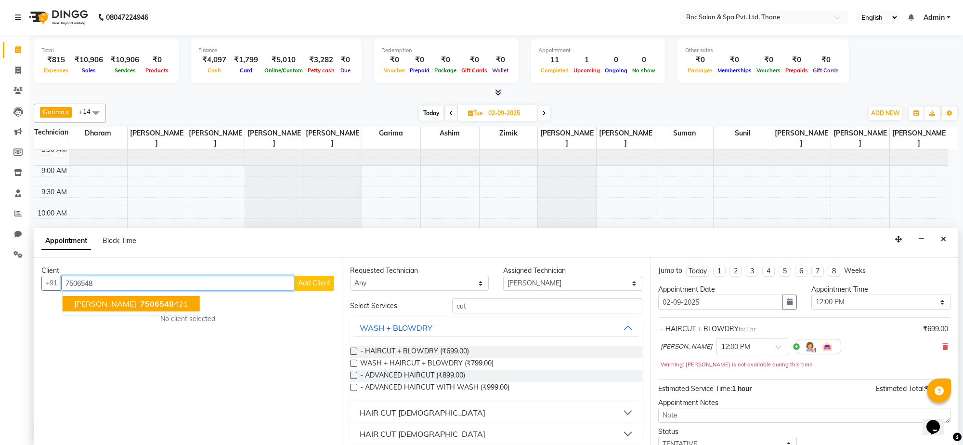
click at [140, 306] on span "7506548" at bounding box center [157, 304] width 34 height 10
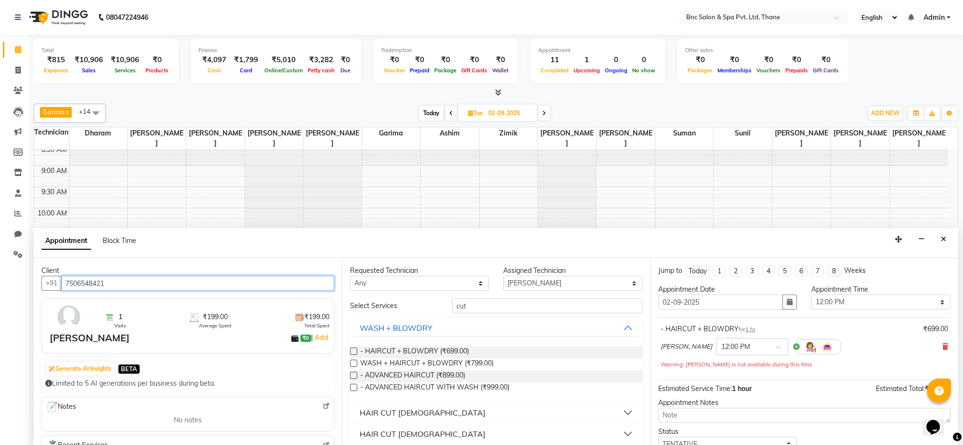
scroll to position [68, 0]
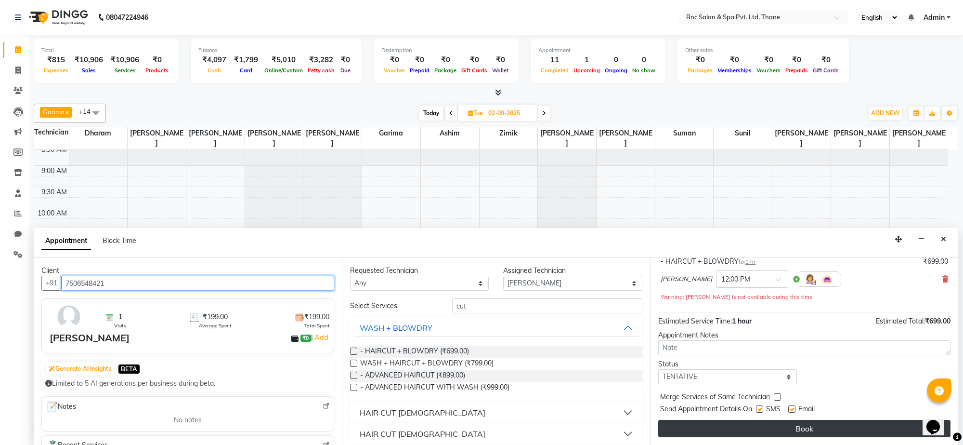
type input "7506548421"
click at [785, 424] on button "Book" at bounding box center [805, 428] width 292 height 17
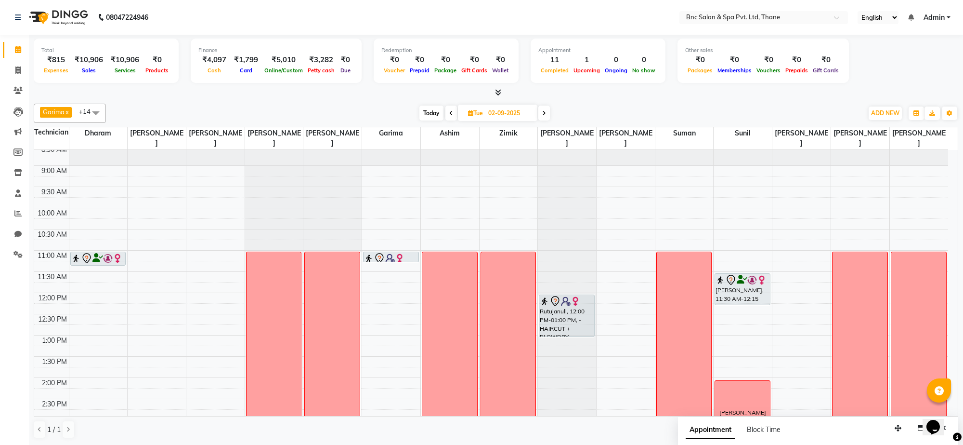
click at [216, 100] on div "Garima x rachel x Raghuveer Saket x Ronnie x suman x Zimik x Anas Ansari x Ravi…" at bounding box center [496, 271] width 925 height 343
click at [433, 104] on div "Garima x rachel x Raghuveer Saket x Ronnie x suman x Zimik x Anas Ansari x Ravi…" at bounding box center [496, 113] width 925 height 19
click at [434, 109] on span "Today" at bounding box center [432, 113] width 24 height 15
type input "01-09-2025"
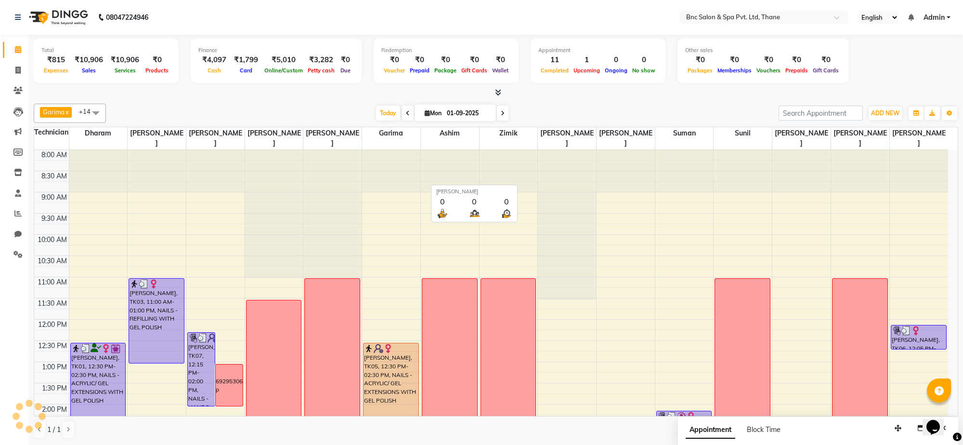
scroll to position [291, 0]
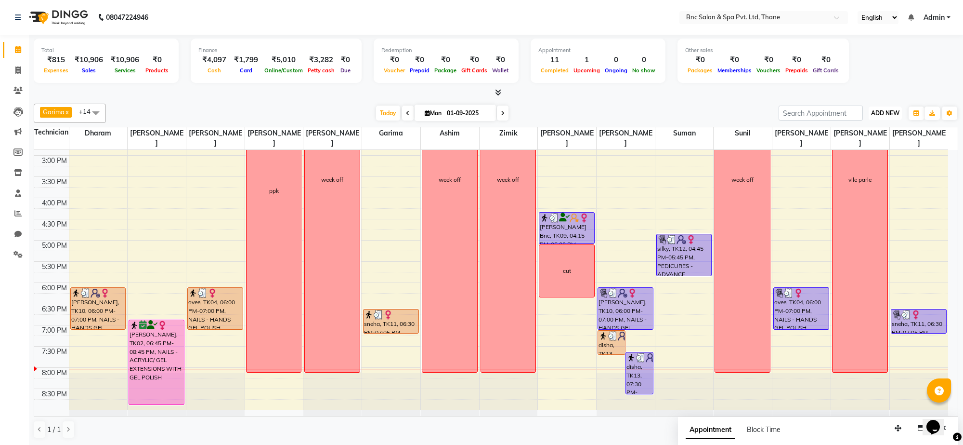
click at [882, 116] on span "ADD NEW" at bounding box center [885, 112] width 28 height 7
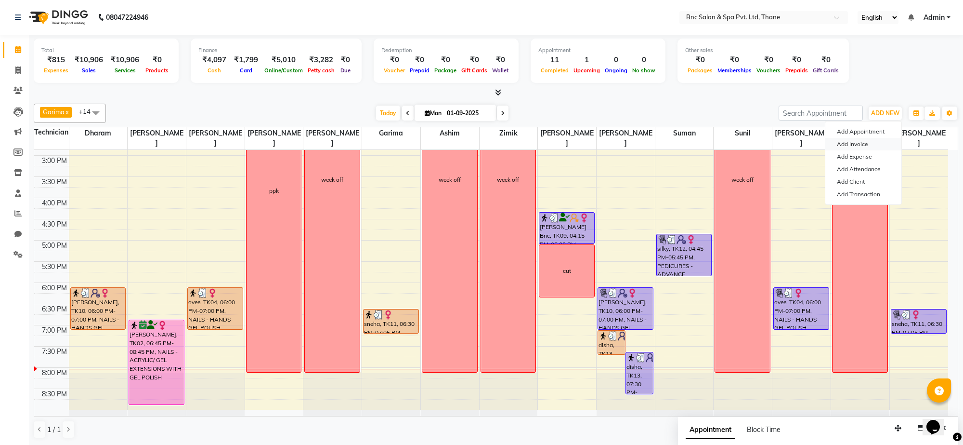
click at [863, 141] on link "Add Invoice" at bounding box center [864, 144] width 76 height 13
select select "7892"
select select "service"
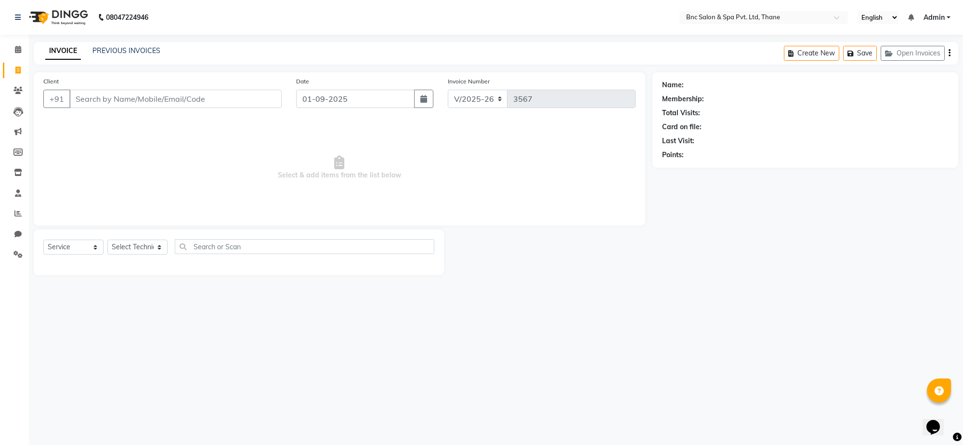
click at [225, 97] on input "Client" at bounding box center [175, 99] width 212 height 18
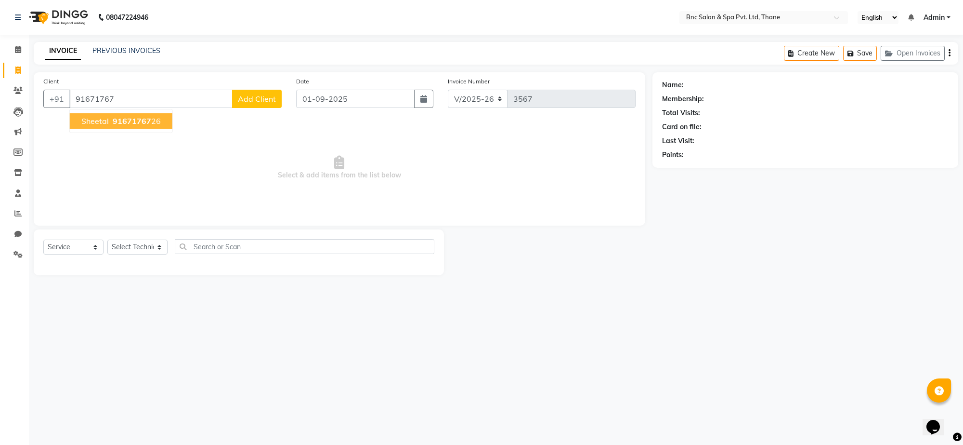
click at [127, 120] on span "91671767" at bounding box center [132, 121] width 39 height 10
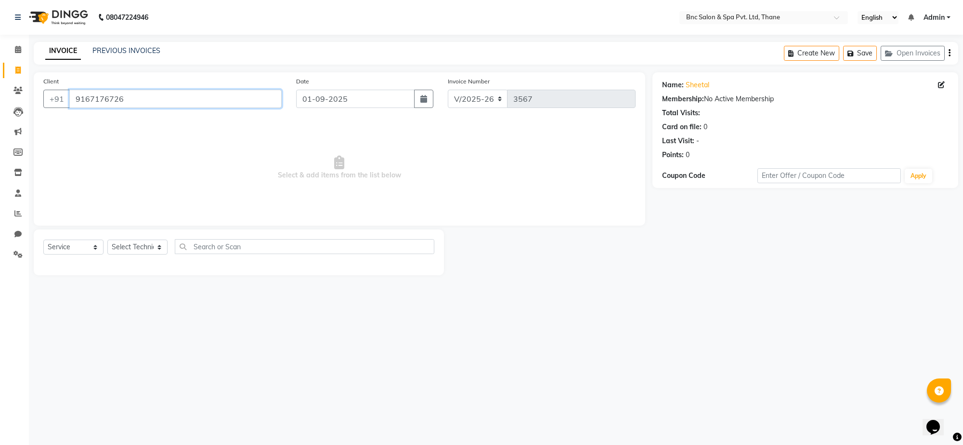
click at [133, 100] on input "9167176726" at bounding box center [175, 99] width 212 height 18
type input "9167176728"
click at [246, 104] on button "Add Client" at bounding box center [257, 99] width 50 height 18
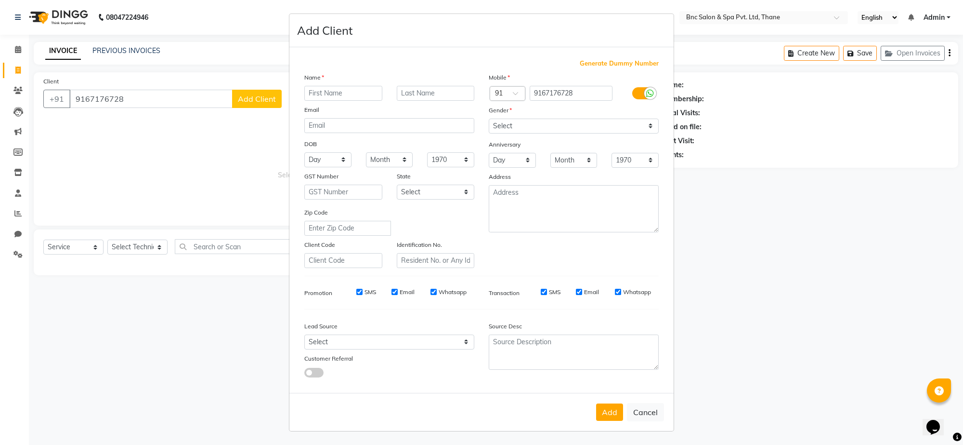
click at [329, 87] on input "text" at bounding box center [343, 93] width 78 height 15
type input "sheetal"
click at [611, 415] on button "Add" at bounding box center [609, 411] width 27 height 17
click at [589, 132] on select "Select Male Female Other Prefer Not To Say" at bounding box center [574, 126] width 170 height 15
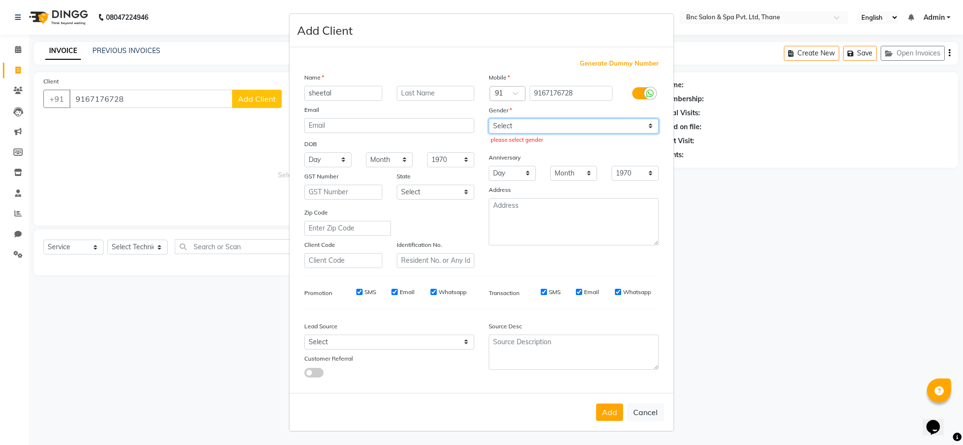
click at [584, 132] on select "Select Male Female Other Prefer Not To Say" at bounding box center [574, 126] width 170 height 15
select select "female"
click at [489, 119] on select "Select Male Female Other Prefer Not To Say" at bounding box center [574, 126] width 170 height 15
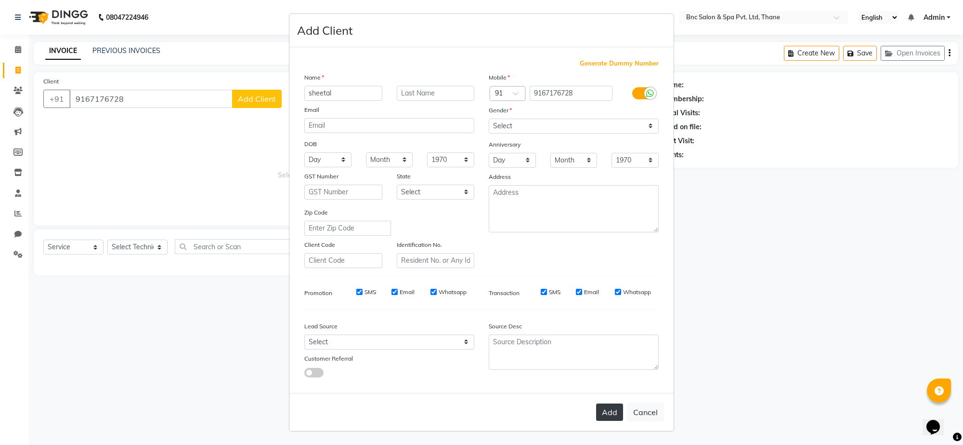
click at [612, 408] on button "Add" at bounding box center [609, 411] width 27 height 17
select select
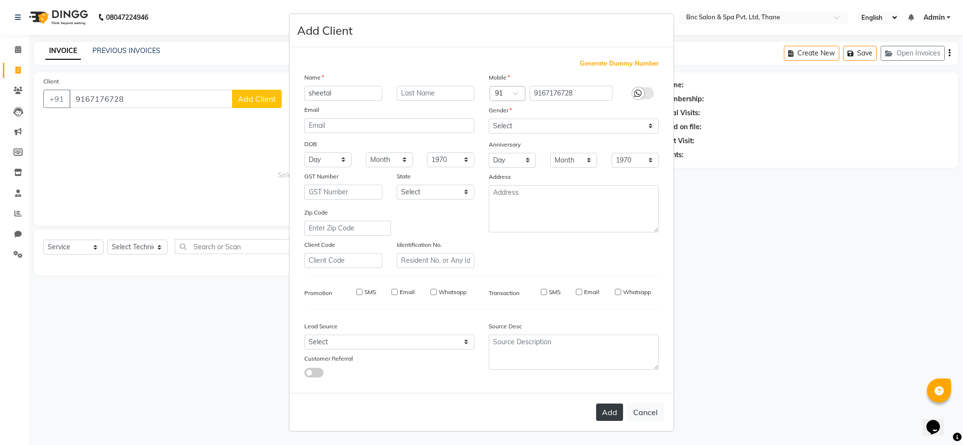
select select
checkbox input "false"
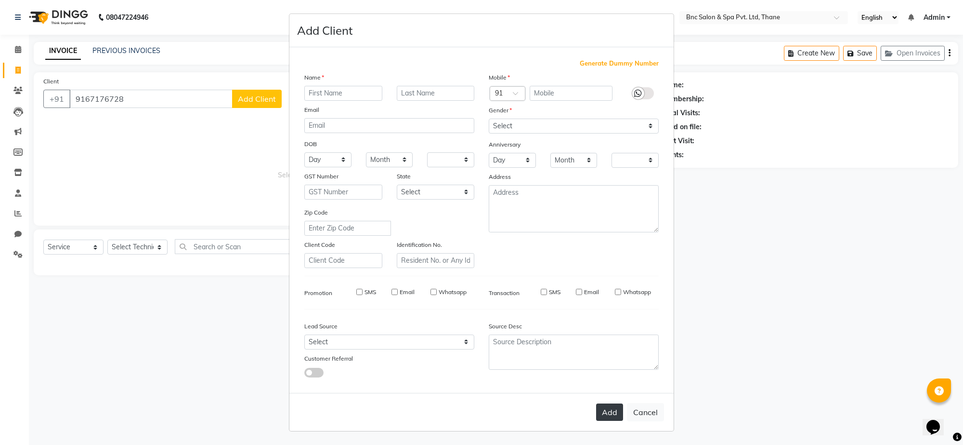
checkbox input "false"
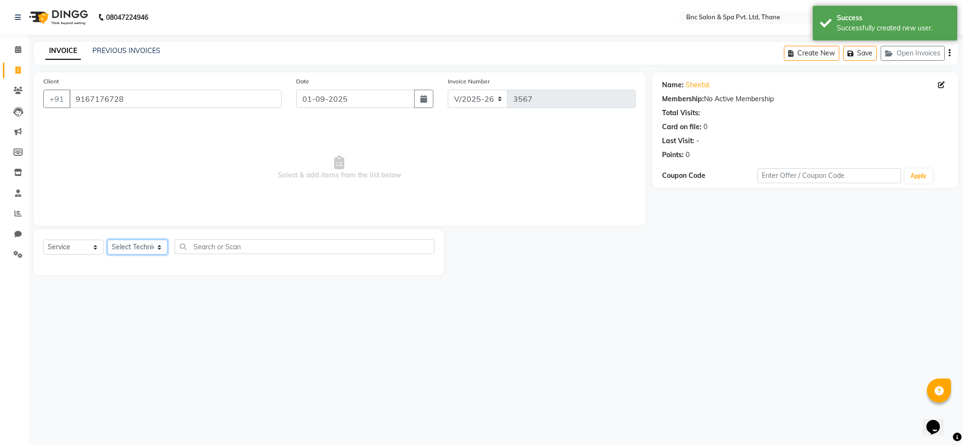
click at [121, 247] on select "Select Technician [PERSON_NAME] [PERSON_NAME] [PERSON_NAME] [PERSON_NAME] [PERS…" at bounding box center [137, 246] width 60 height 15
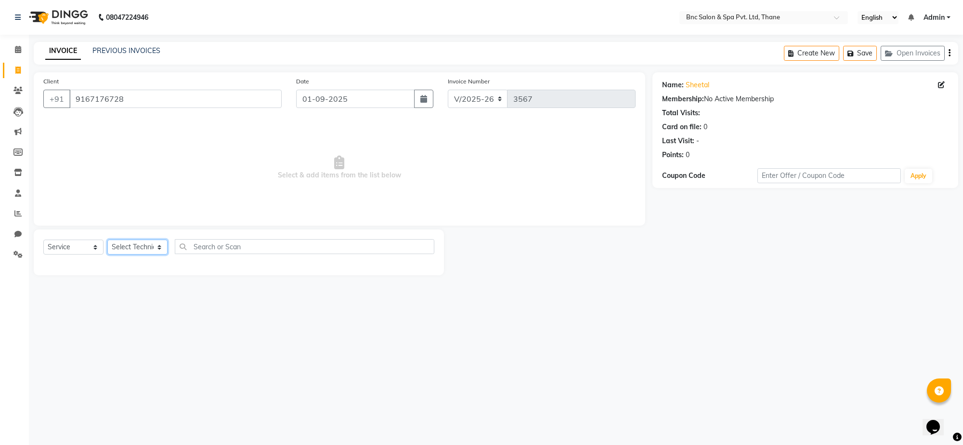
select select "71935"
click at [107, 239] on select "Select Technician [PERSON_NAME] [PERSON_NAME] [PERSON_NAME] [PERSON_NAME] [PERS…" at bounding box center [137, 246] width 60 height 15
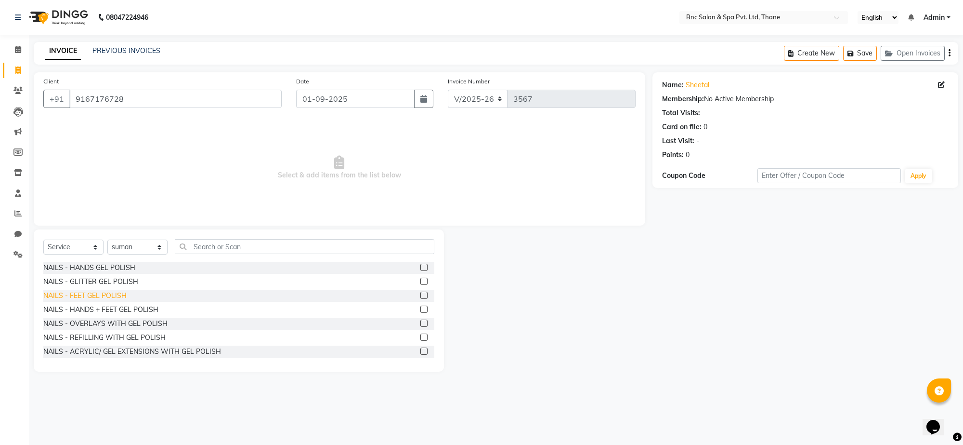
click at [121, 293] on div "NAILS - FEET GEL POLISH" at bounding box center [84, 295] width 83 height 10
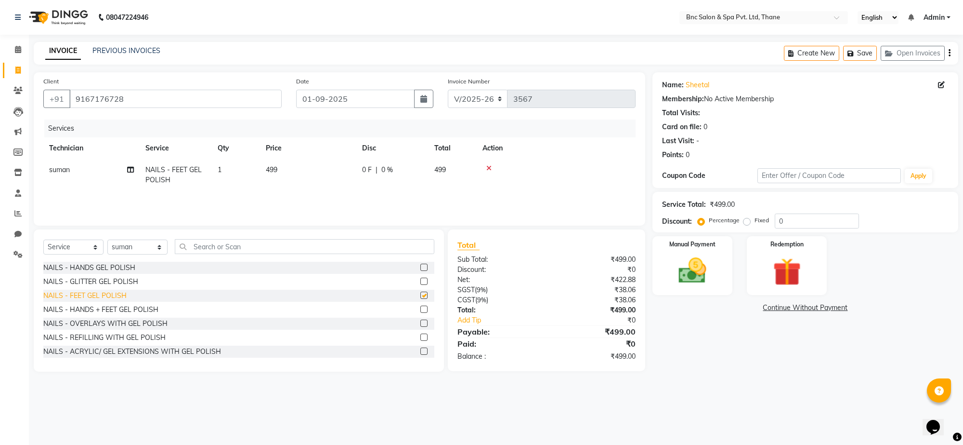
checkbox input "false"
click at [688, 273] on img at bounding box center [692, 271] width 47 height 34
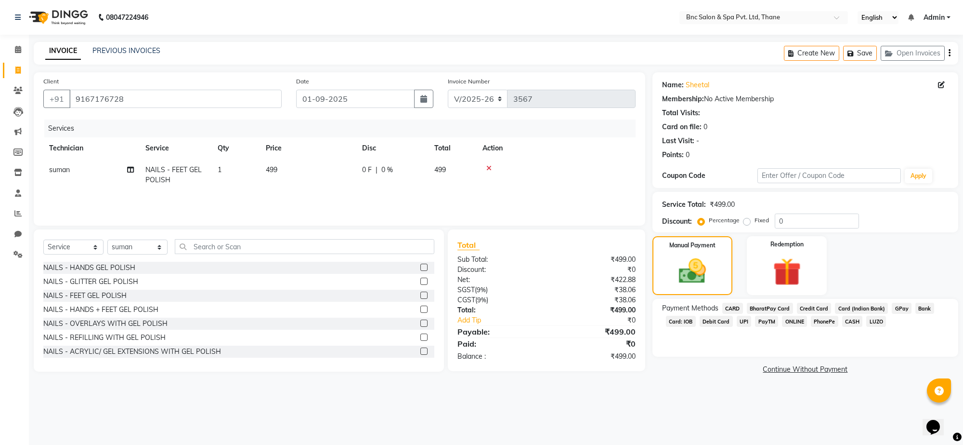
click at [901, 307] on span "GPay" at bounding box center [902, 308] width 20 height 11
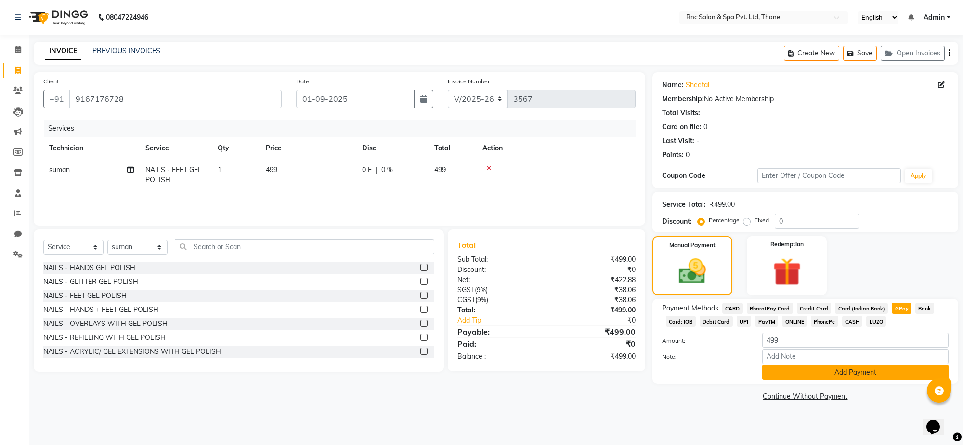
click at [815, 368] on button "Add Payment" at bounding box center [856, 372] width 186 height 15
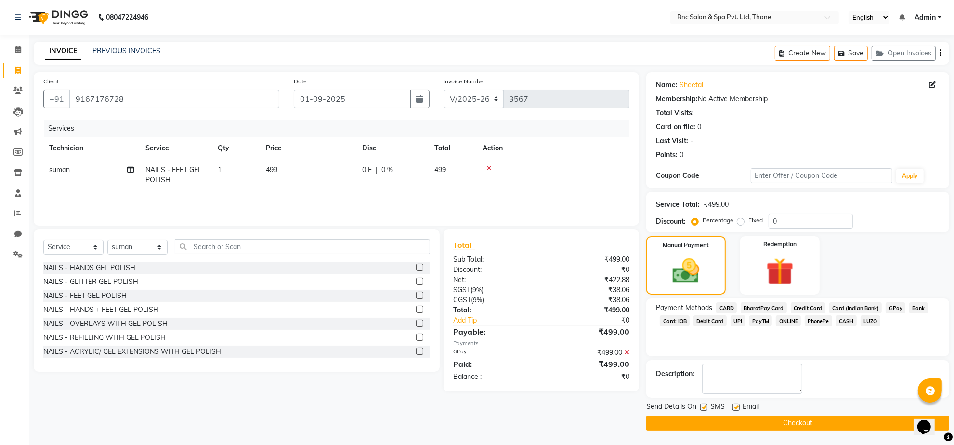
click at [701, 406] on label at bounding box center [703, 406] width 7 height 7
click at [701, 406] on input "checkbox" at bounding box center [703, 407] width 6 height 6
checkbox input "false"
click at [701, 417] on button "Checkout" at bounding box center [797, 422] width 303 height 15
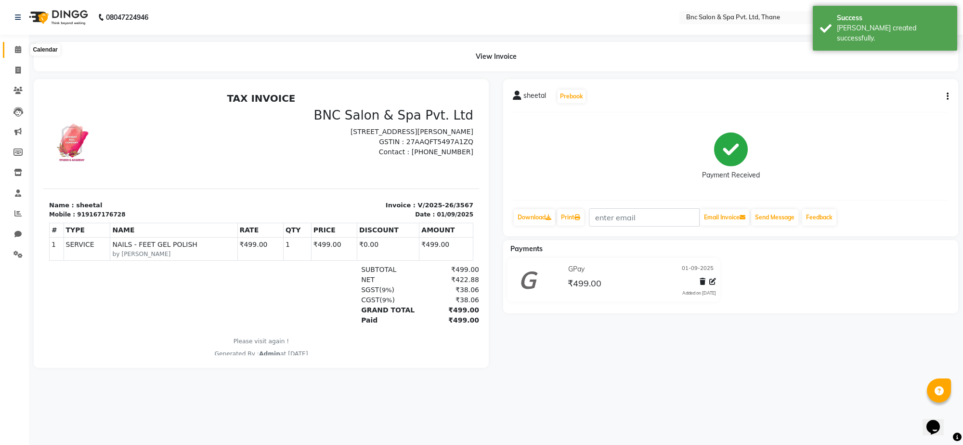
click at [16, 44] on span at bounding box center [18, 49] width 17 height 11
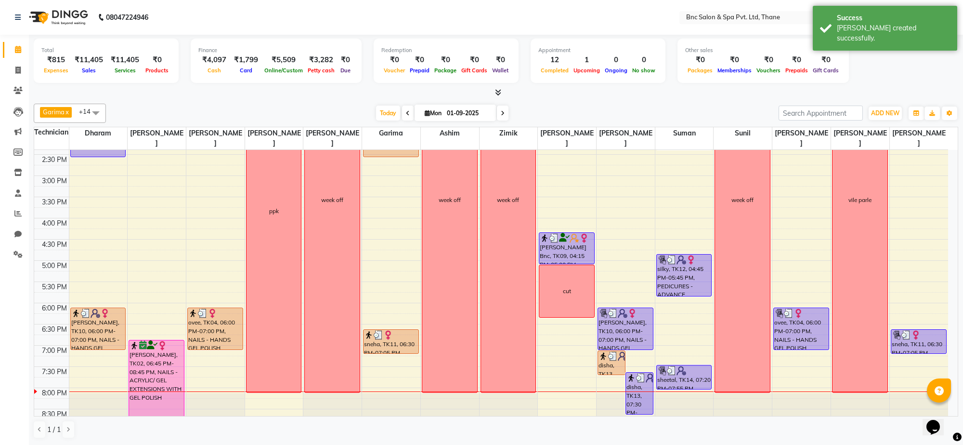
scroll to position [291, 0]
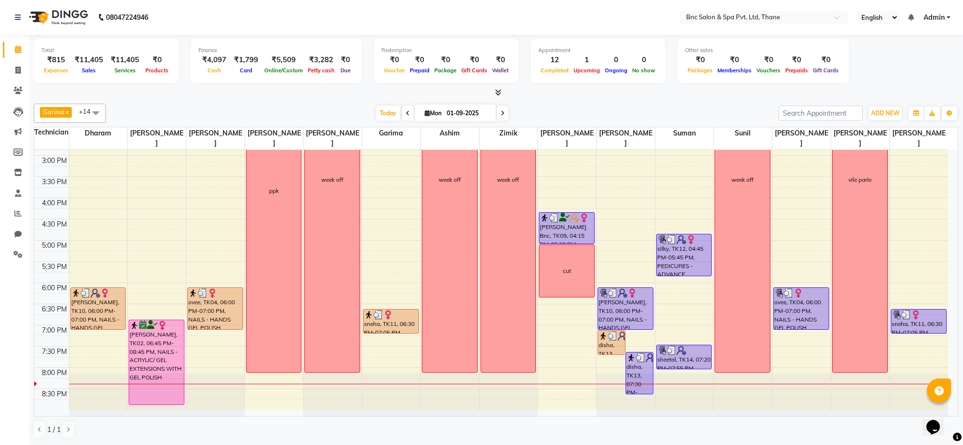
click at [419, 109] on span "Mon 01-09-2025" at bounding box center [455, 113] width 81 height 16
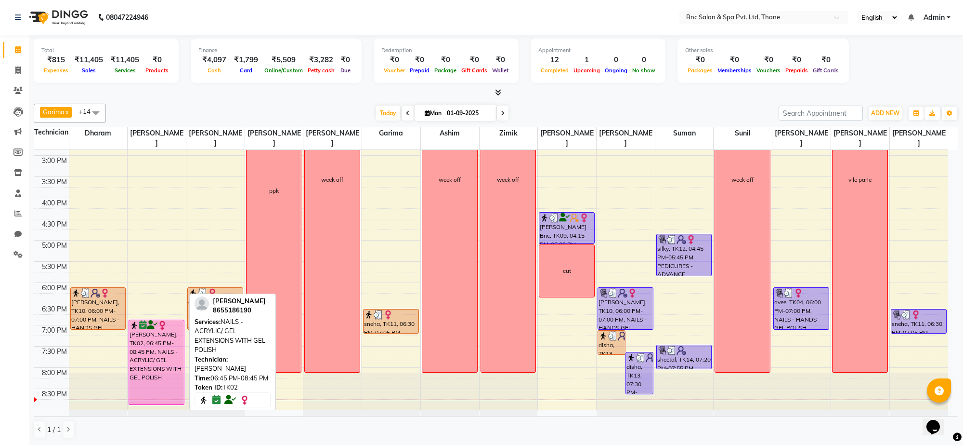
click at [135, 370] on div "[PERSON_NAME], TK02, 06:45 PM-08:45 PM, NAILS - ACRYLIC/ GEL EXTENSIONS WITH GE…" at bounding box center [156, 362] width 55 height 84
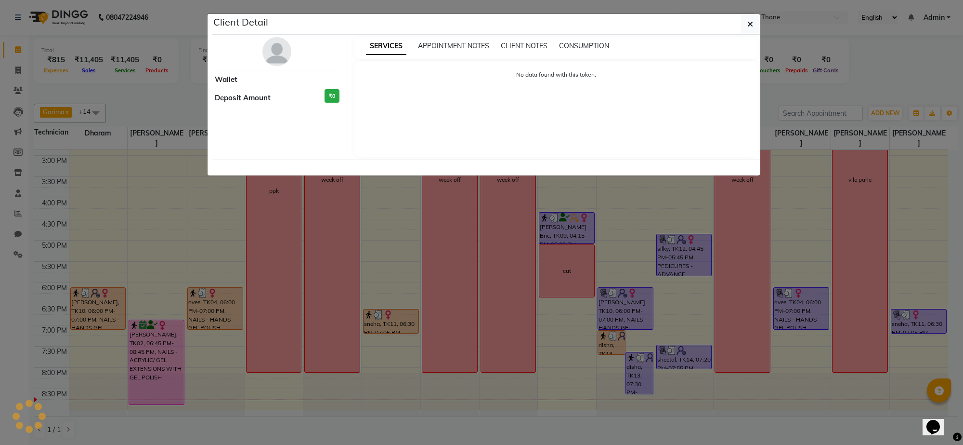
select select "6"
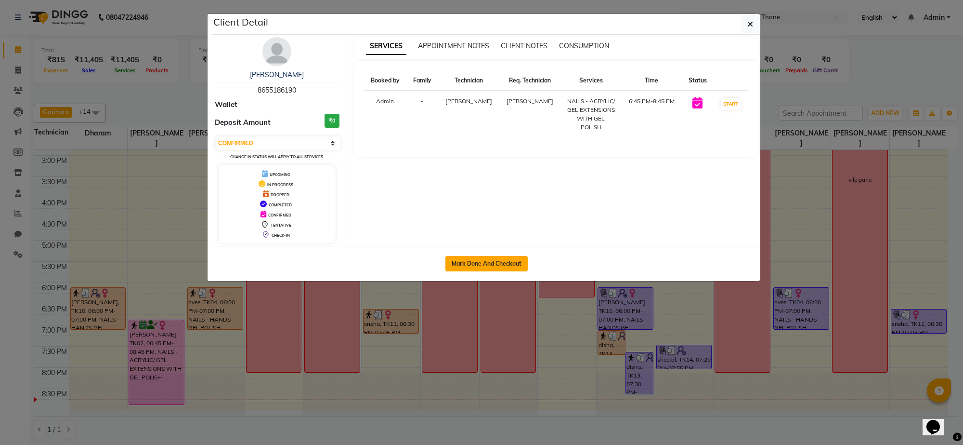
click at [497, 262] on button "Mark Done And Checkout" at bounding box center [487, 263] width 82 height 15
select select "7892"
select select "service"
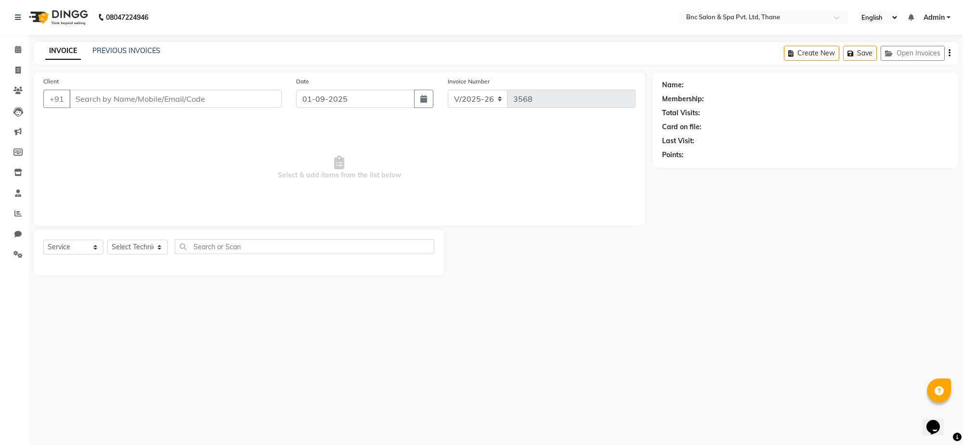
type input "8655186190"
select select "71923"
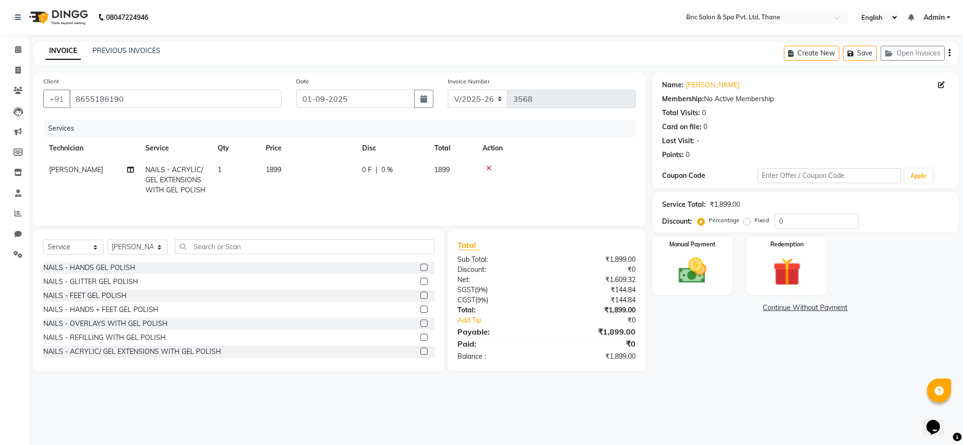
click at [275, 167] on span "1899" at bounding box center [273, 169] width 15 height 9
select select "71923"
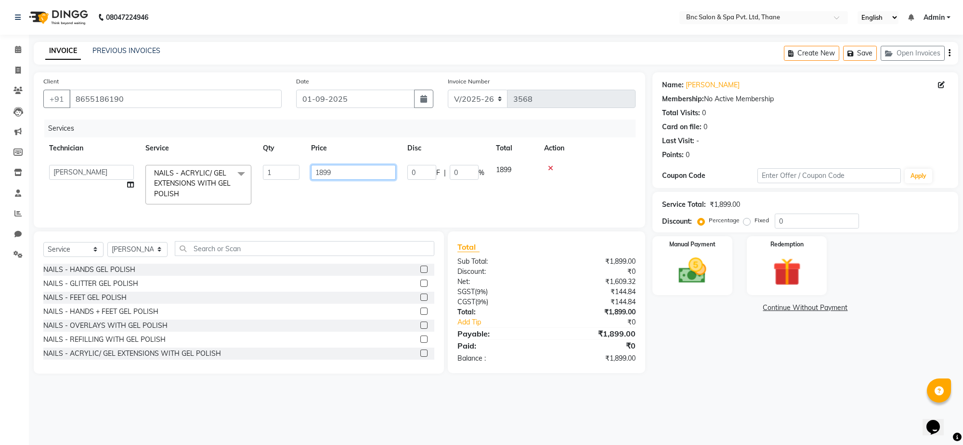
click at [323, 170] on input "1899" at bounding box center [353, 172] width 85 height 15
type input "1799"
click at [129, 258] on div "Select Service Product Membership Package Voucher Prepaid Gift Card Select Tech…" at bounding box center [238, 252] width 391 height 23
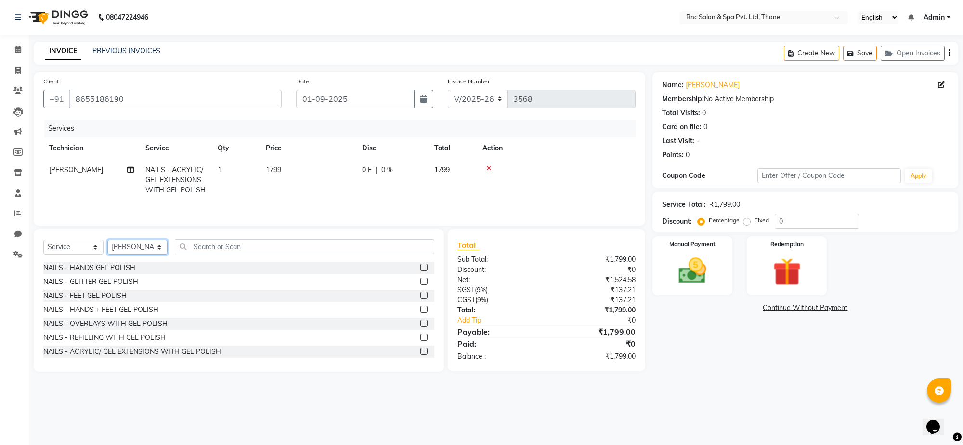
select select "85400"
click at [107, 241] on select "Select Technician [PERSON_NAME] [PERSON_NAME] [PERSON_NAME] [PERSON_NAME] [PERS…" at bounding box center [137, 246] width 60 height 15
click at [116, 266] on div "NAILS - HANDS GEL POLISH" at bounding box center [89, 268] width 92 height 10
checkbox input "false"
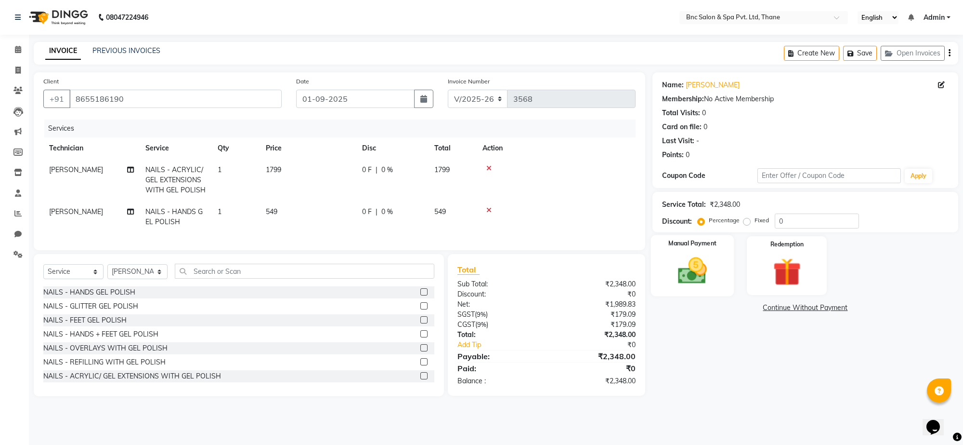
click at [680, 270] on img at bounding box center [692, 271] width 47 height 34
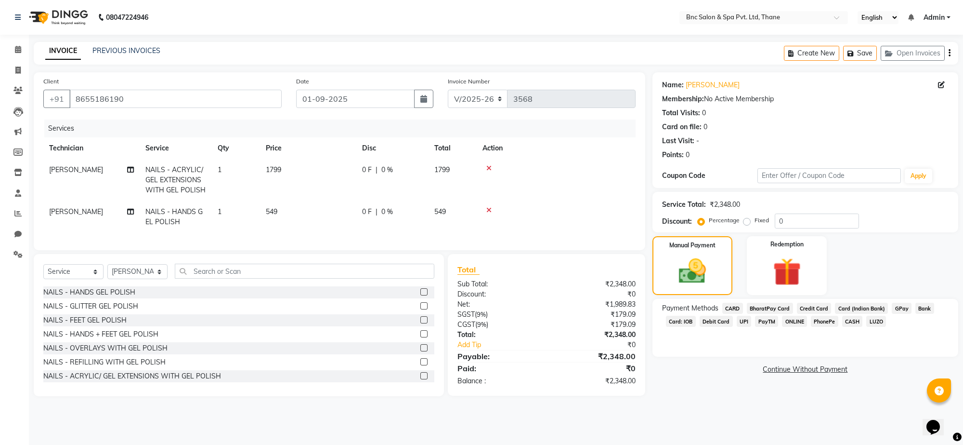
click at [850, 320] on span "CASH" at bounding box center [853, 321] width 21 height 11
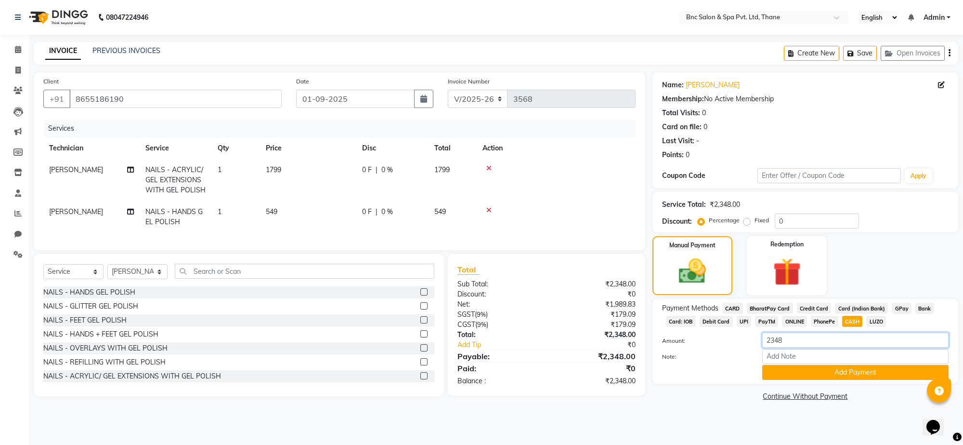
click at [819, 335] on input "2348" at bounding box center [856, 339] width 186 height 15
type input "2000"
click at [821, 373] on button "Add Payment" at bounding box center [856, 372] width 186 height 15
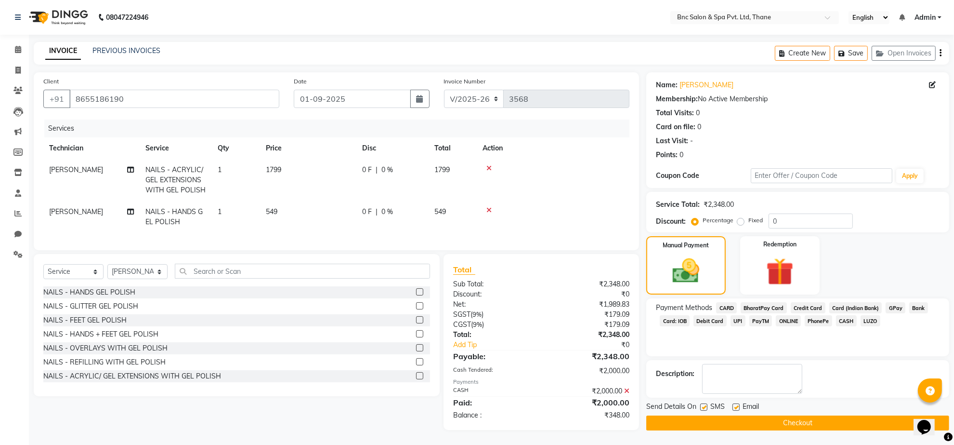
click at [887, 312] on span "GPay" at bounding box center [896, 307] width 20 height 11
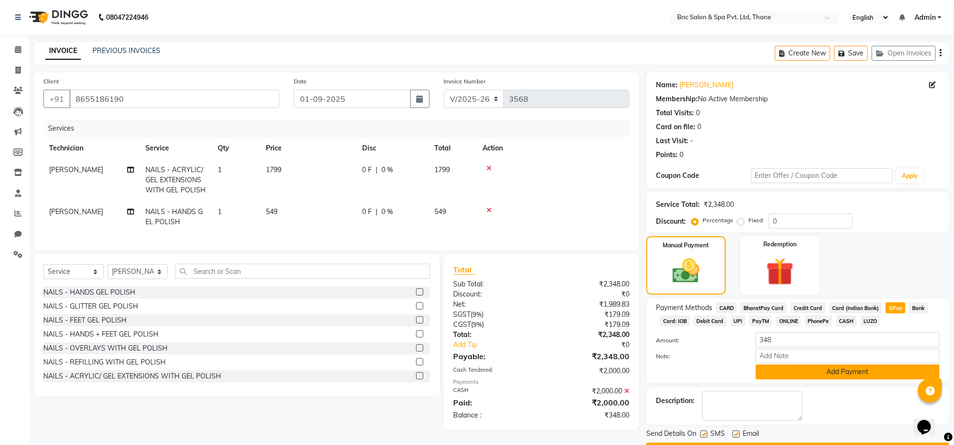
click at [848, 372] on button "Add Payment" at bounding box center [848, 371] width 184 height 15
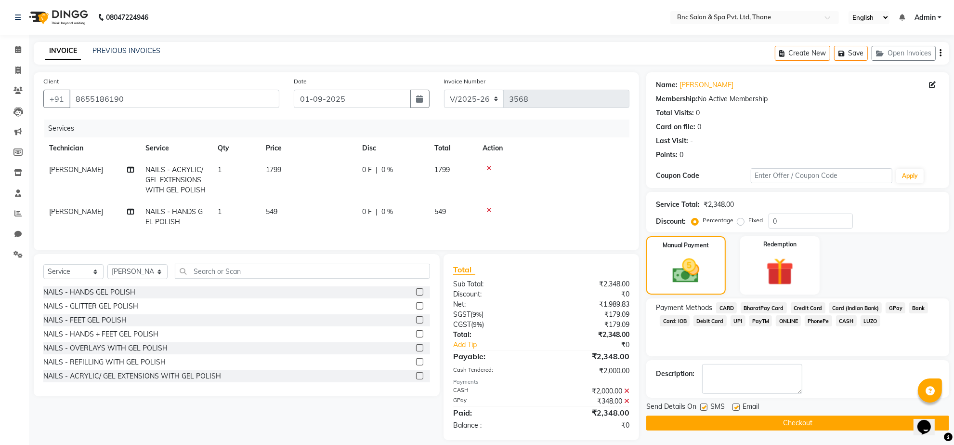
click at [784, 418] on button "Checkout" at bounding box center [797, 422] width 303 height 15
